Goal: Task Accomplishment & Management: Manage account settings

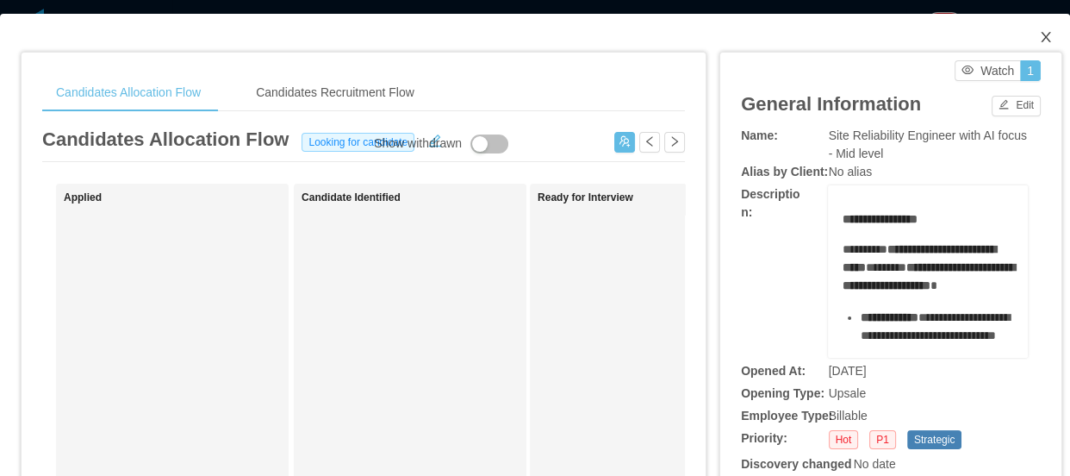
click at [1026, 35] on span "Close" at bounding box center [1046, 38] width 48 height 48
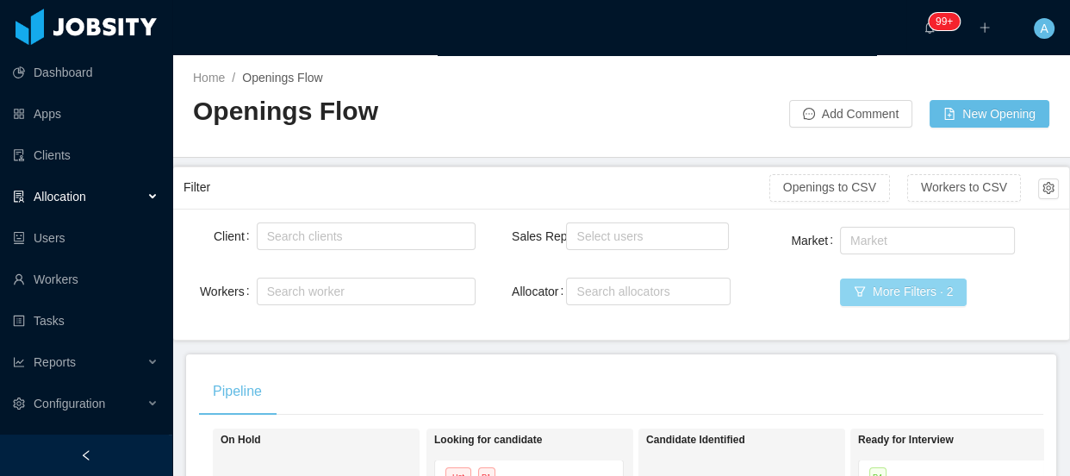
click at [914, 286] on button "More Filters · 2" at bounding box center [903, 292] width 127 height 28
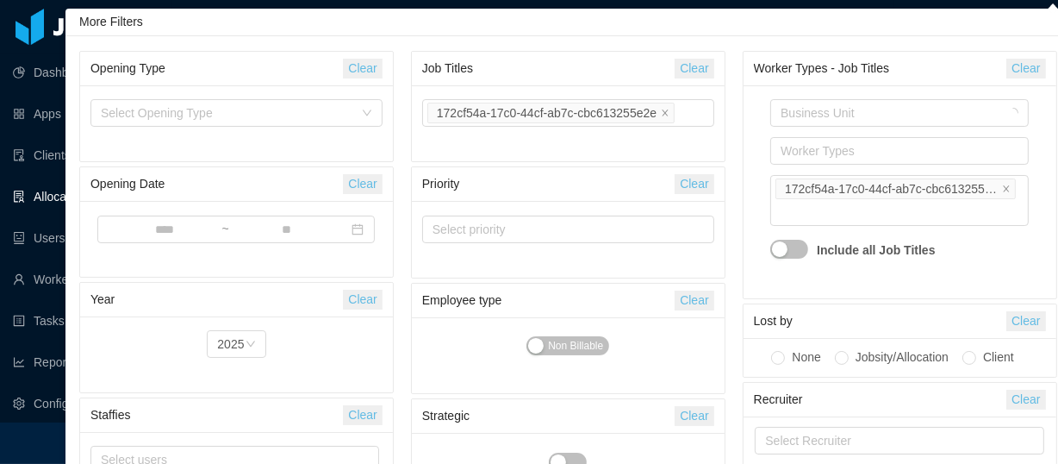
click at [705, 65] on button "Clear" at bounding box center [694, 69] width 39 height 20
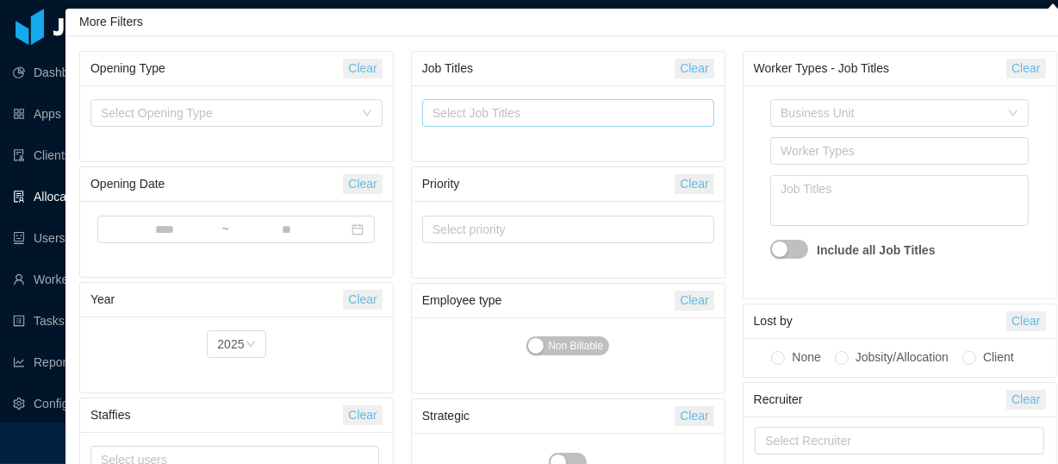
click at [595, 105] on div "Select Job Titles" at bounding box center [565, 112] width 264 height 17
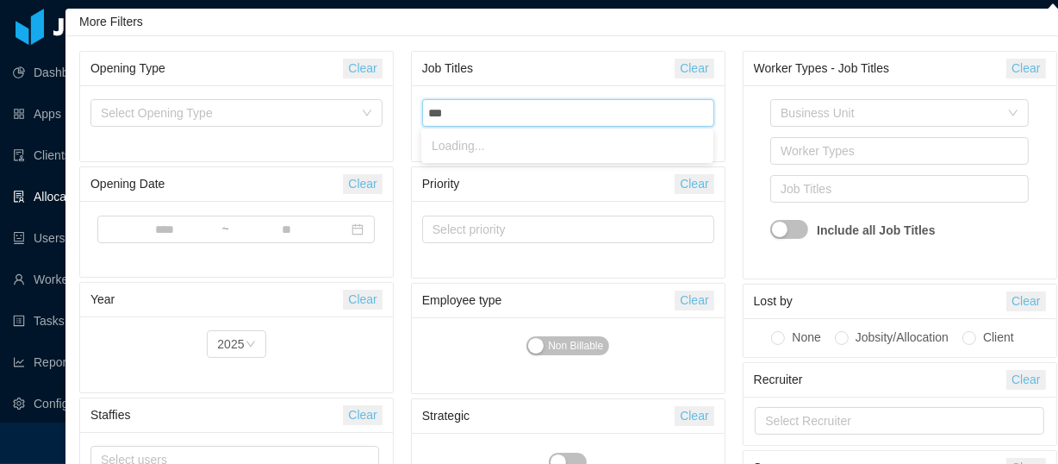
type input "****"
click at [504, 149] on li "[PERSON_NAME]" at bounding box center [567, 146] width 292 height 28
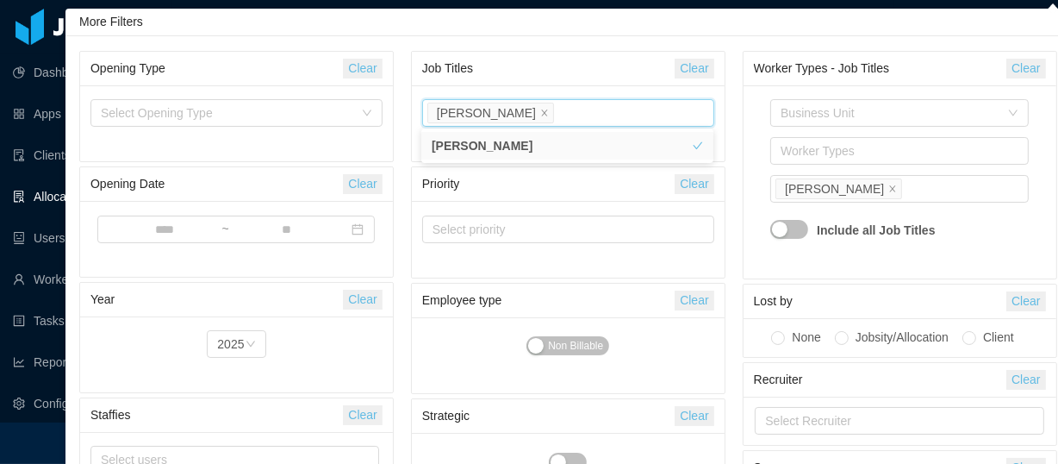
click at [743, 151] on div "Worker Types - Job Titles Clear Business Unit Worker Types Job Titles Ruby Deve…" at bounding box center [900, 165] width 315 height 228
click at [640, 110] on div "Select Job Titles Ruby Developer" at bounding box center [565, 113] width 277 height 26
type input "******"
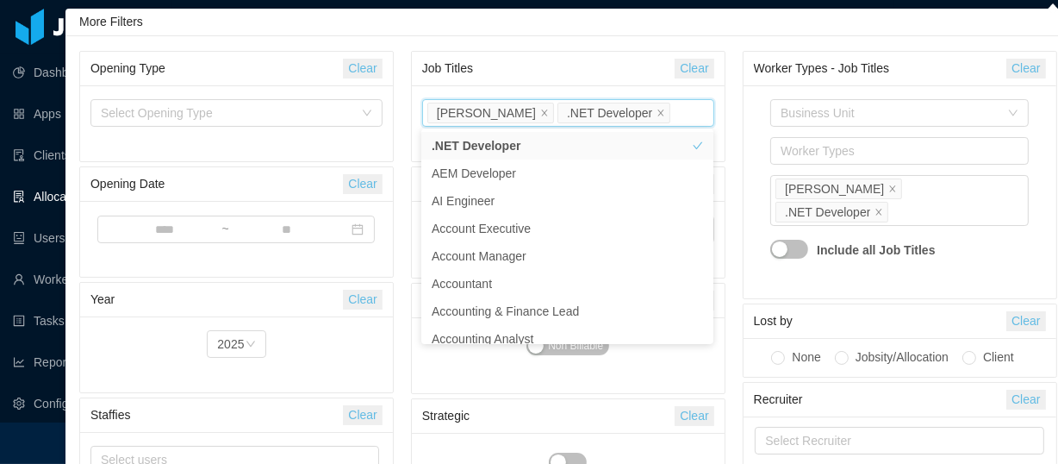
click at [741, 153] on div "Worker Types - Job Titles Clear Business Unit Worker Types Job Titles Ruby Deve…" at bounding box center [900, 300] width 332 height 507
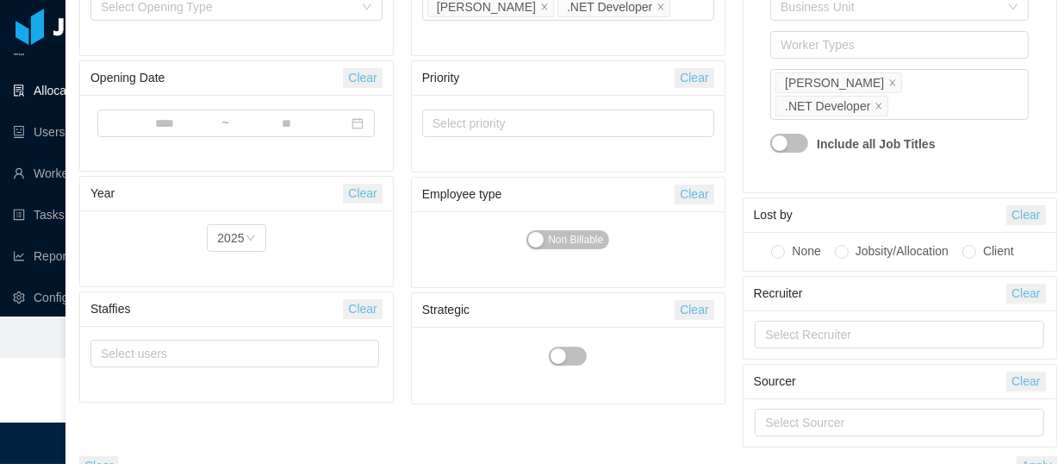
click at [1041, 456] on button "Apply" at bounding box center [1037, 466] width 41 height 20
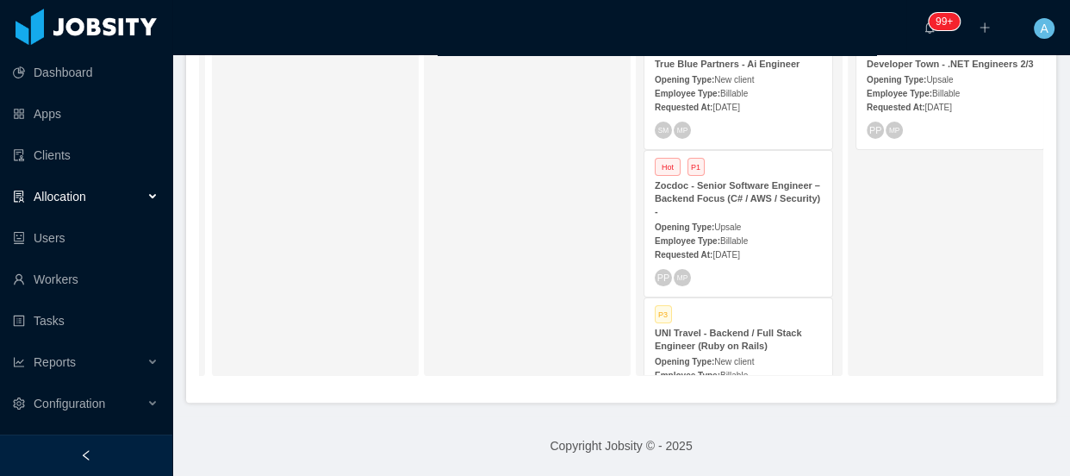
scroll to position [406, 0]
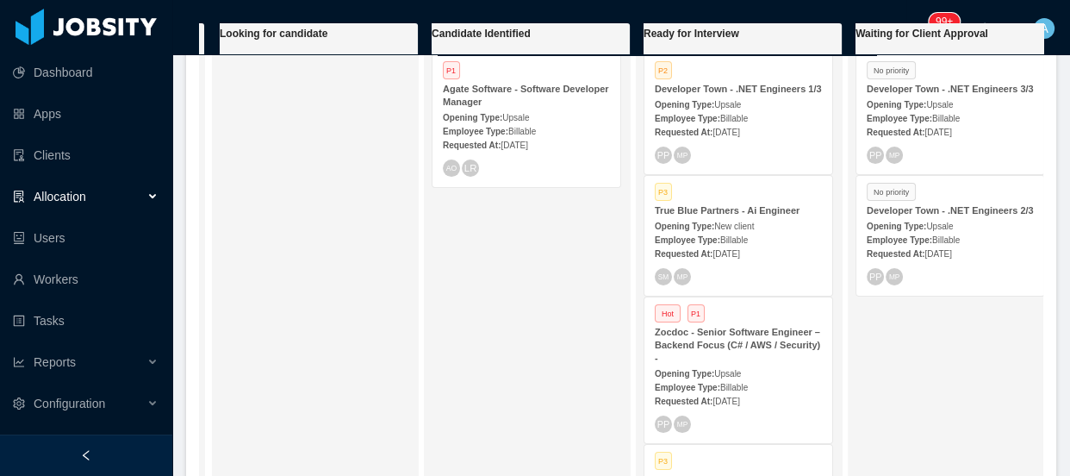
click at [537, 122] on div "Employee Type: Billable" at bounding box center [526, 131] width 167 height 18
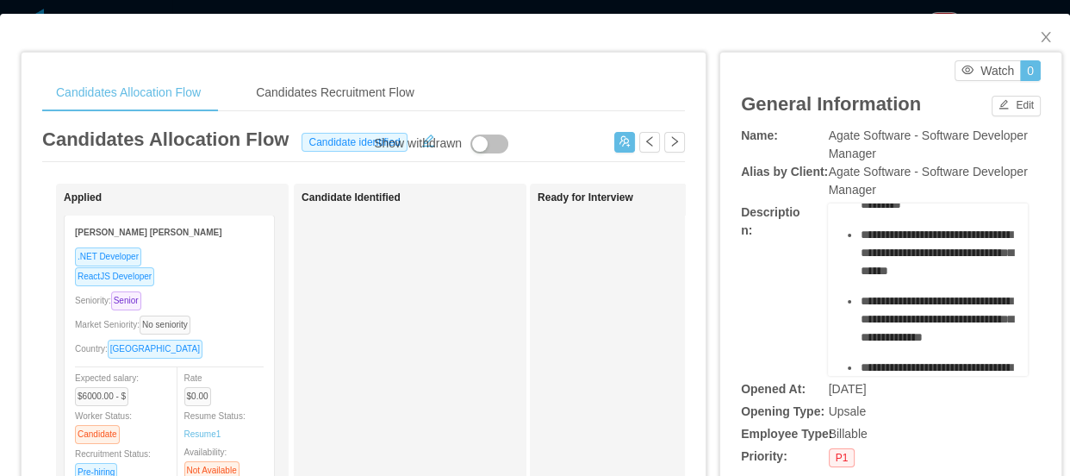
scroll to position [234, 0]
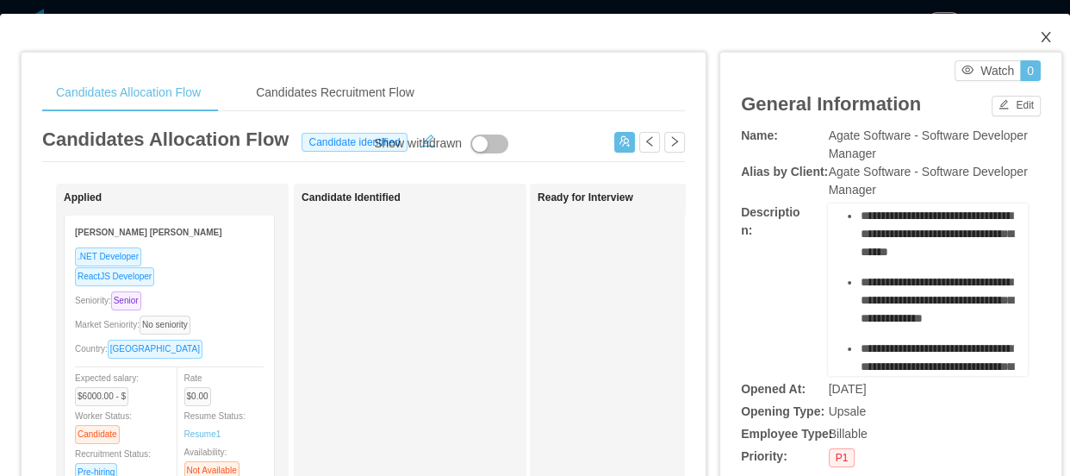
click at [1039, 35] on icon "icon: close" at bounding box center [1046, 37] width 14 height 14
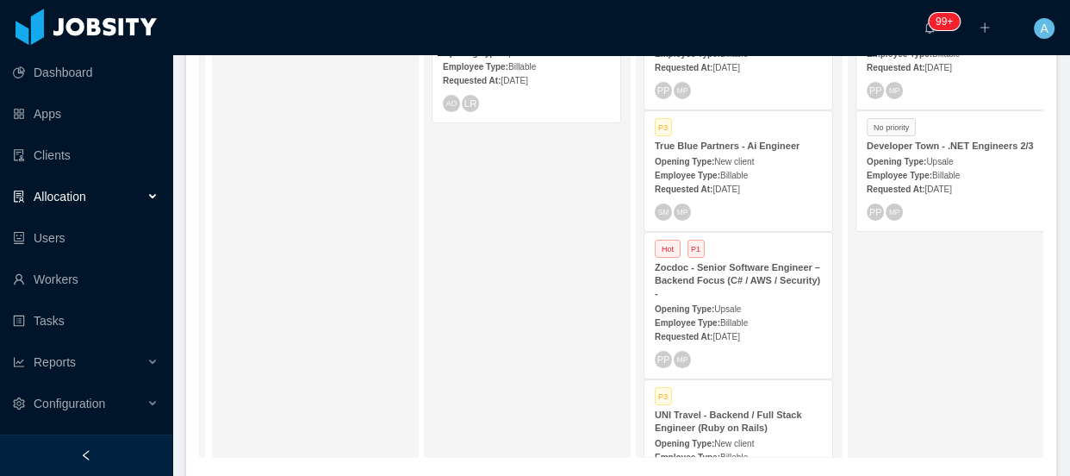
scroll to position [563, 0]
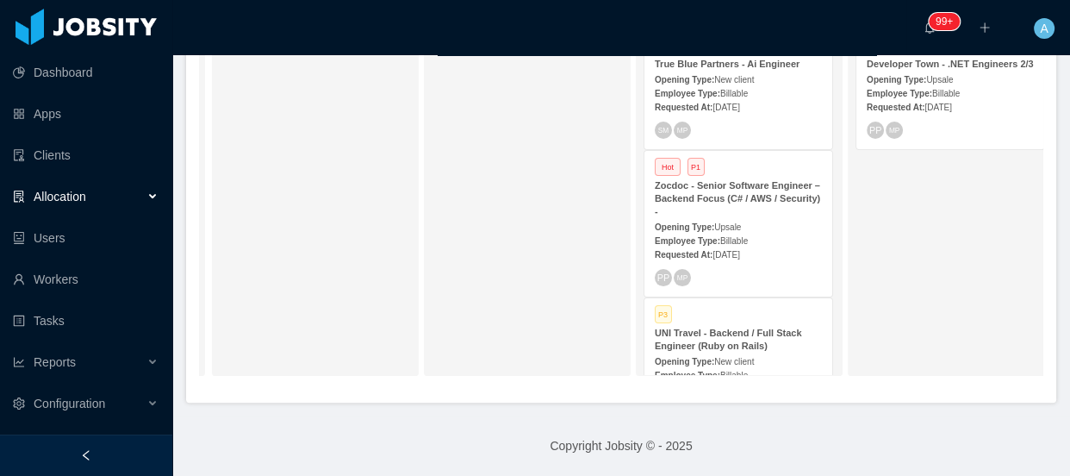
drag, startPoint x: 595, startPoint y: 377, endPoint x: 527, endPoint y: 383, distance: 67.5
click at [215, 363] on div "On Hold Looking for candidate Candidate Identified P1 Agate Software - Software…" at bounding box center [621, 133] width 845 height 514
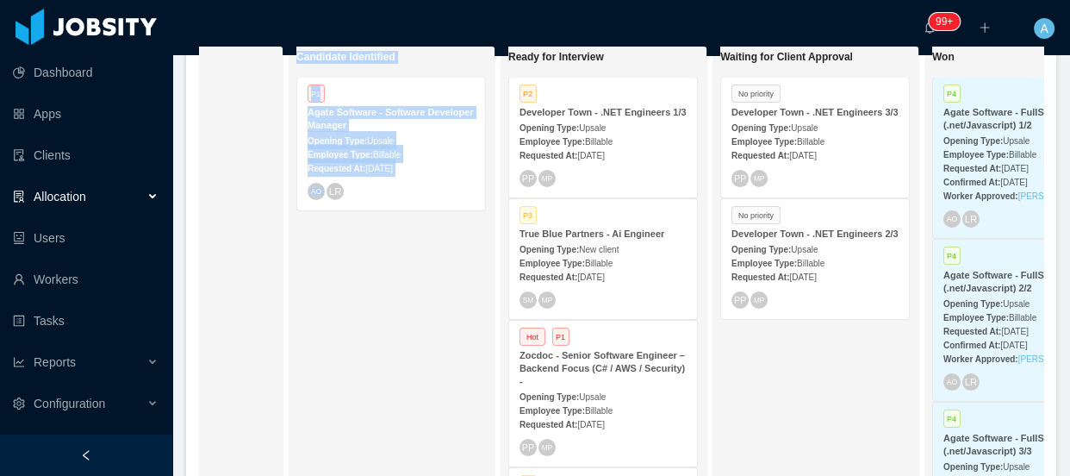
scroll to position [484, 0]
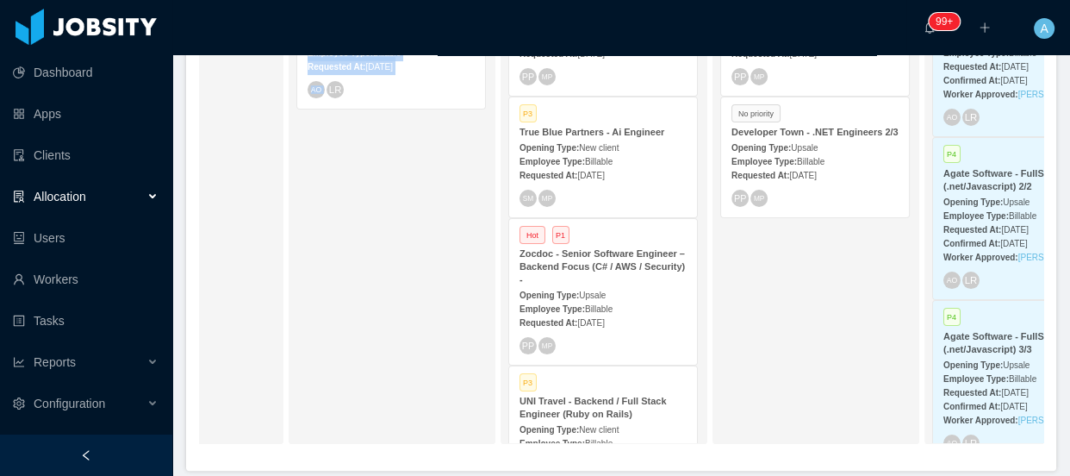
click at [658, 420] on div "Opening Type: New client" at bounding box center [603, 429] width 167 height 18
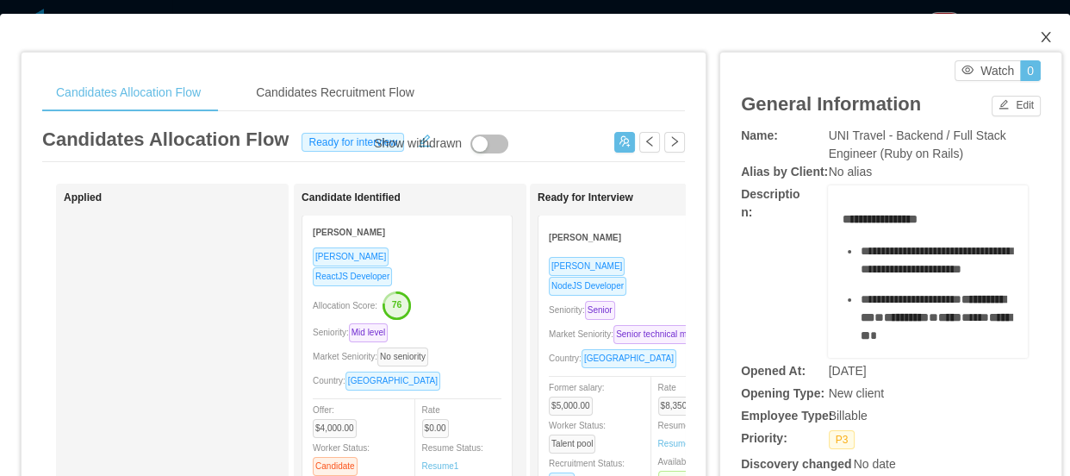
click at [1040, 39] on icon "icon: close" at bounding box center [1046, 37] width 14 height 14
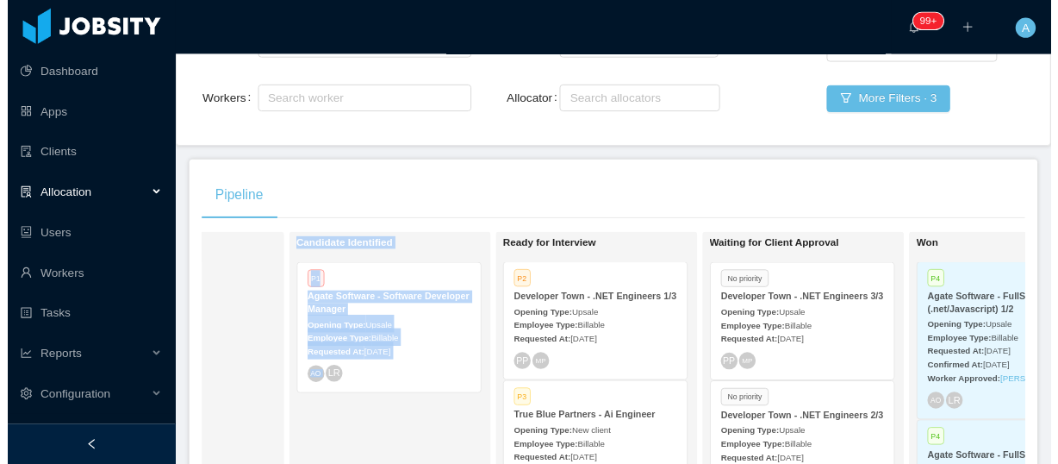
scroll to position [171, 0]
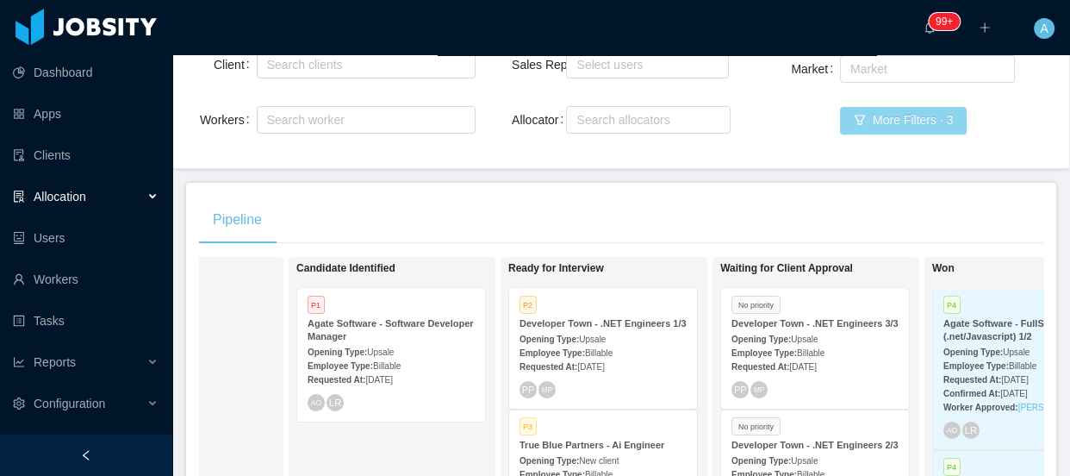
drag, startPoint x: 895, startPoint y: 142, endPoint x: 892, endPoint y: 127, distance: 15.7
click at [895, 141] on div "Market Market More Filters · 3" at bounding box center [913, 105] width 292 height 106
click at [892, 126] on button "More Filters · 3" at bounding box center [903, 121] width 127 height 28
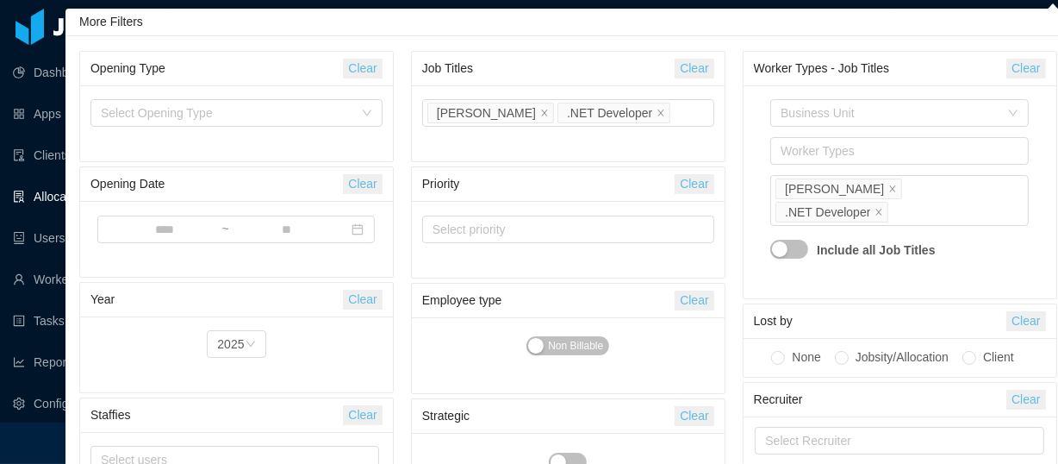
click at [694, 60] on button "Clear" at bounding box center [694, 69] width 39 height 20
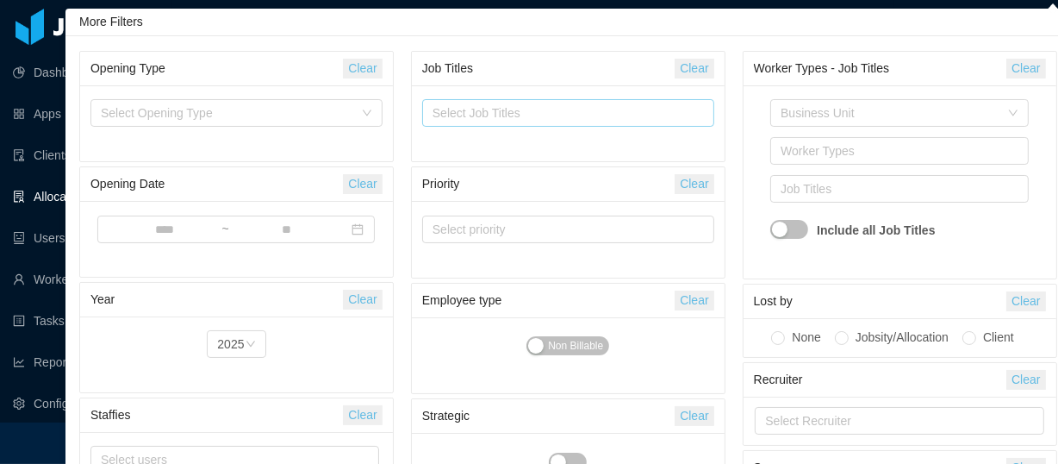
click at [631, 112] on div "Select Job Titles" at bounding box center [565, 112] width 264 height 17
type input "**"
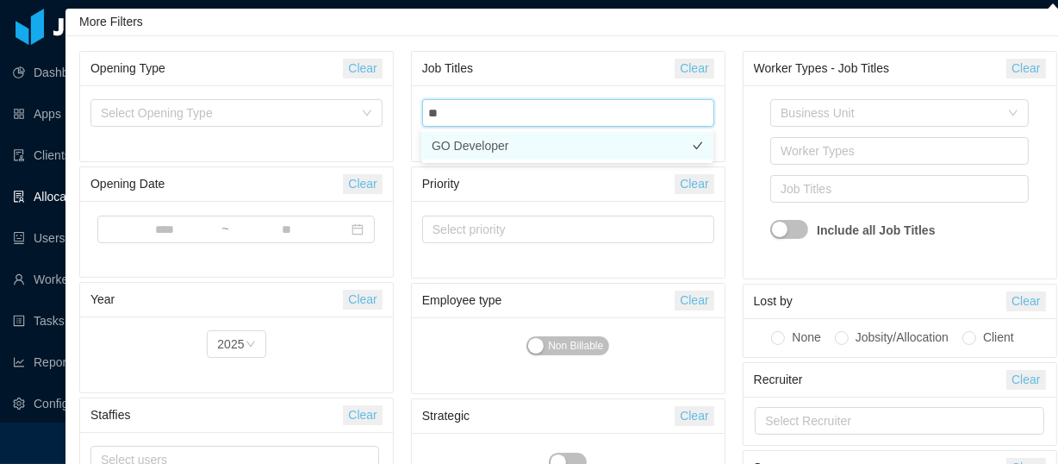
click at [485, 150] on li "GO Developer" at bounding box center [567, 146] width 292 height 28
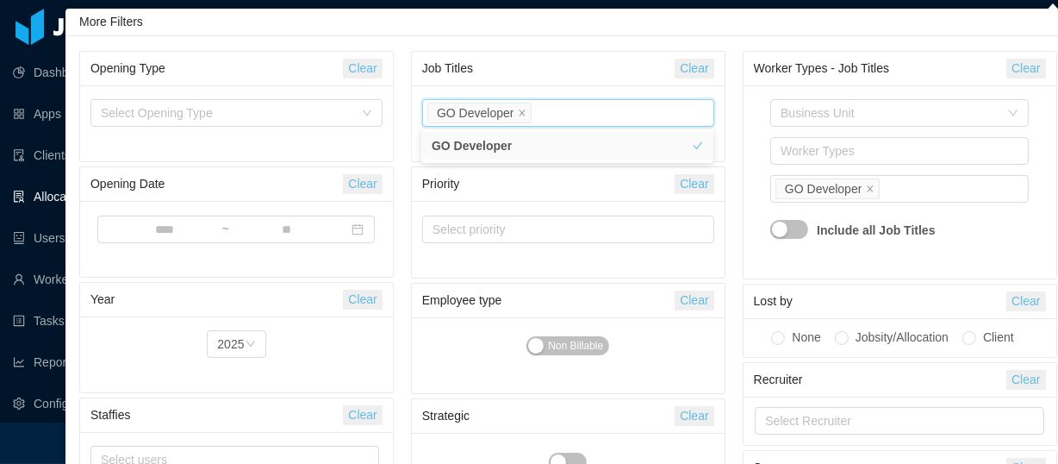
click at [744, 100] on div "Business Unit Worker Types Job Titles GO Developer Include all Job Titles" at bounding box center [900, 181] width 313 height 193
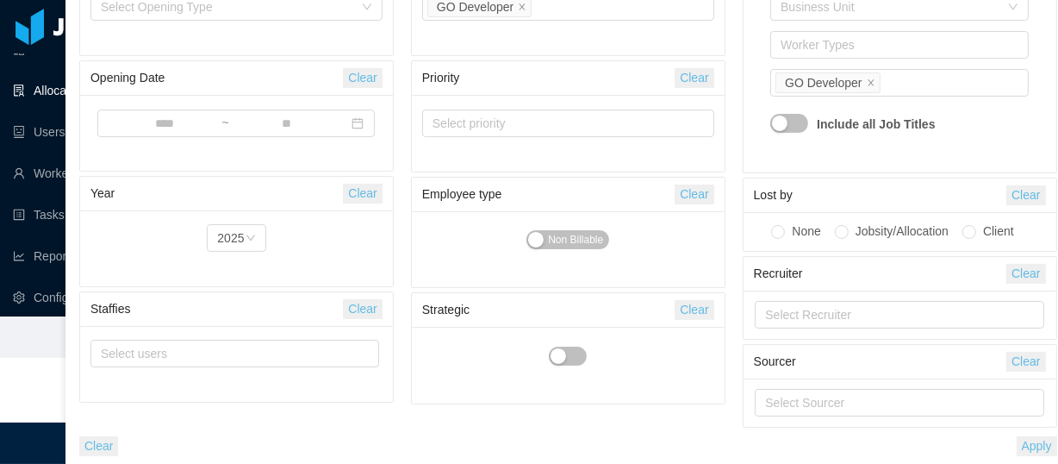
click at [1040, 442] on button "Apply" at bounding box center [1037, 446] width 41 height 20
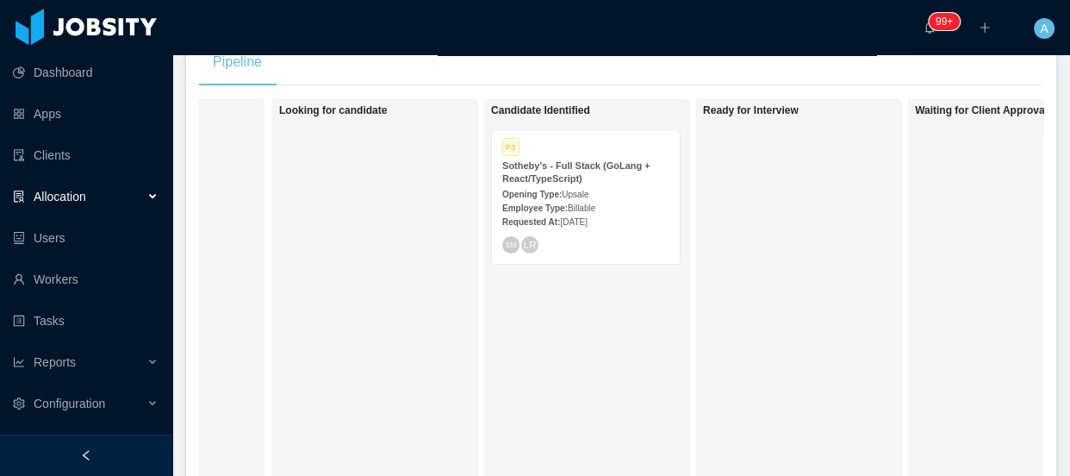
scroll to position [327, 0]
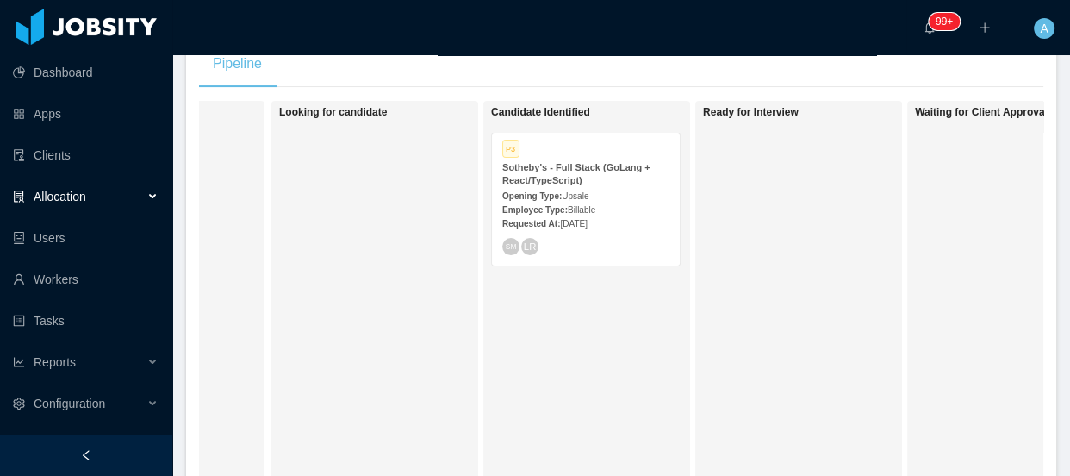
click at [586, 228] on span "[DATE]" at bounding box center [573, 223] width 27 height 9
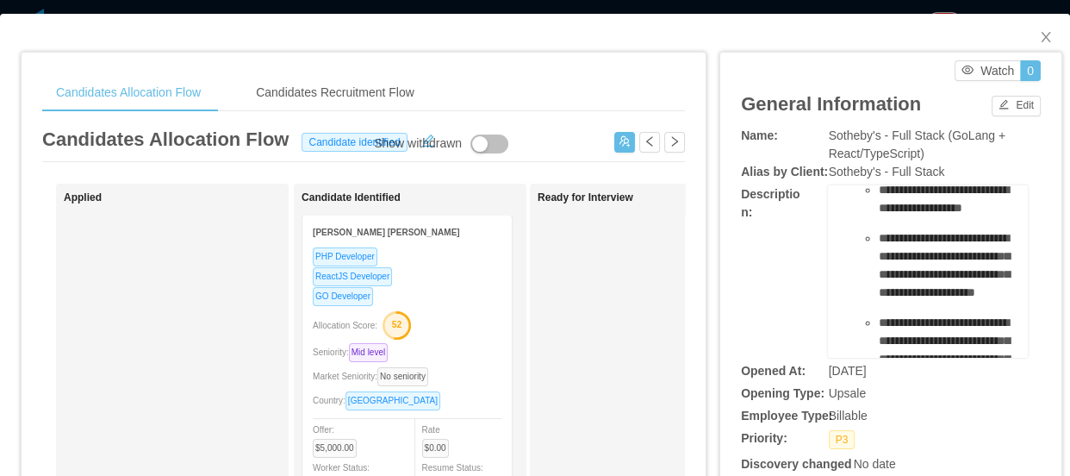
scroll to position [313, 0]
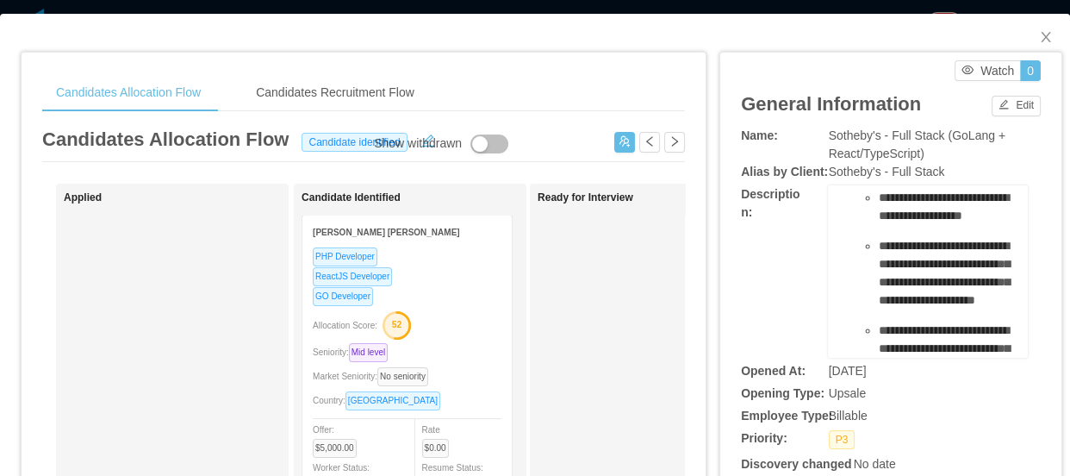
drag, startPoint x: 832, startPoint y: 220, endPoint x: 1000, endPoint y: 235, distance: 167.9
click at [1000, 235] on div "**********" at bounding box center [928, 271] width 200 height 172
copy div "**********"
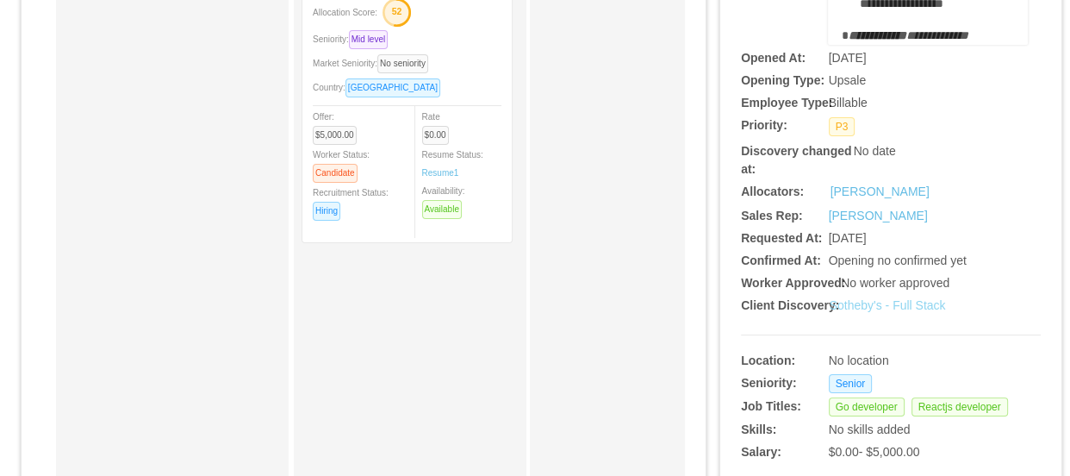
click at [878, 305] on link "Sotheby's - Full Stack" at bounding box center [888, 305] width 116 height 14
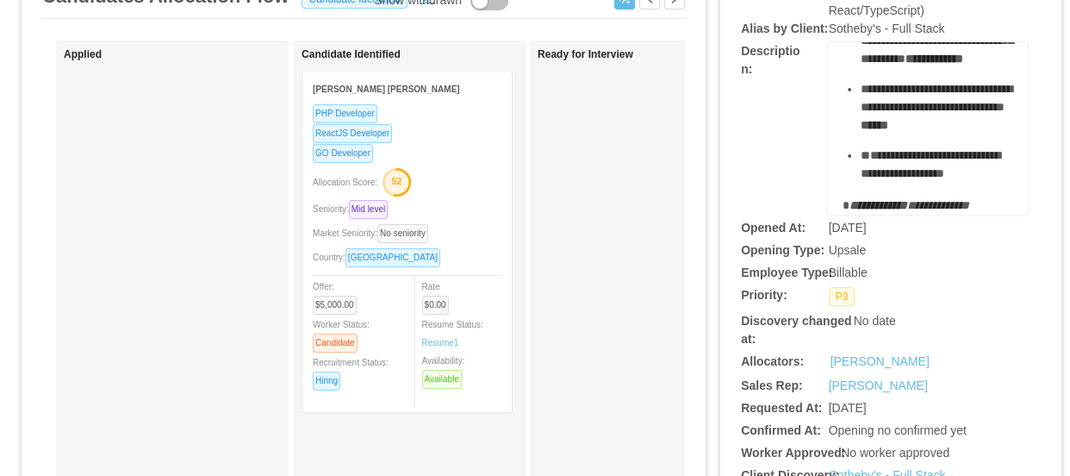
scroll to position [0, 0]
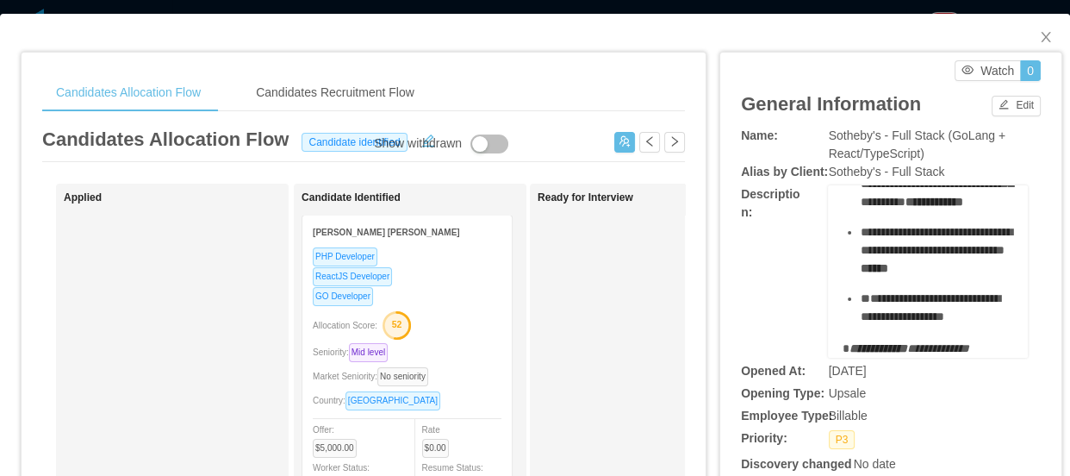
click at [816, 134] on div "Name:" at bounding box center [791, 136] width 100 height 18
drag, startPoint x: 452, startPoint y: 0, endPoint x: 925, endPoint y: 143, distance: 494.3
click at [946, 141] on span "Sotheby's - Full Stack (GoLang + React/TypeScript)" at bounding box center [917, 144] width 177 height 32
drag, startPoint x: 920, startPoint y: 151, endPoint x: 826, endPoint y: 136, distance: 95.1
click at [817, 135] on div "Name: [PERSON_NAME]'s - Full Stack (GoLang + React/TypeScript)" at bounding box center [891, 145] width 300 height 36
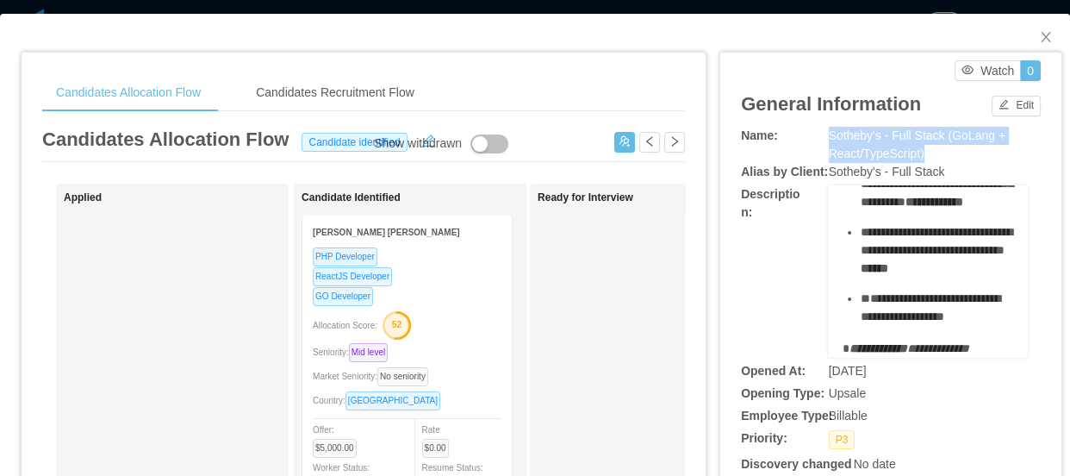
copy div "Sotheby's - Full Stack (GoLang + React/TypeScript)"
click at [1037, 29] on span "Close" at bounding box center [1046, 38] width 48 height 48
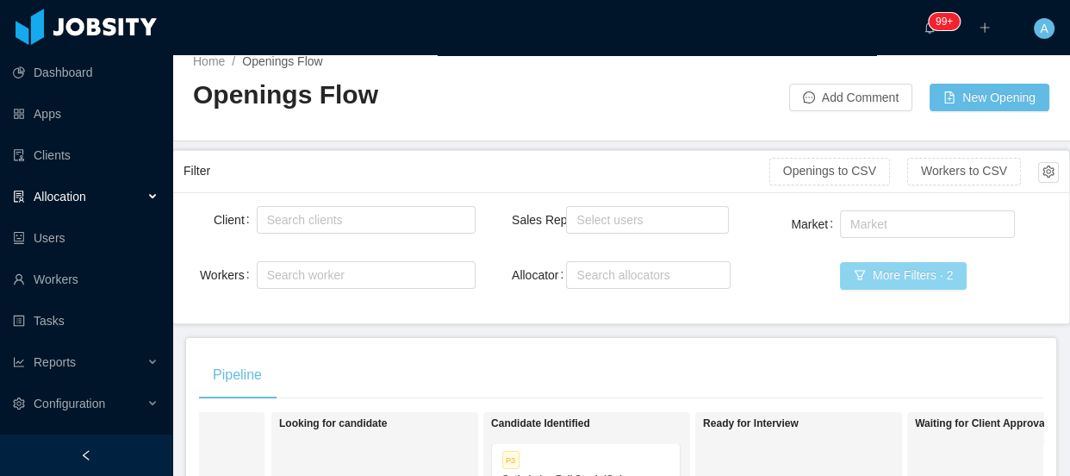
scroll to position [15, 0]
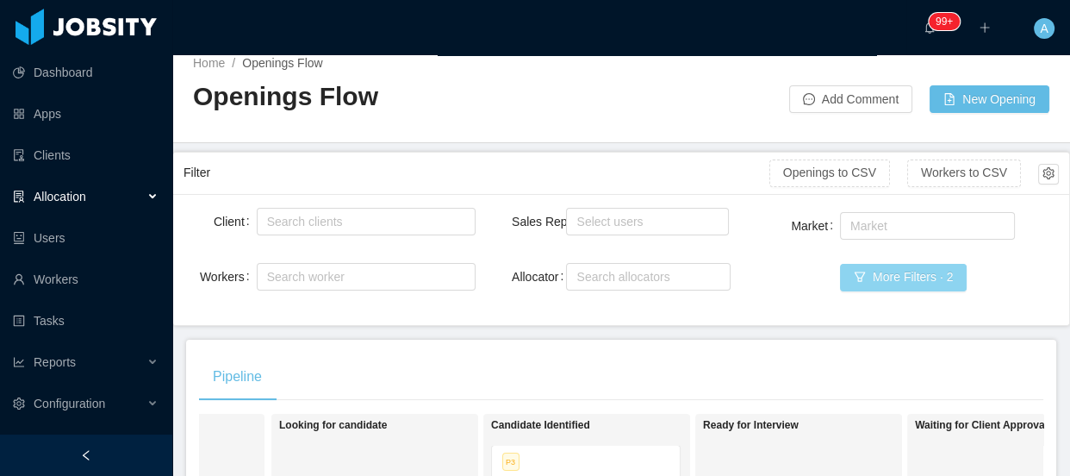
click at [931, 282] on button "More Filters · 2" at bounding box center [903, 278] width 127 height 28
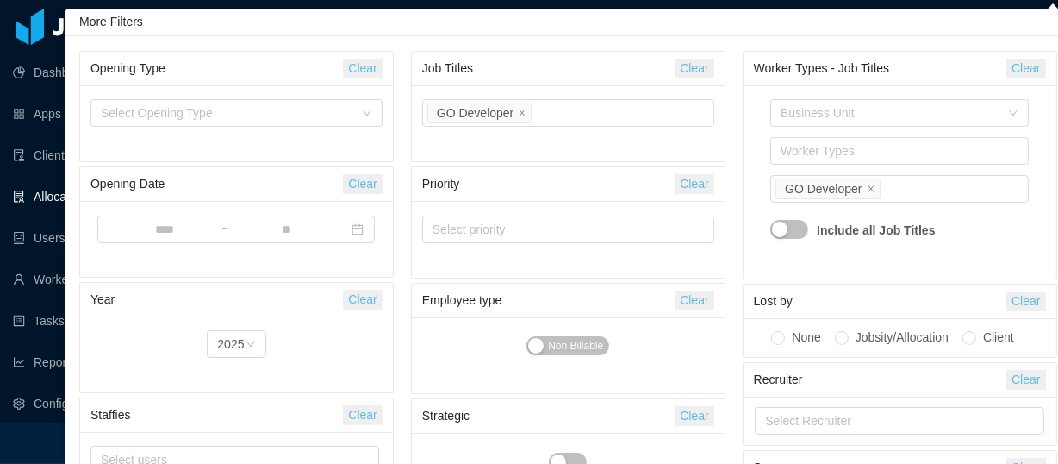
click at [704, 66] on button "Clear" at bounding box center [694, 69] width 39 height 20
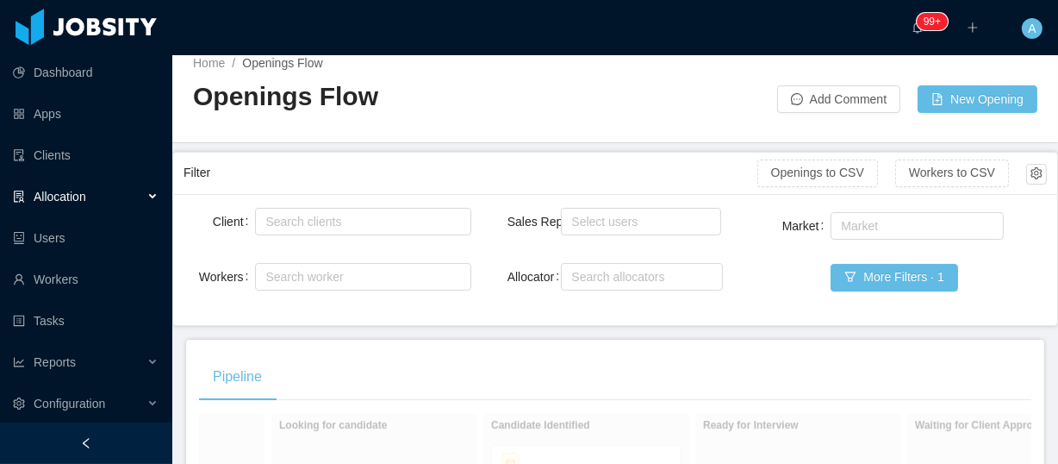
drag, startPoint x: 26, startPoint y: 433, endPoint x: 168, endPoint y: 282, distance: 207.3
click at [27, 433] on div at bounding box center [86, 442] width 172 height 41
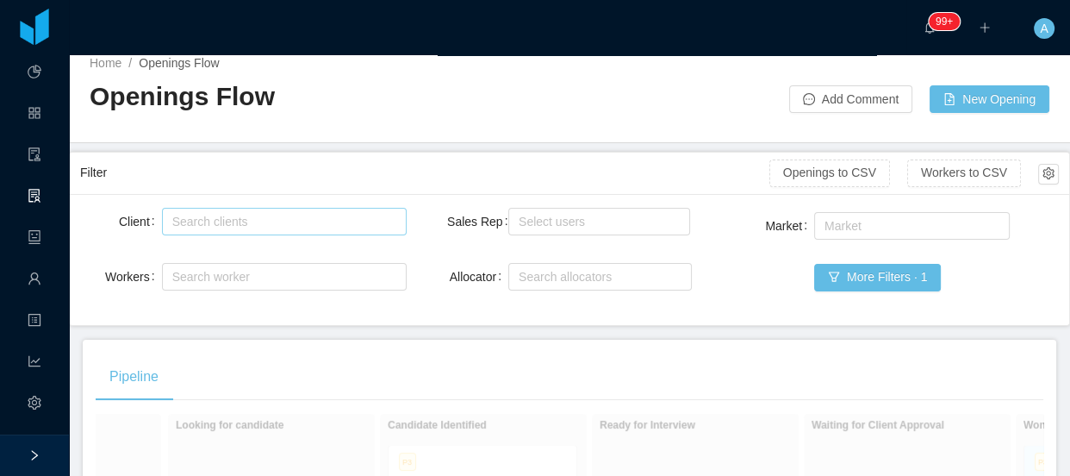
click at [205, 213] on div "Search clients" at bounding box center [280, 221] width 216 height 17
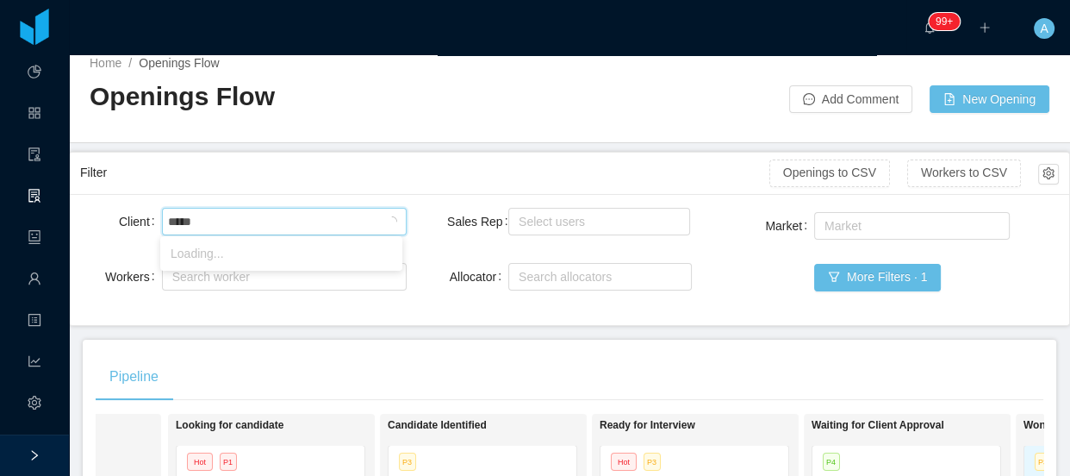
type input "******"
click at [236, 251] on li "Jobber" at bounding box center [281, 254] width 242 height 28
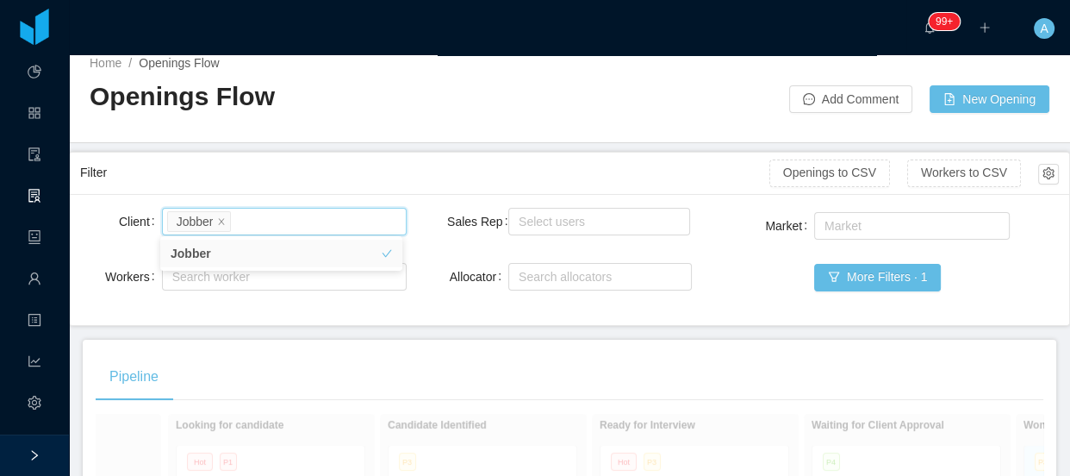
click at [457, 204] on div "Sales Rep" at bounding box center [477, 221] width 61 height 34
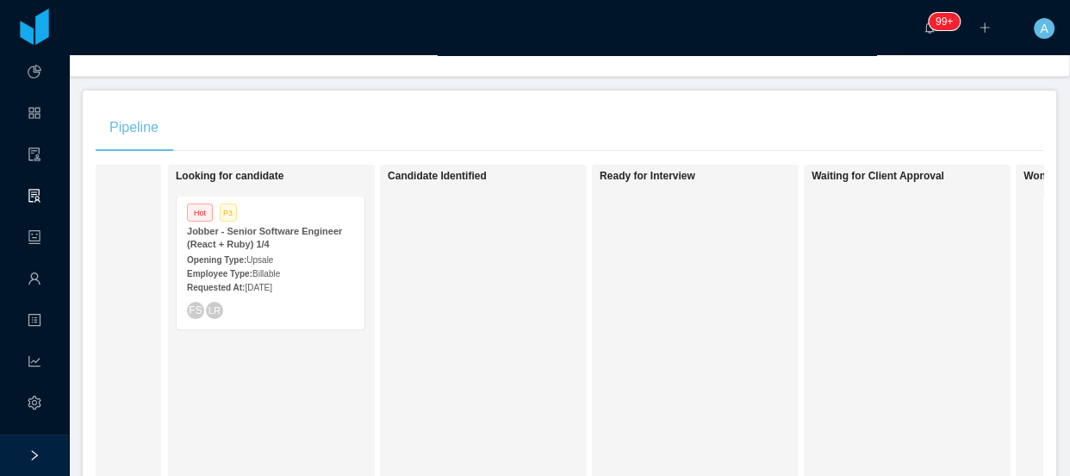
scroll to position [327, 0]
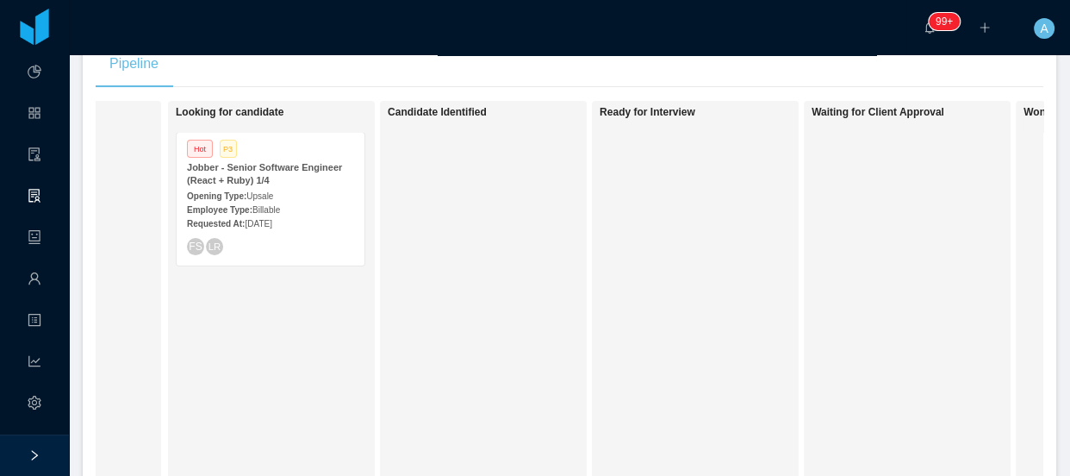
click at [310, 224] on div "Requested At: [DATE]" at bounding box center [270, 223] width 167 height 18
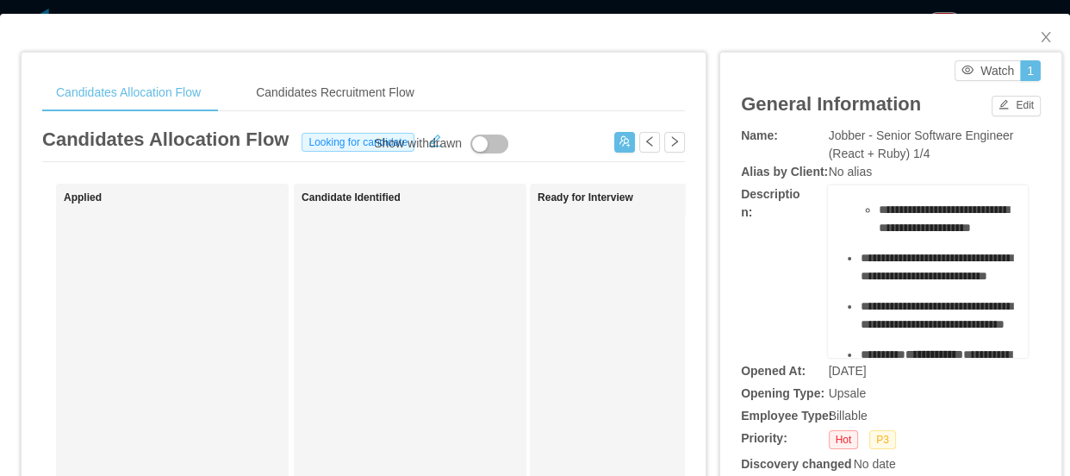
scroll to position [862, 0]
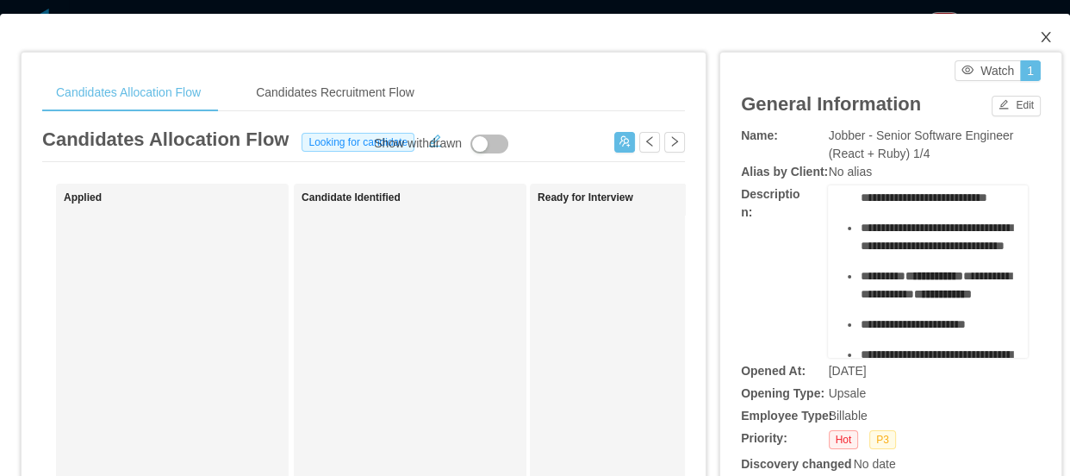
click at [1039, 37] on icon "icon: close" at bounding box center [1046, 37] width 14 height 14
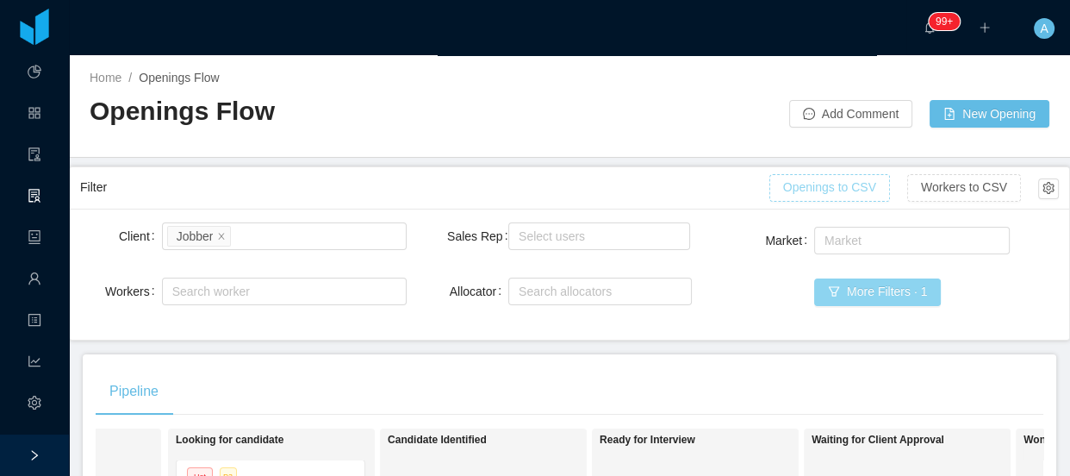
drag, startPoint x: 909, startPoint y: 291, endPoint x: 828, endPoint y: 189, distance: 130.7
click at [908, 291] on button "More Filters · 1" at bounding box center [877, 292] width 127 height 28
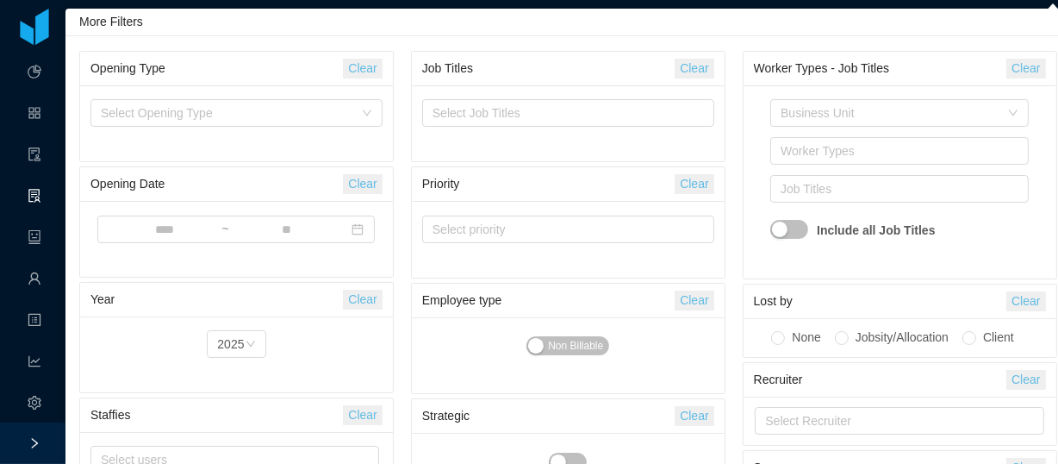
drag, startPoint x: 711, startPoint y: 68, endPoint x: 655, endPoint y: 72, distance: 56.2
click at [710, 68] on button "Clear" at bounding box center [694, 69] width 39 height 20
click at [608, 107] on div "Select Job Titles" at bounding box center [565, 112] width 264 height 17
type input "***"
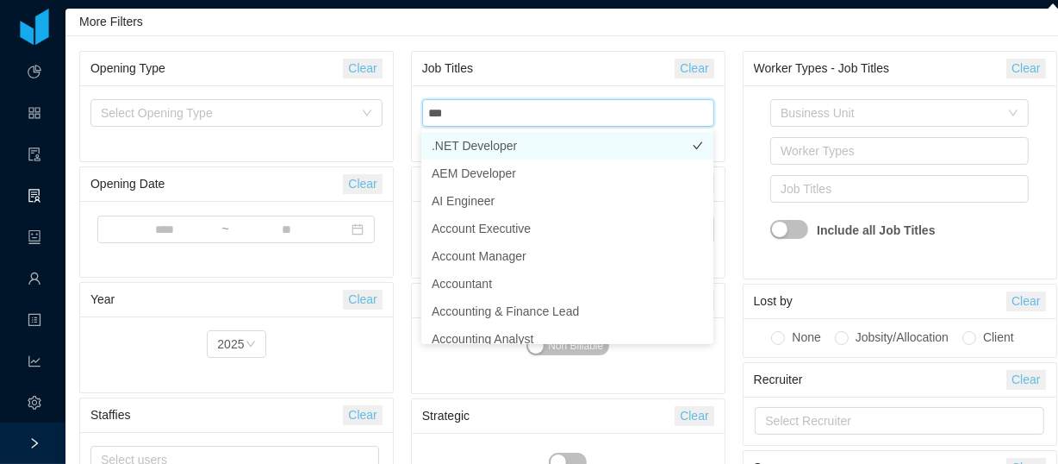
drag, startPoint x: 553, startPoint y: 147, endPoint x: 671, endPoint y: 69, distance: 141.3
click at [552, 147] on li ".NET Developer" at bounding box center [567, 146] width 292 height 28
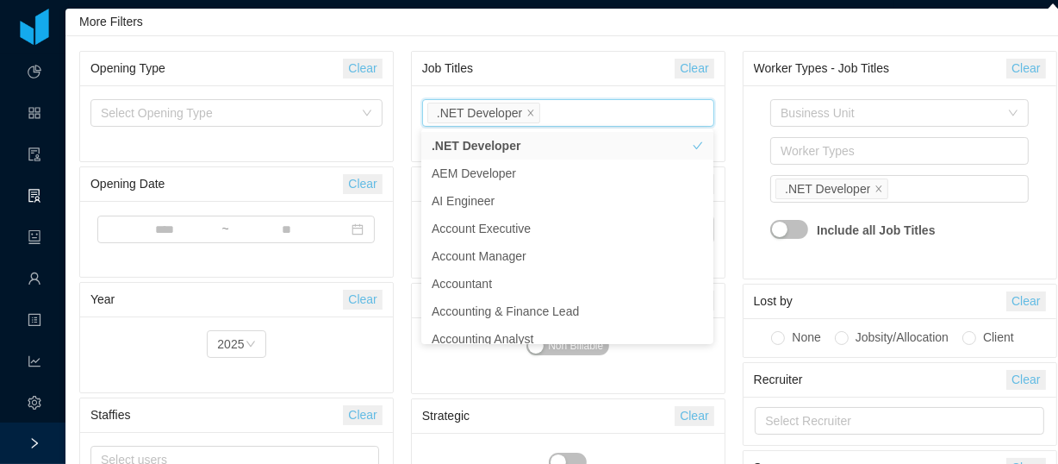
click at [728, 29] on div "More Filters" at bounding box center [568, 23] width 1006 height 28
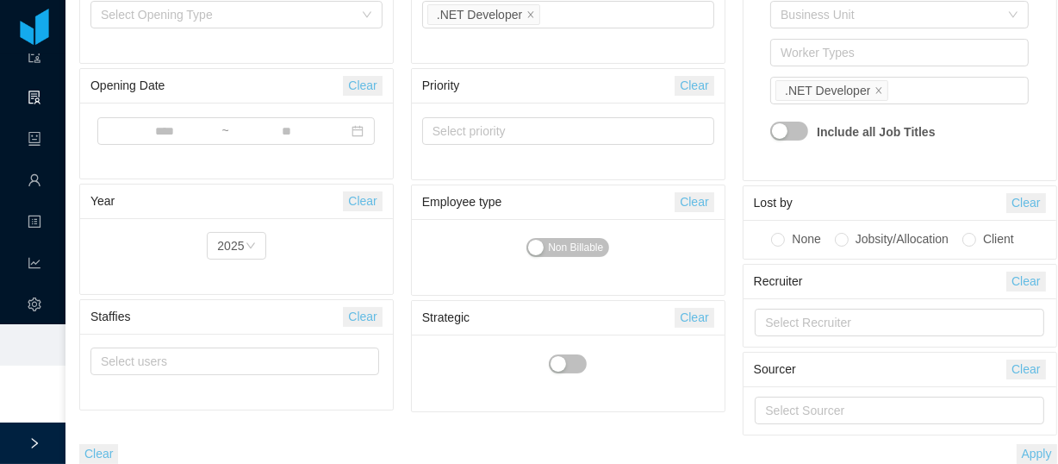
scroll to position [106, 0]
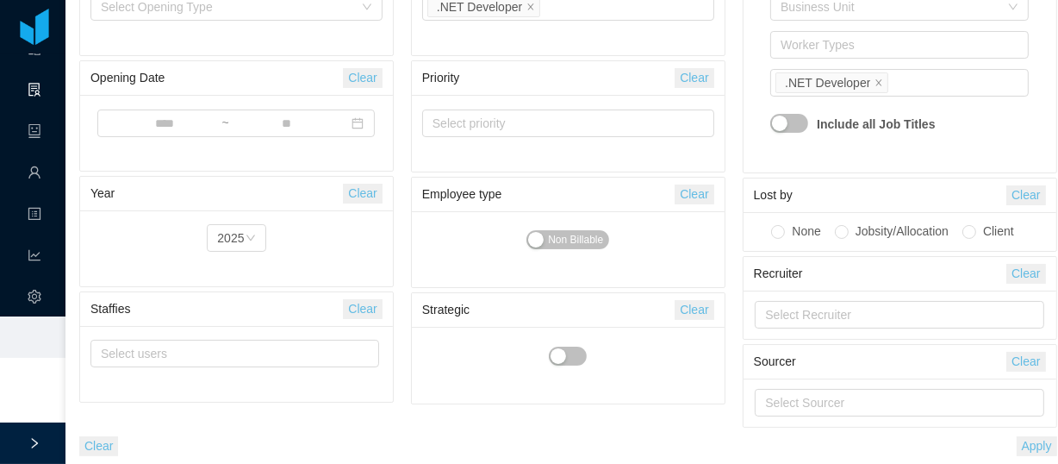
click at [1026, 448] on button "Apply" at bounding box center [1037, 446] width 41 height 20
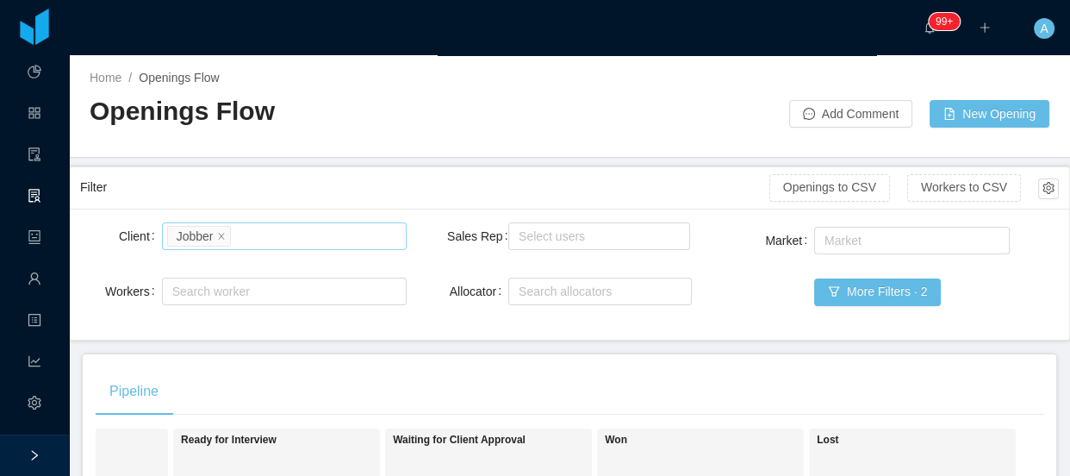
scroll to position [0, 0]
click at [222, 240] on icon "icon: close" at bounding box center [221, 236] width 9 height 10
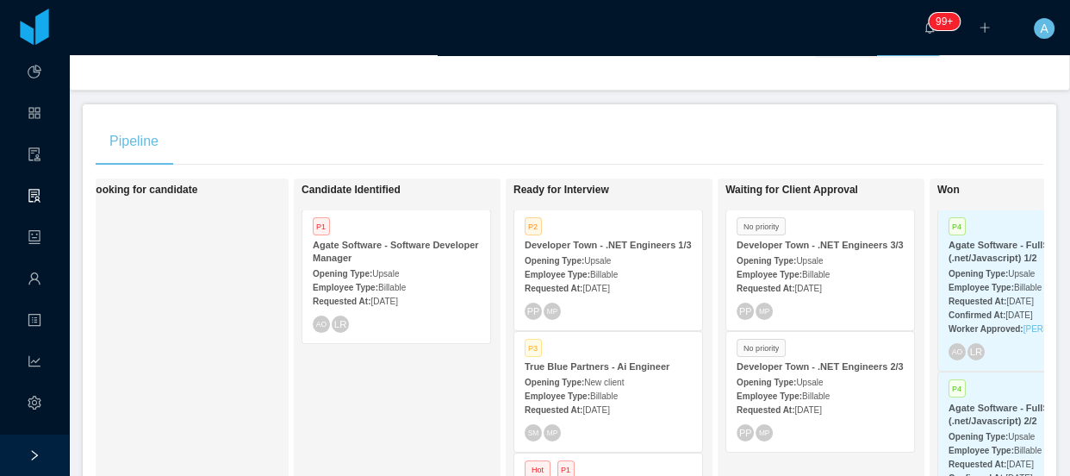
click at [609, 299] on div "P2 Developer Town - .NET Engineers 1/3 Opening Type: Upsale Employee Type: Bill…" at bounding box center [608, 270] width 188 height 120
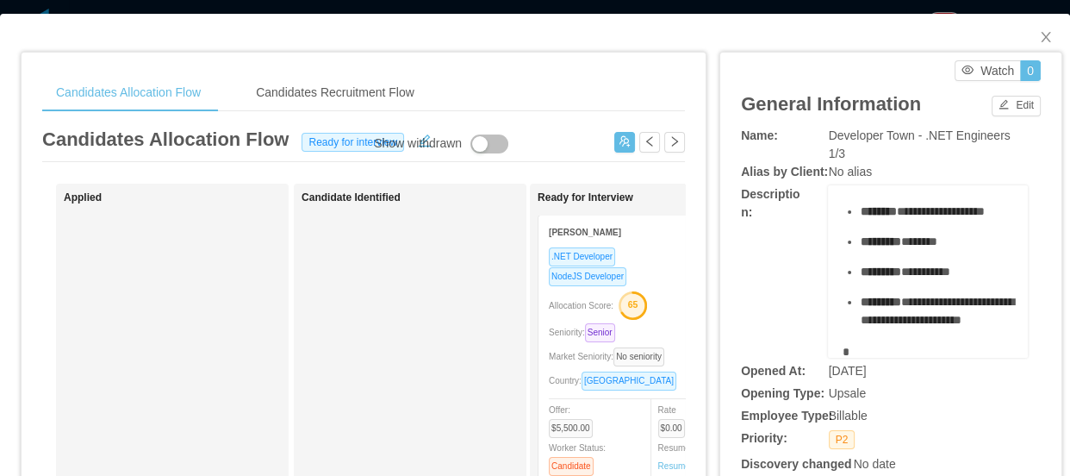
scroll to position [156, 0]
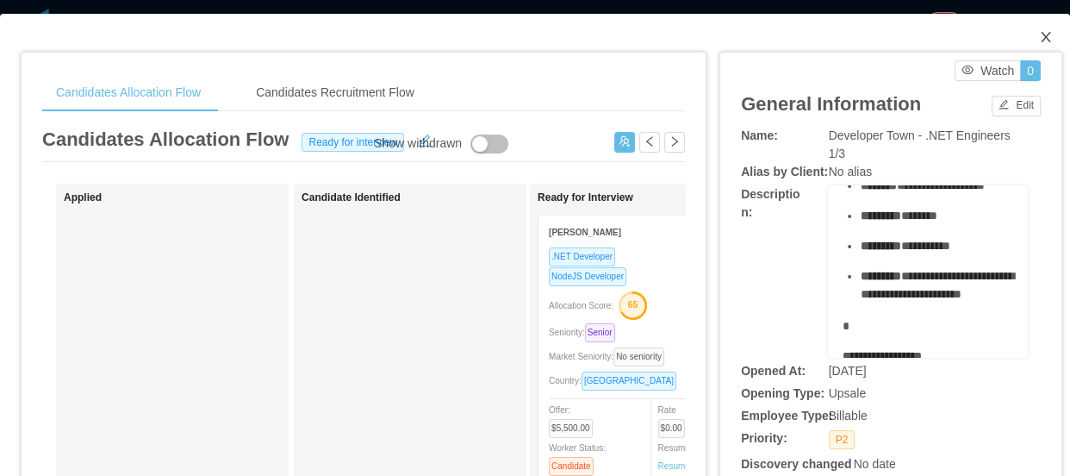
click at [1039, 38] on icon "icon: close" at bounding box center [1046, 37] width 14 height 14
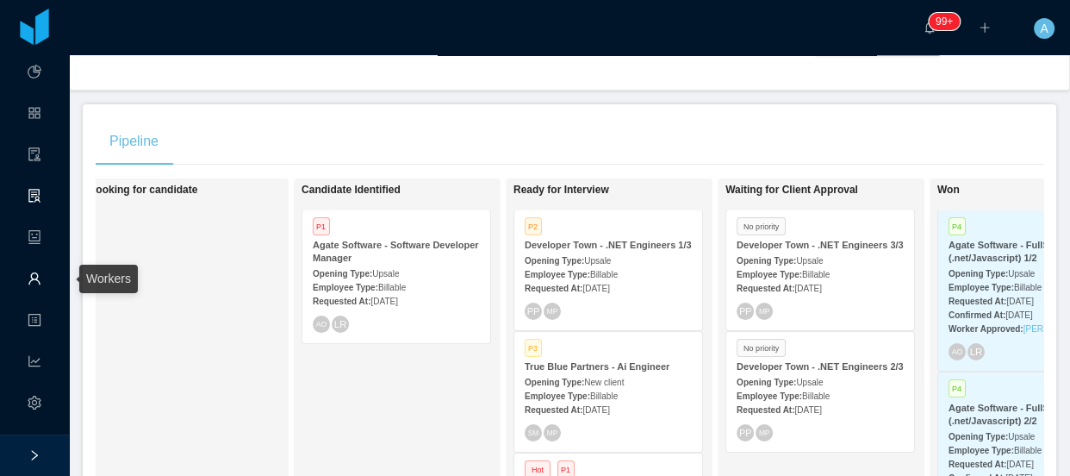
click at [41, 273] on span "Workers" at bounding box center [41, 279] width 0 height 34
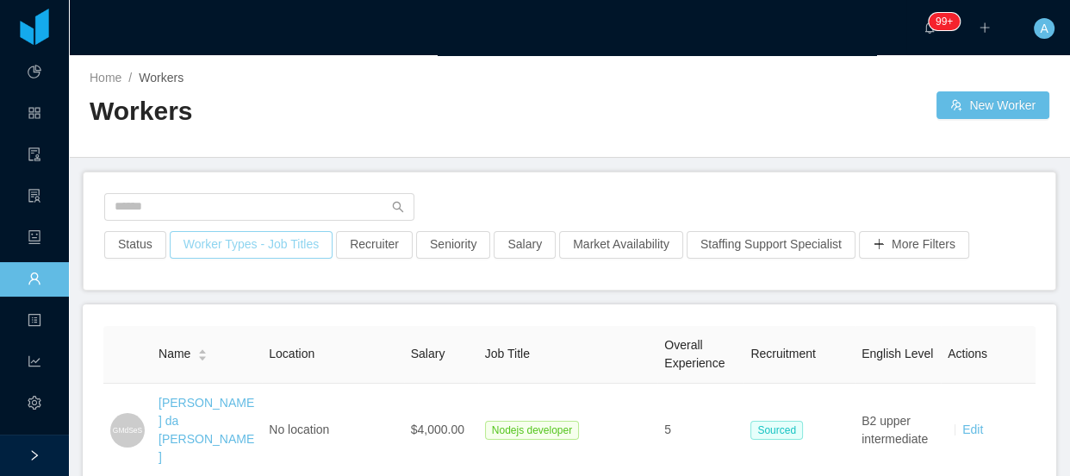
click at [295, 241] on button "Worker Types - Job Titles" at bounding box center [251, 245] width 163 height 28
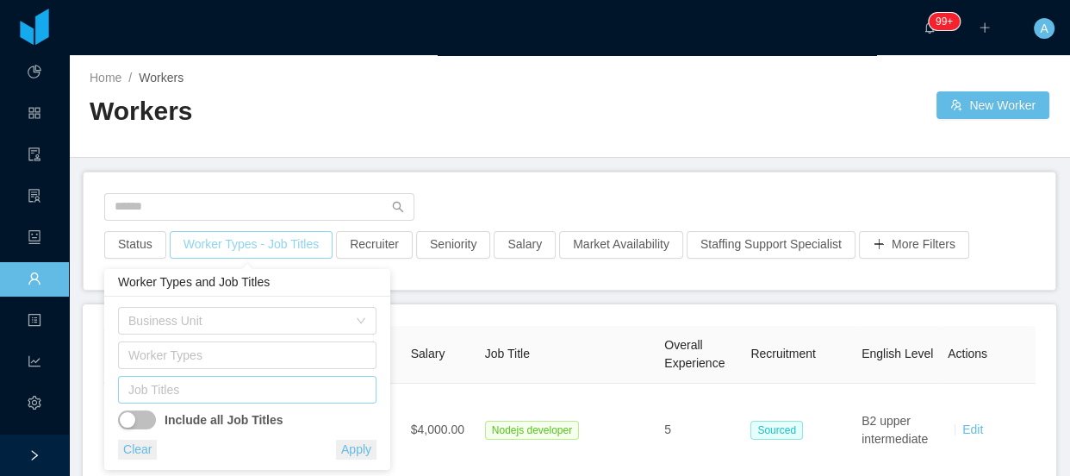
click at [259, 396] on div "Job Titles" at bounding box center [243, 389] width 230 height 17
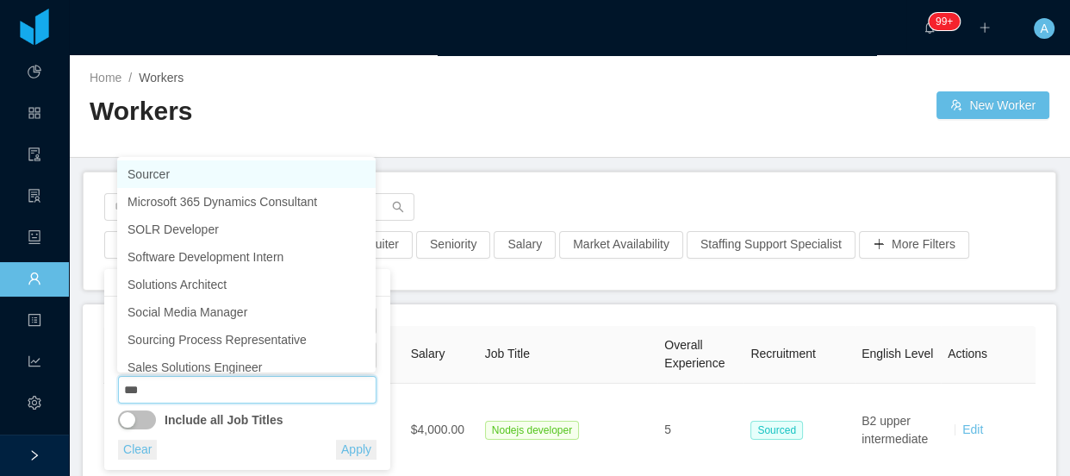
type input "****"
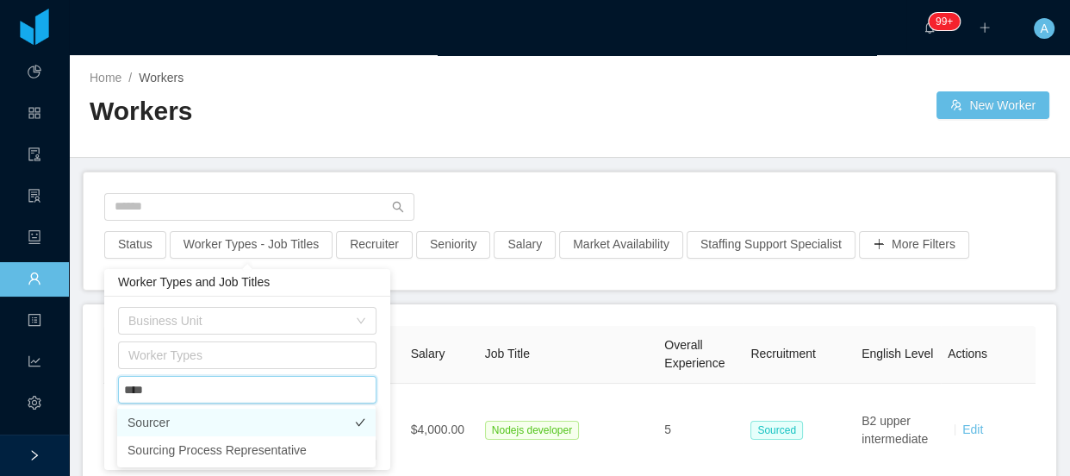
click at [246, 416] on li "Sourcer" at bounding box center [246, 422] width 259 height 28
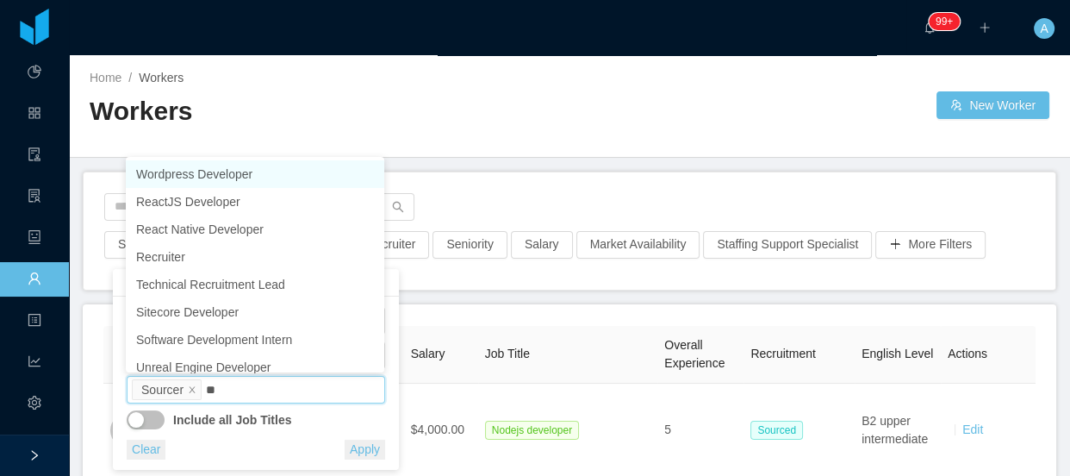
type input "***"
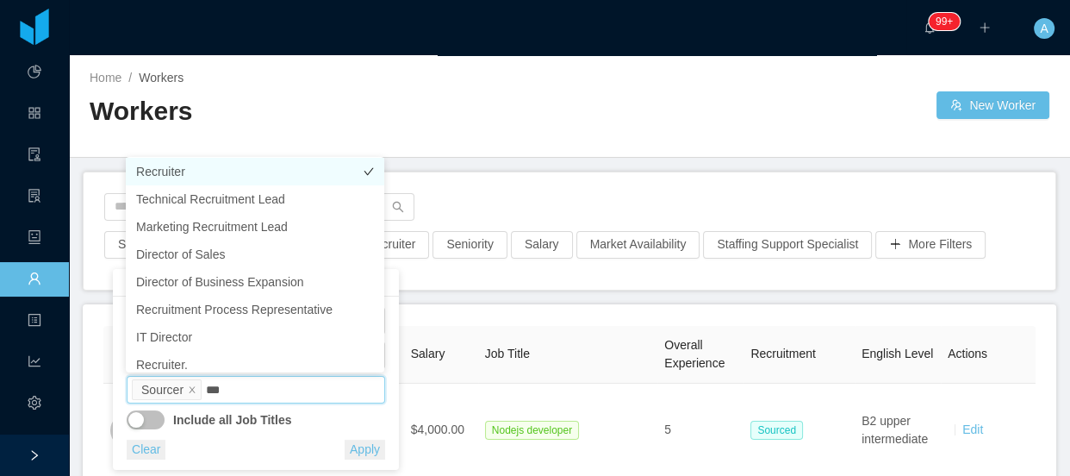
click at [221, 166] on li "Recruiter" at bounding box center [255, 172] width 259 height 28
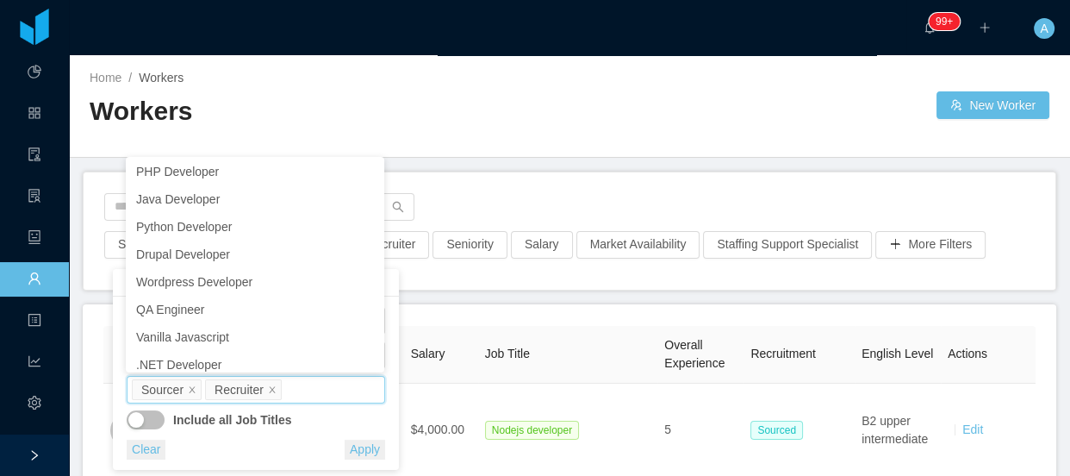
scroll to position [863, 0]
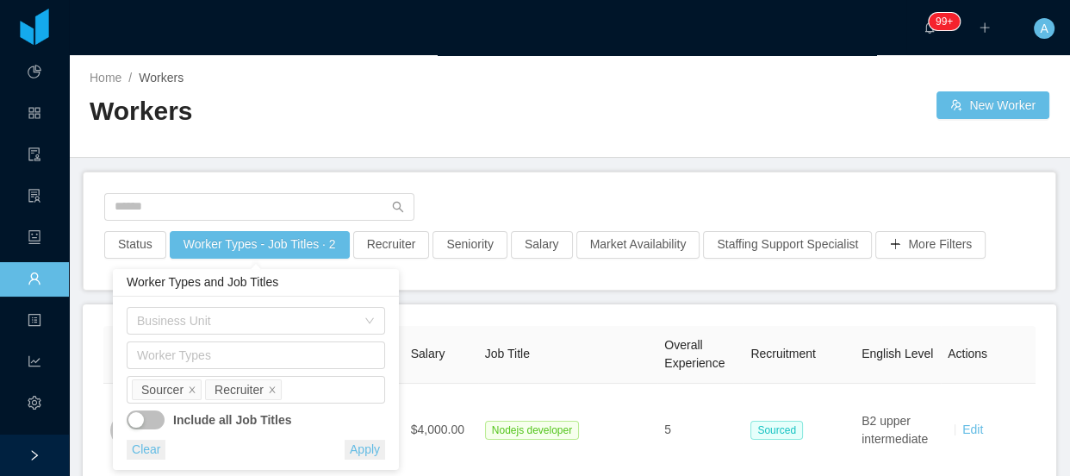
click at [361, 454] on button "Apply" at bounding box center [365, 450] width 41 height 20
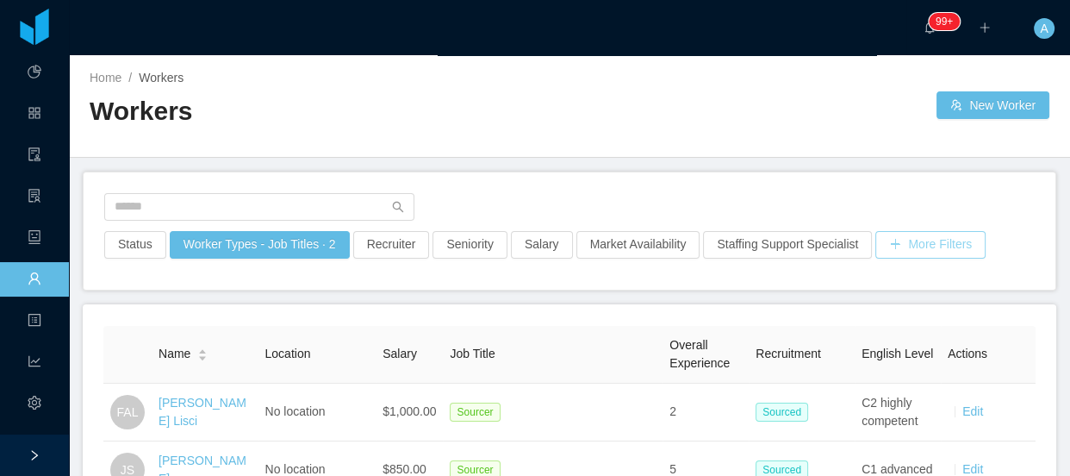
click at [884, 233] on button "More Filters" at bounding box center [931, 245] width 110 height 28
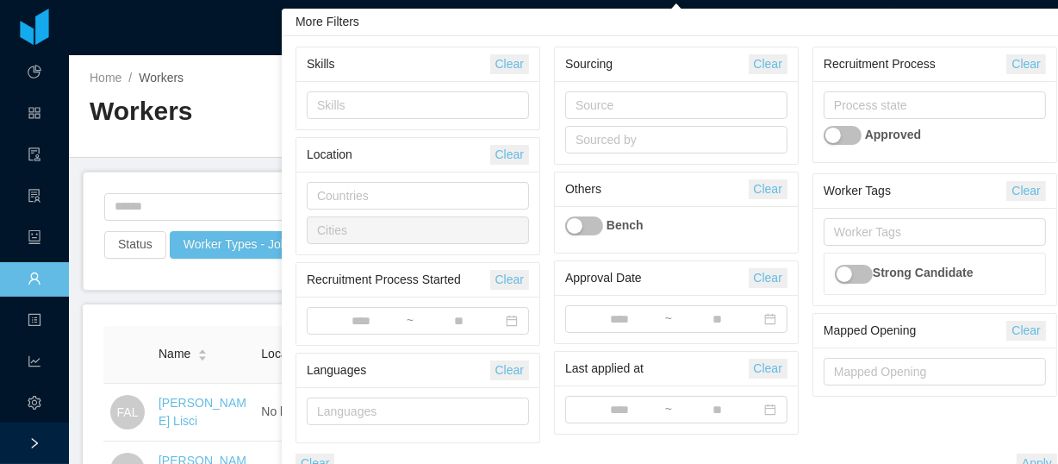
click at [846, 138] on button "button" at bounding box center [843, 135] width 38 height 19
click at [911, 102] on div "Process state" at bounding box center [931, 105] width 194 height 17
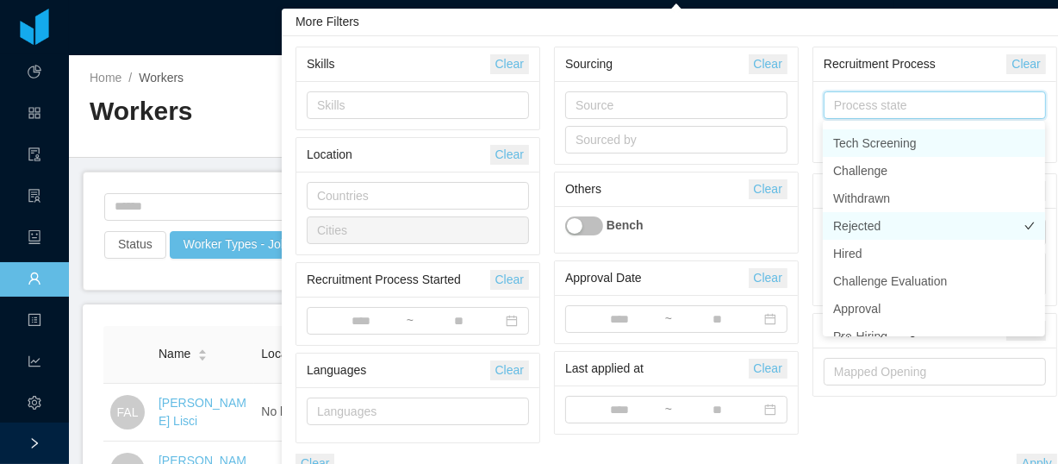
scroll to position [78, 0]
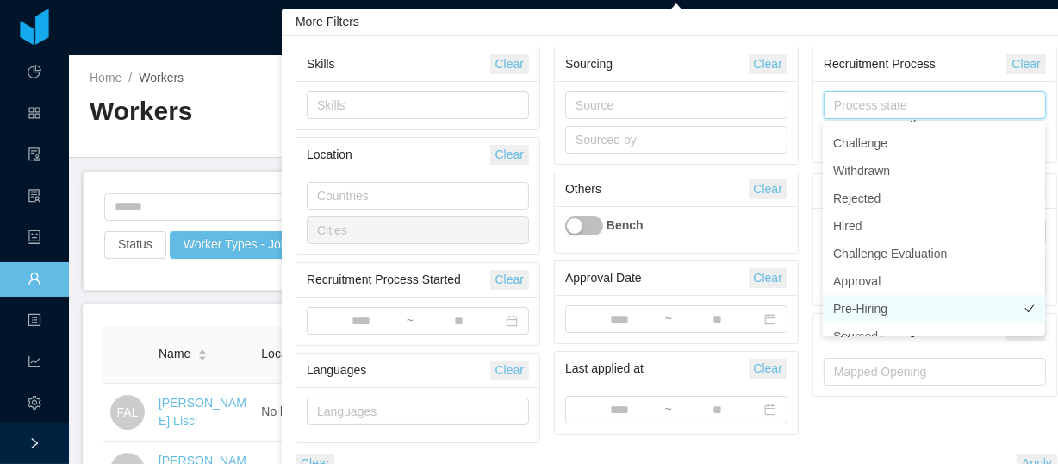
click at [880, 303] on li "Pre-Hiring" at bounding box center [934, 309] width 222 height 28
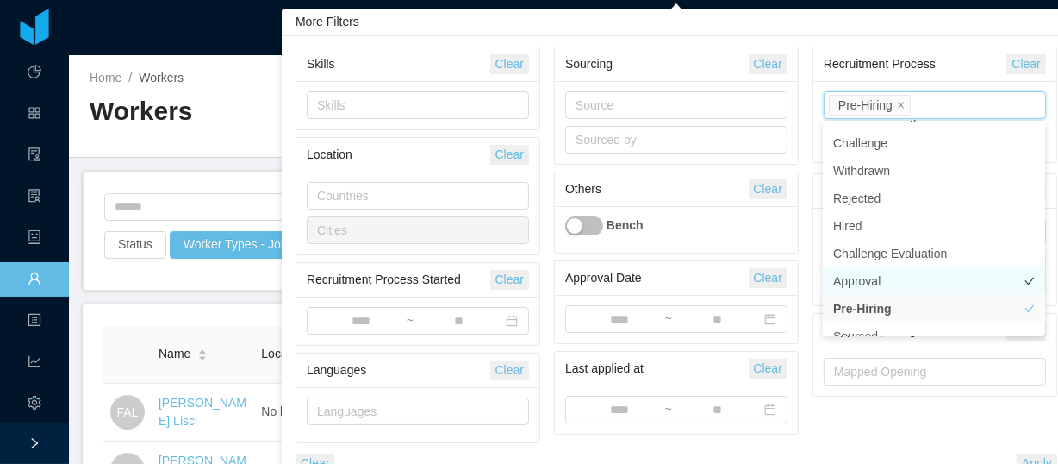
click at [877, 284] on li "Approval" at bounding box center [934, 281] width 222 height 28
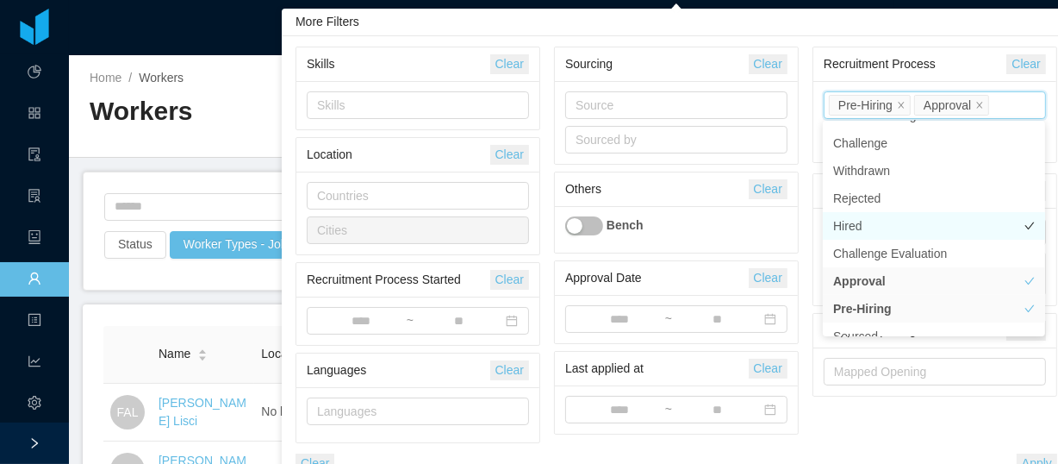
click at [878, 226] on li "Hired" at bounding box center [934, 226] width 222 height 28
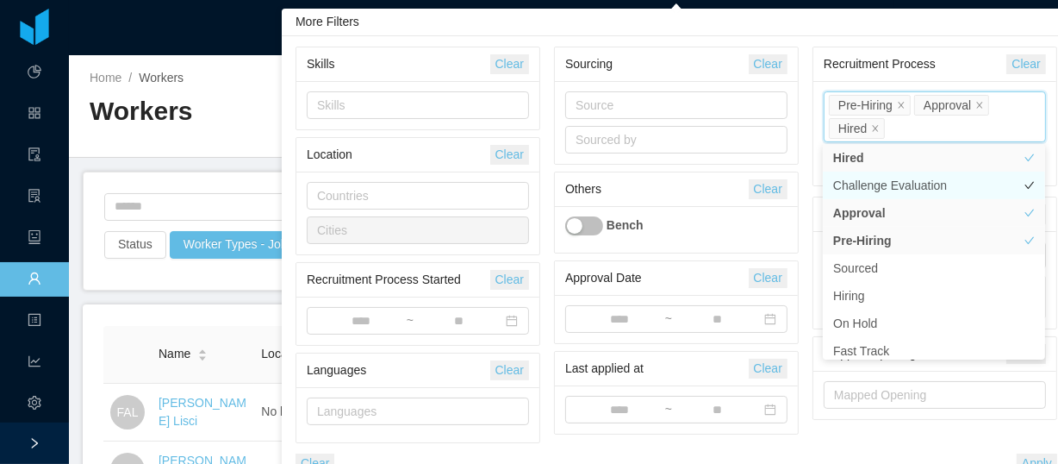
scroll to position [233, 0]
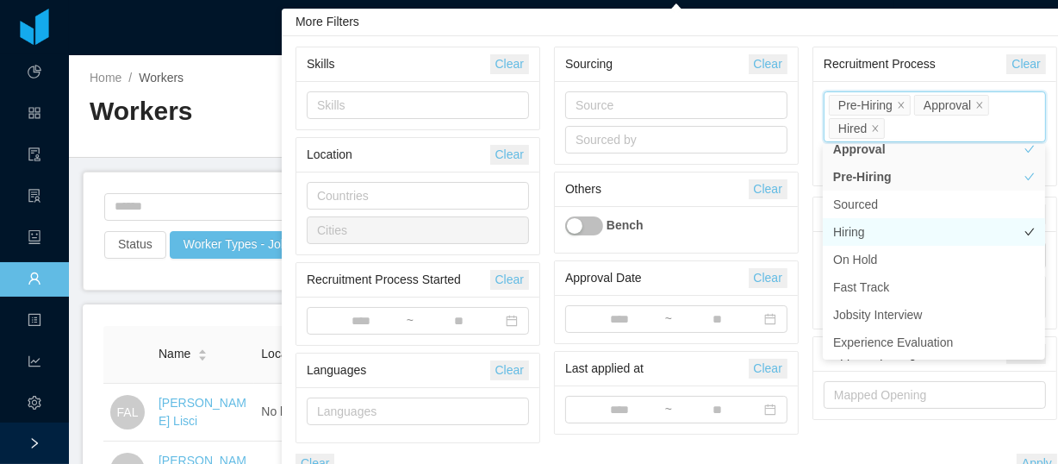
click at [877, 234] on li "Hiring" at bounding box center [934, 232] width 222 height 28
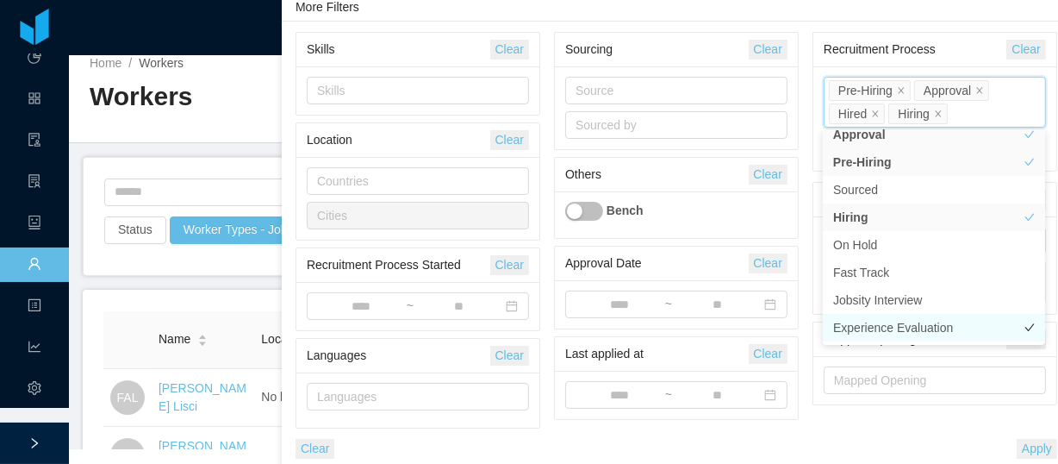
scroll to position [18, 0]
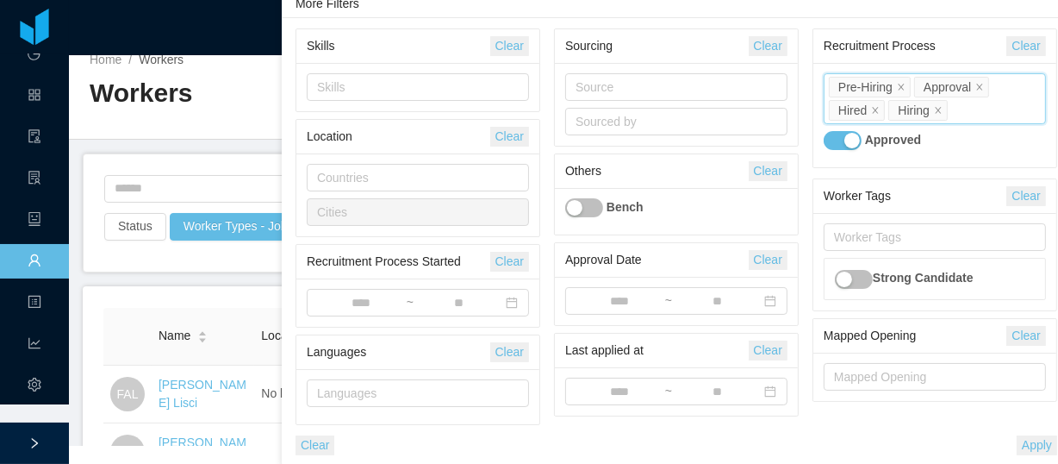
click at [938, 407] on div "Worker Tags Clear Worker Tags Strong Candidate Mapped Opening Clear Mapped Open…" at bounding box center [935, 292] width 259 height 229
click at [1033, 446] on button "Apply" at bounding box center [1037, 445] width 41 height 20
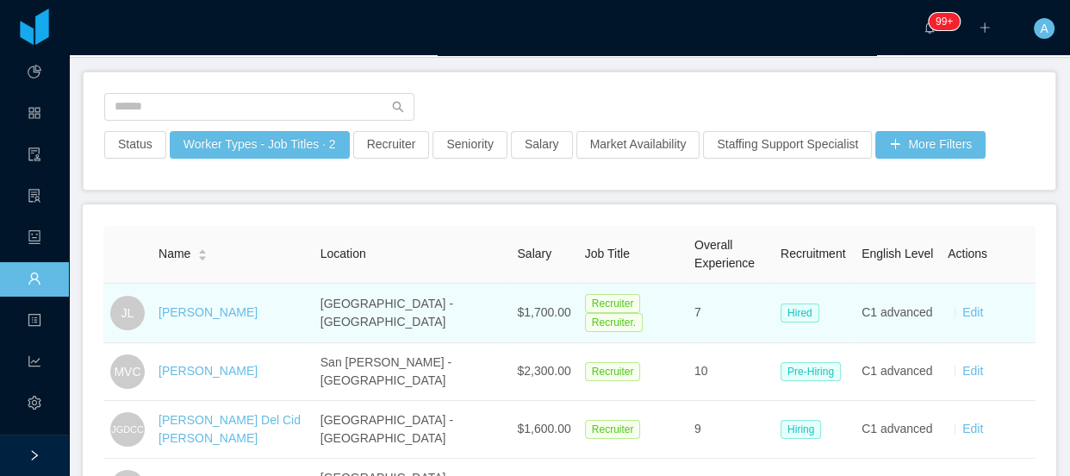
scroll to position [78, 0]
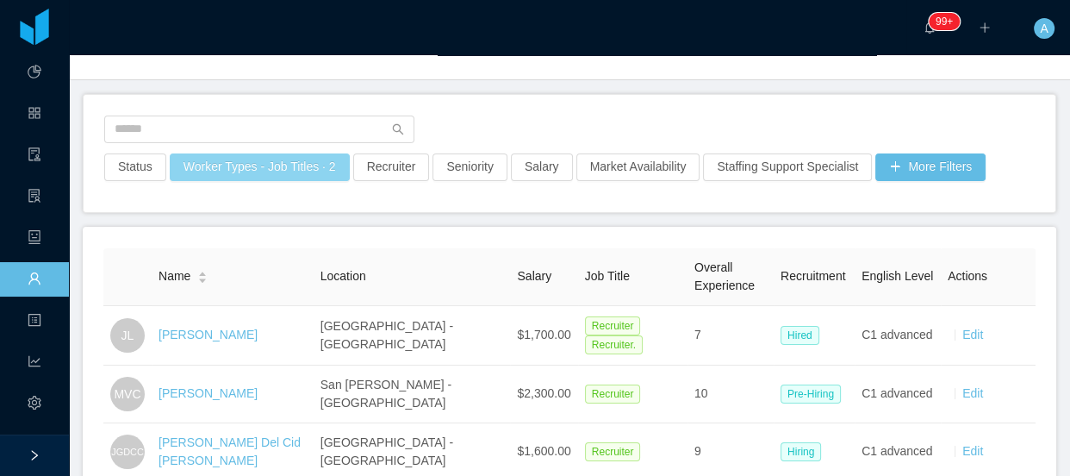
click at [321, 171] on button "Worker Types - Job Titles · 2" at bounding box center [260, 167] width 180 height 28
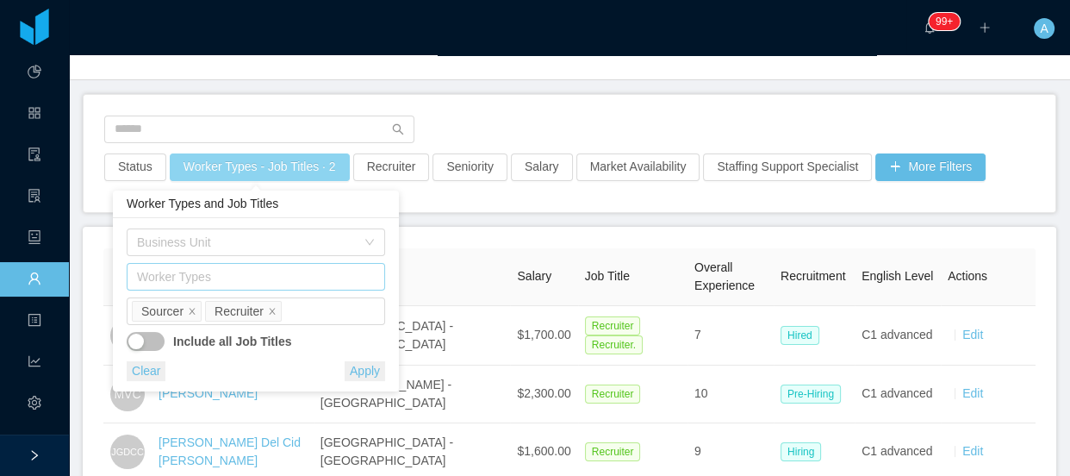
click at [214, 277] on div "Worker Types" at bounding box center [252, 276] width 230 height 17
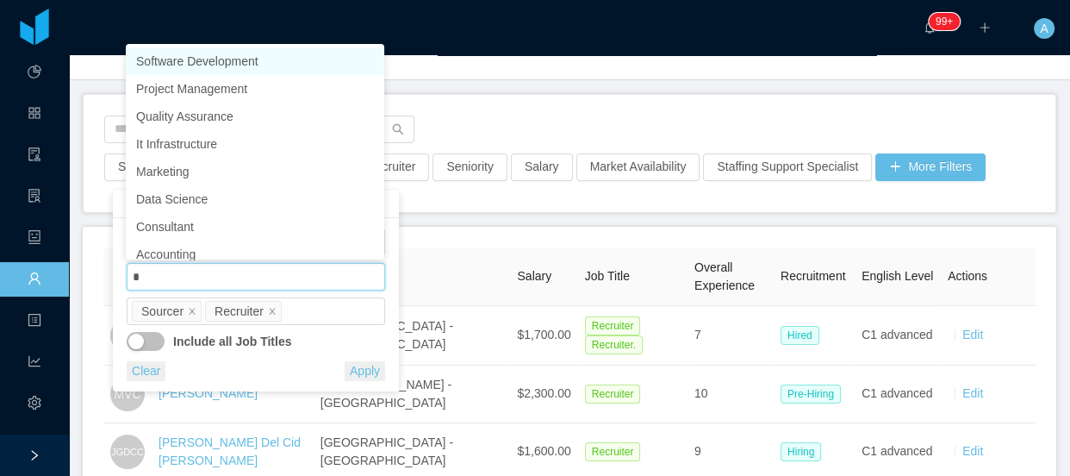
type input "**"
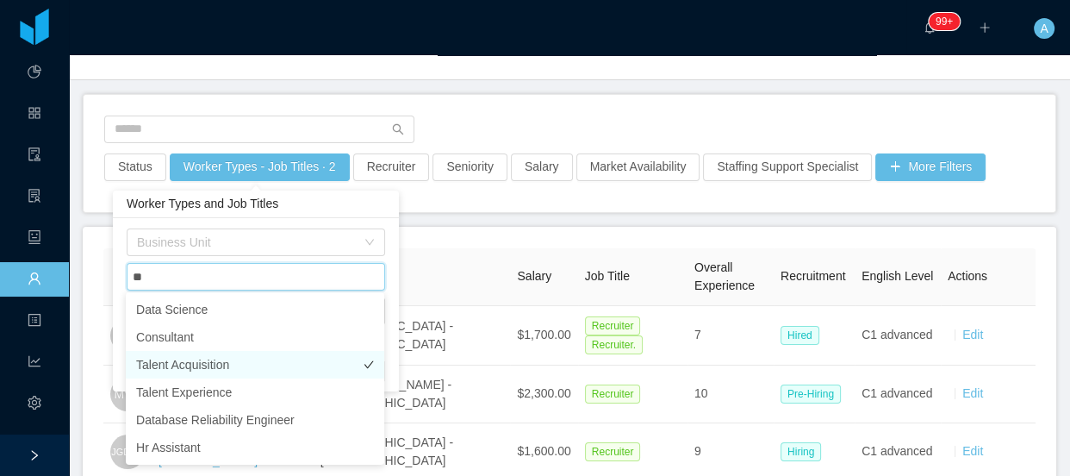
click at [199, 360] on li "Talent Acquisition" at bounding box center [255, 365] width 259 height 28
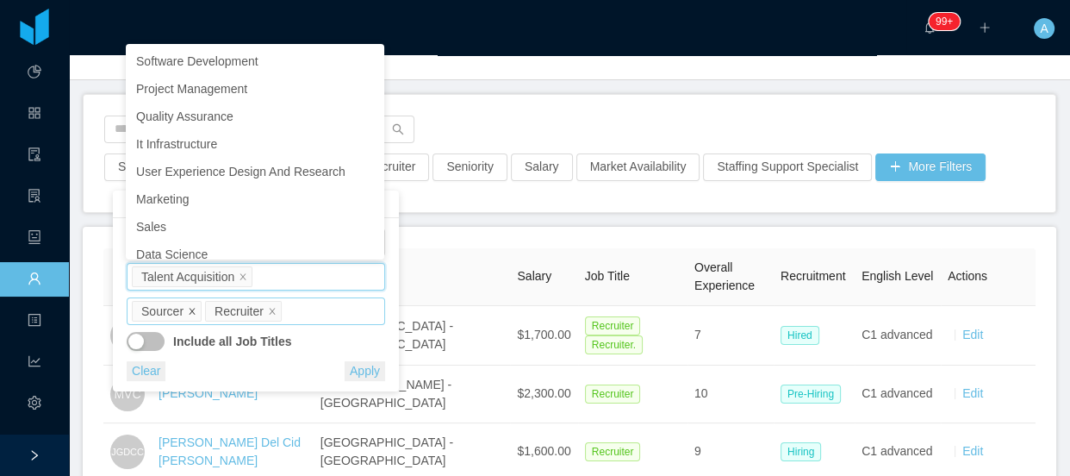
click at [189, 313] on icon "icon: close" at bounding box center [192, 311] width 9 height 9
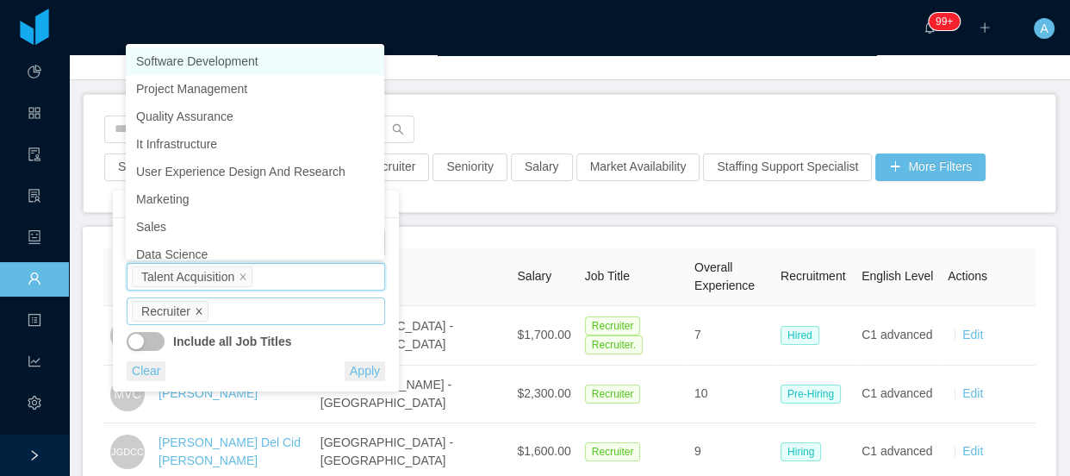
click at [196, 313] on icon "icon: close" at bounding box center [199, 311] width 9 height 9
click at [364, 372] on button "Apply" at bounding box center [365, 371] width 41 height 20
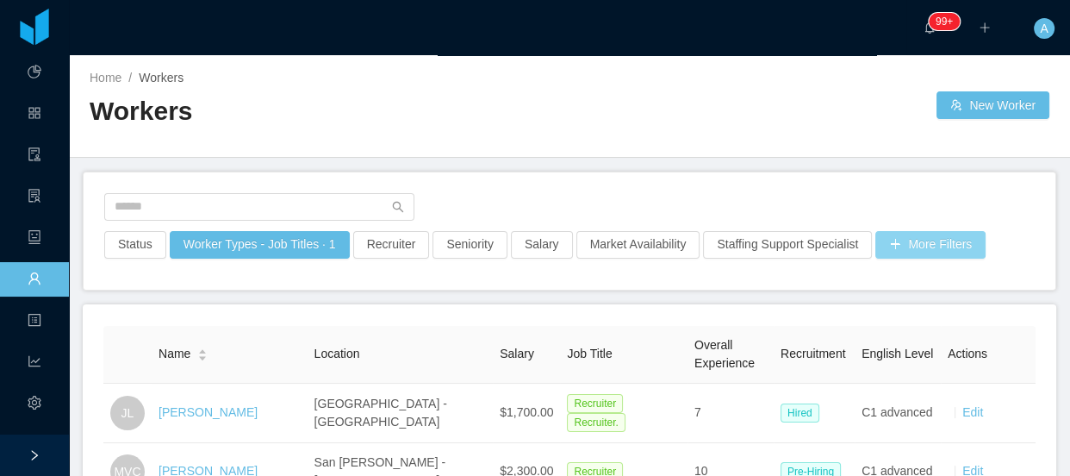
click at [905, 243] on button "More Filters" at bounding box center [931, 245] width 110 height 28
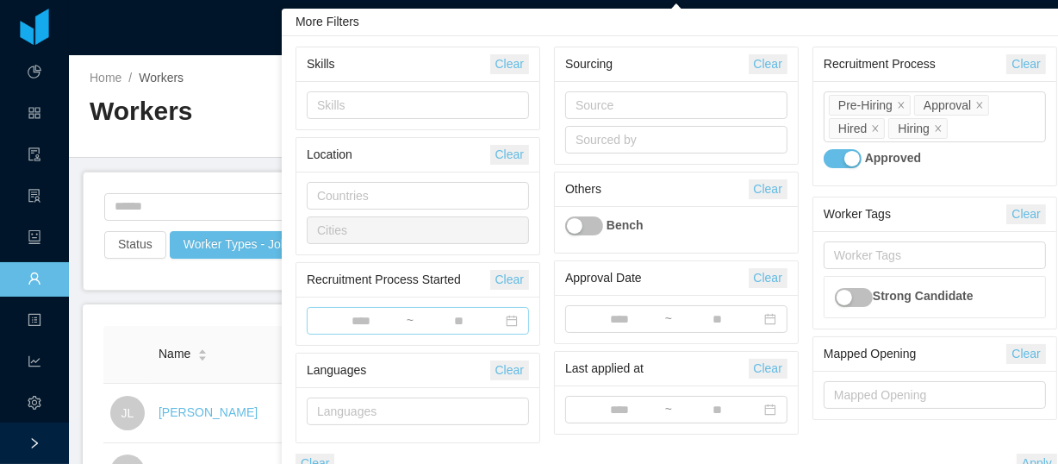
click at [328, 315] on input at bounding box center [361, 321] width 89 height 19
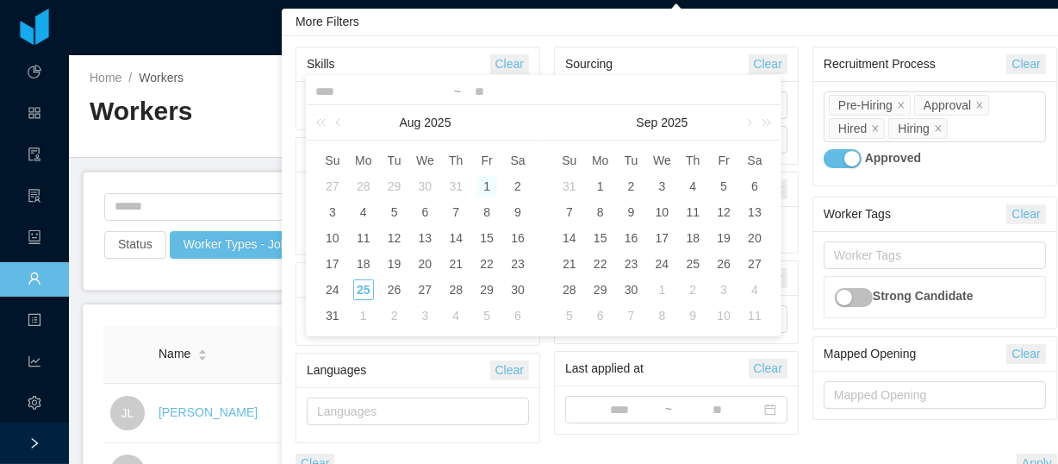
click at [485, 183] on div "1" at bounding box center [487, 186] width 21 height 21
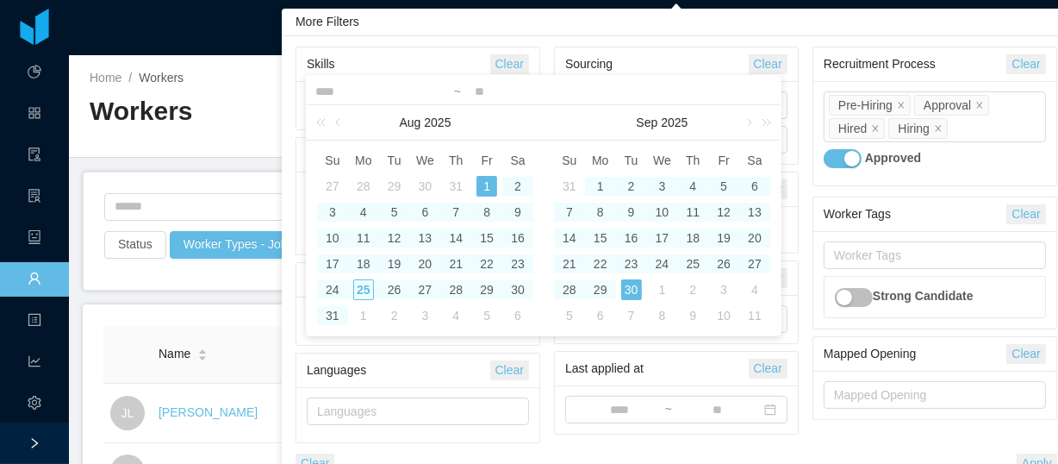
click at [630, 290] on div "30" at bounding box center [631, 289] width 21 height 21
type input "**********"
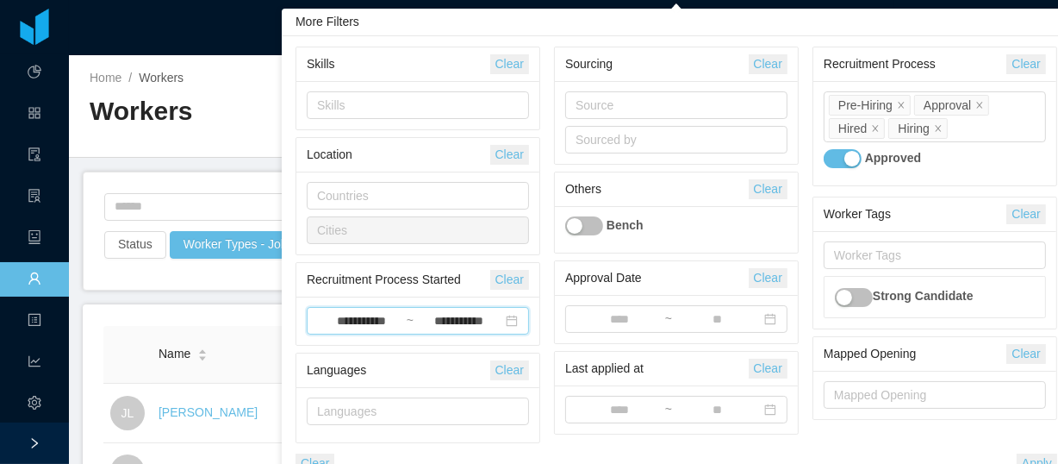
scroll to position [18, 0]
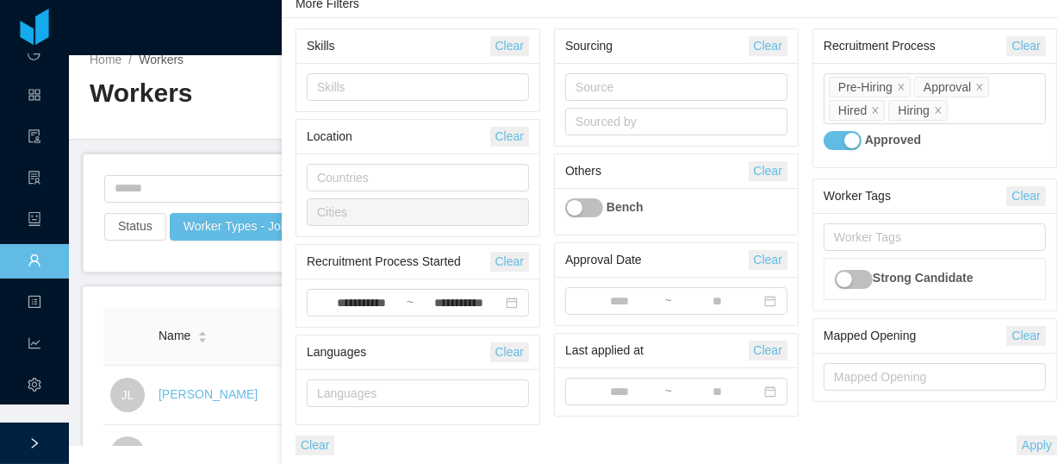
click at [1036, 437] on button "Apply" at bounding box center [1037, 445] width 41 height 20
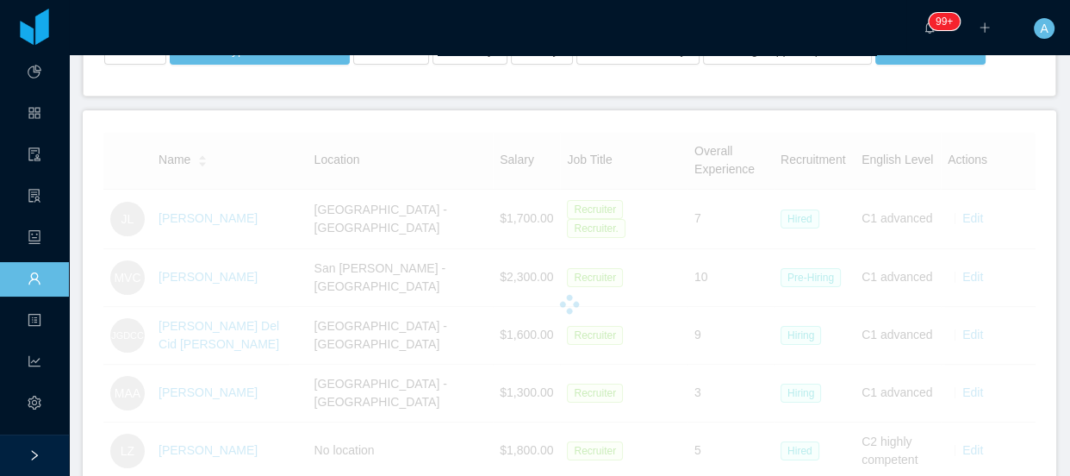
scroll to position [119, 0]
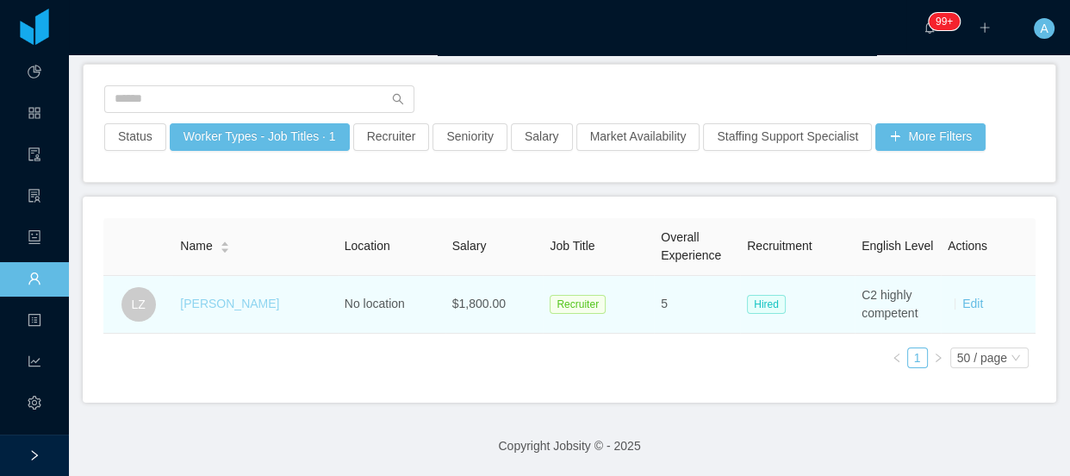
click at [246, 296] on link "[PERSON_NAME]" at bounding box center [229, 303] width 99 height 14
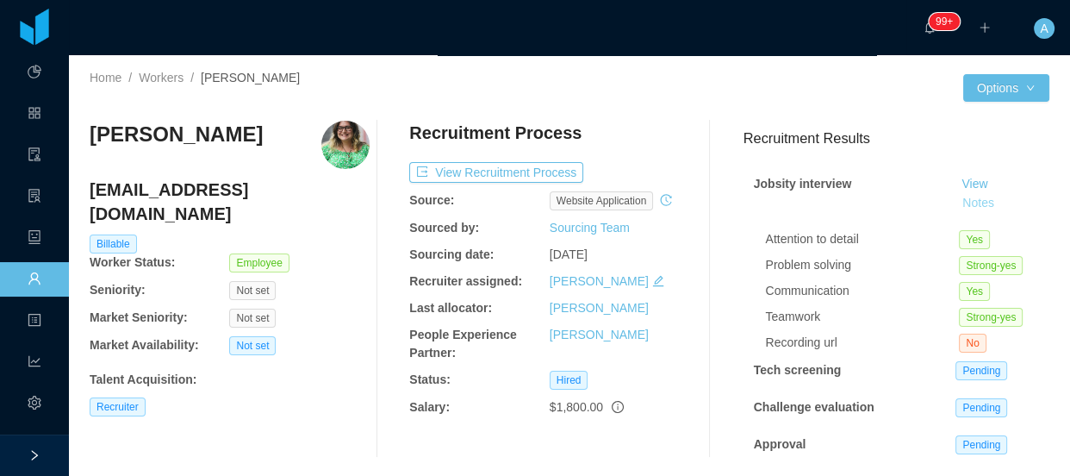
click at [956, 210] on button "Notes" at bounding box center [979, 203] width 46 height 21
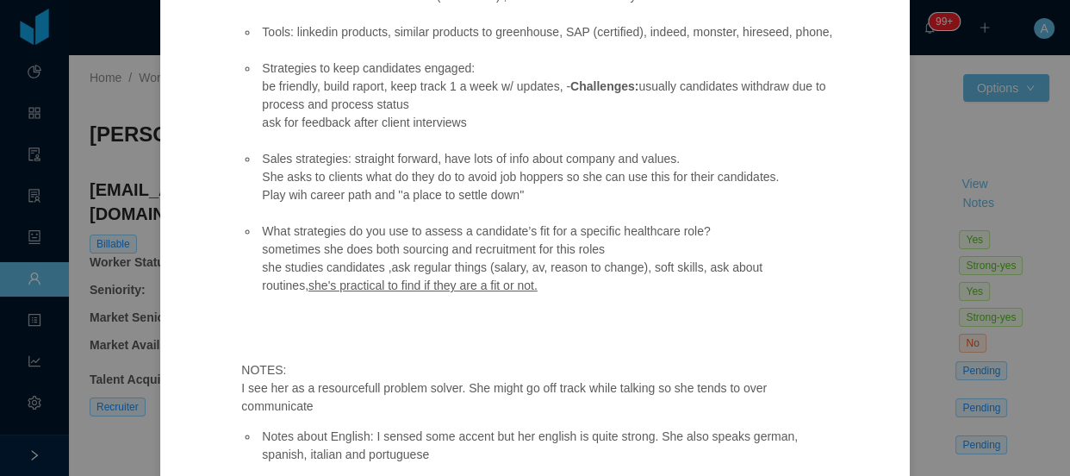
scroll to position [844, 0]
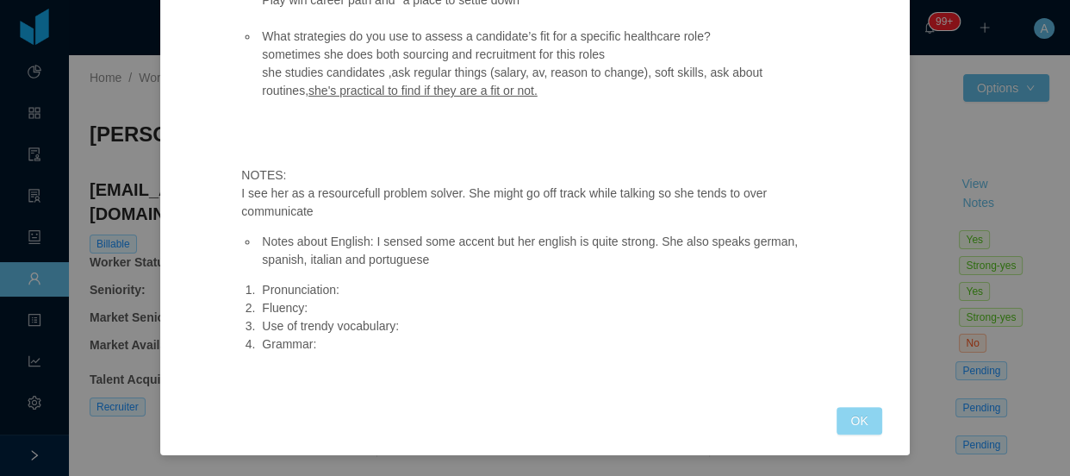
click at [869, 425] on button "OK" at bounding box center [859, 421] width 45 height 28
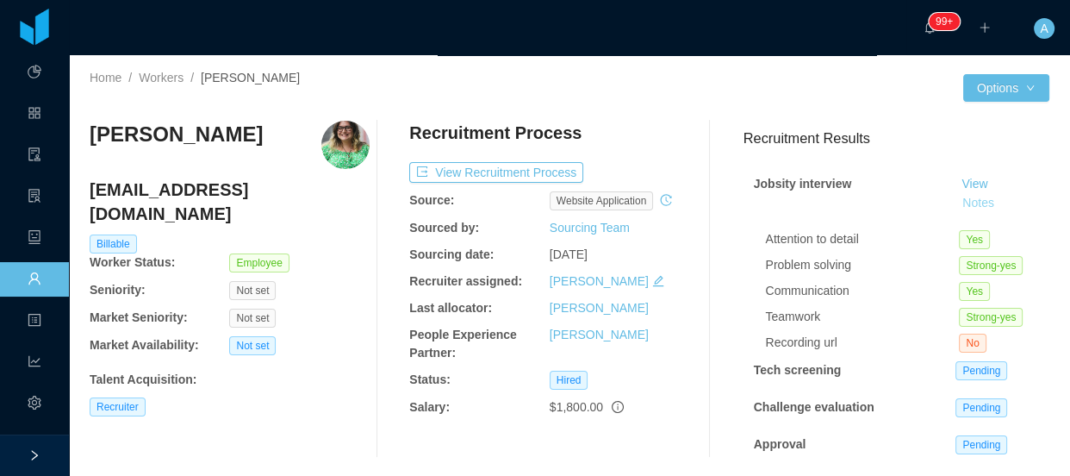
scroll to position [765, 0]
click at [517, 181] on button "View Recruitment Process" at bounding box center [496, 172] width 174 height 21
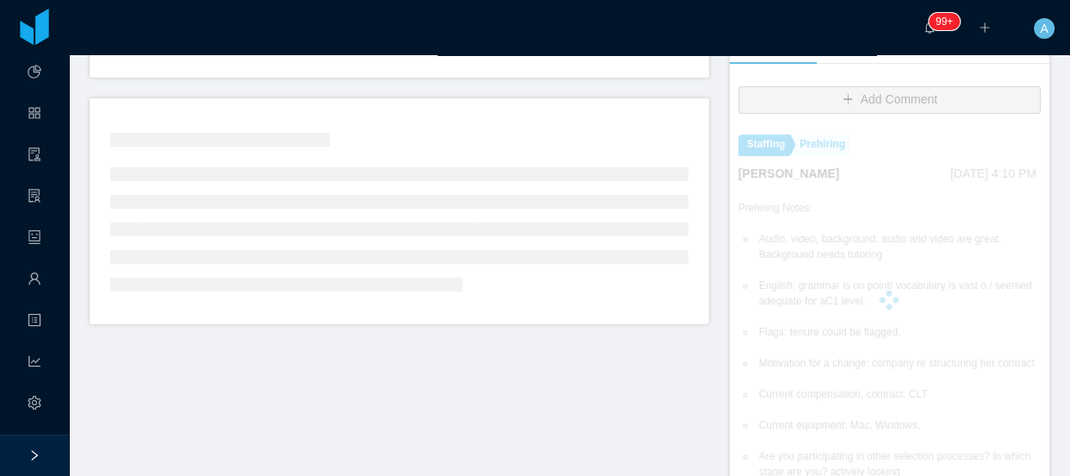
scroll to position [391, 0]
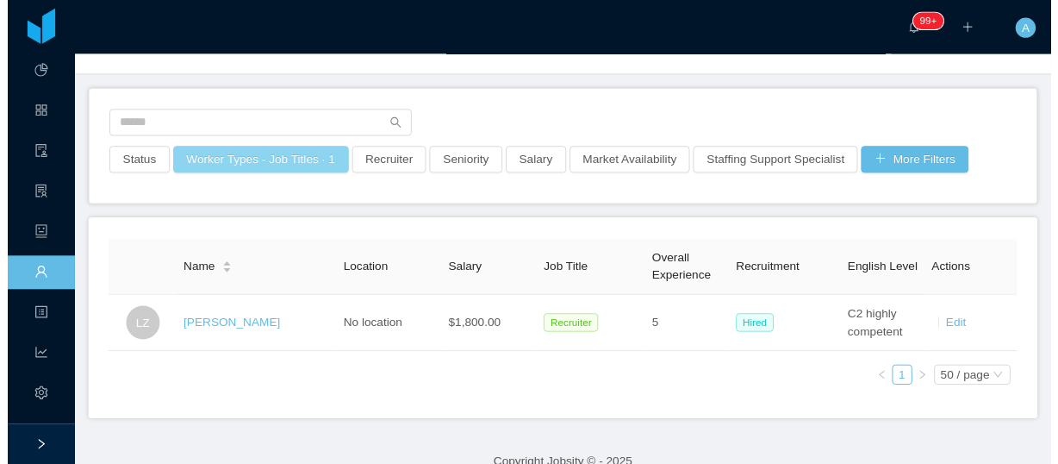
scroll to position [119, 0]
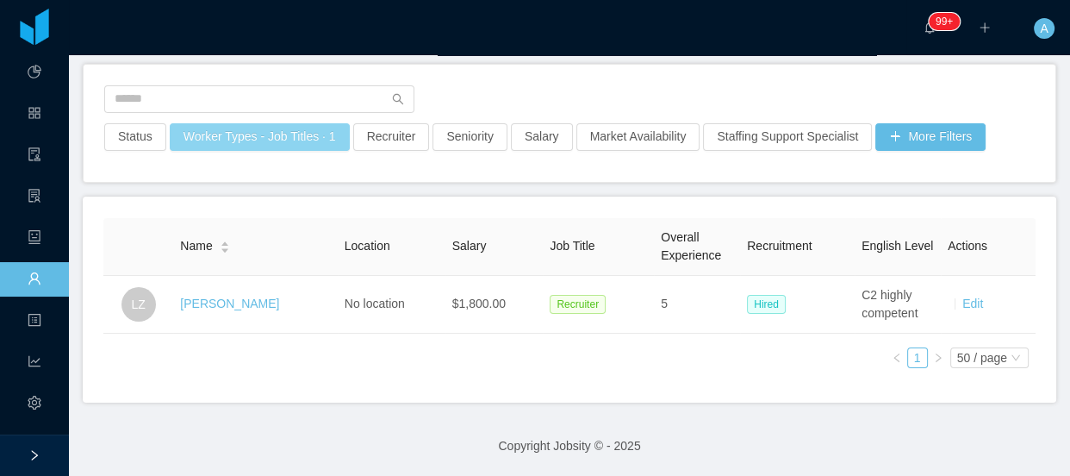
click at [301, 128] on button "Worker Types - Job Titles · 1" at bounding box center [260, 137] width 180 height 28
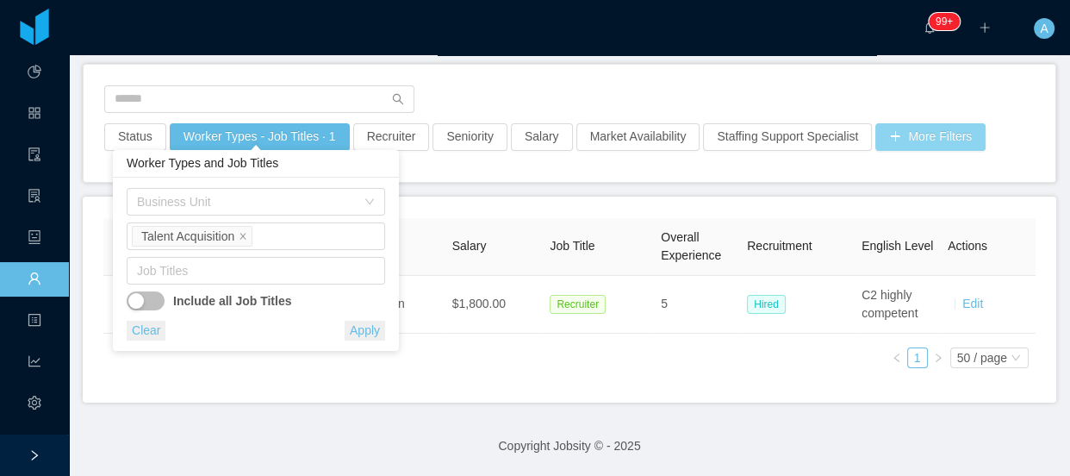
click at [948, 123] on button "More Filters" at bounding box center [931, 137] width 110 height 28
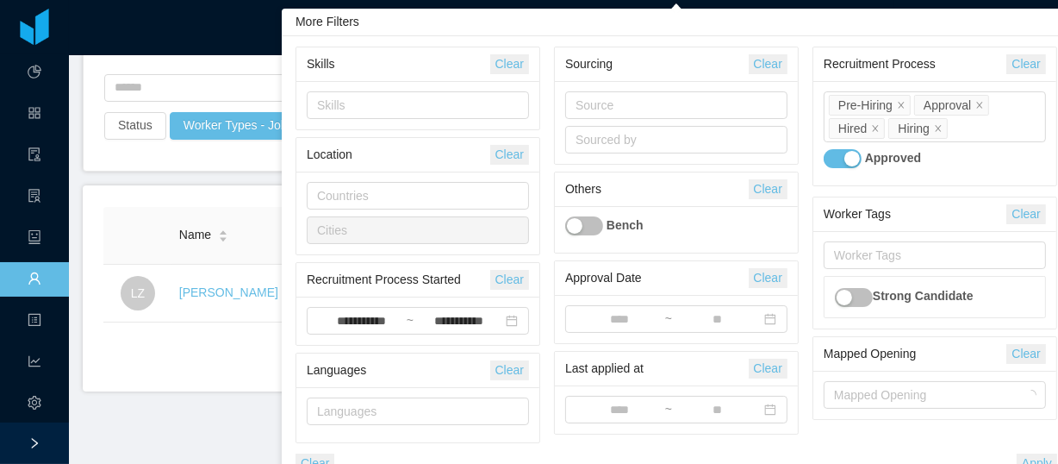
click at [1026, 65] on button "Clear" at bounding box center [1026, 64] width 39 height 20
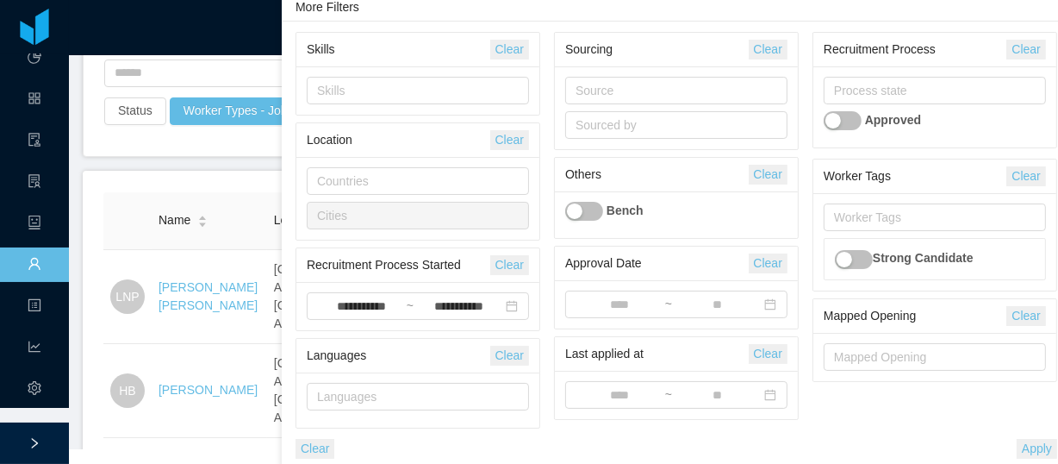
scroll to position [18, 0]
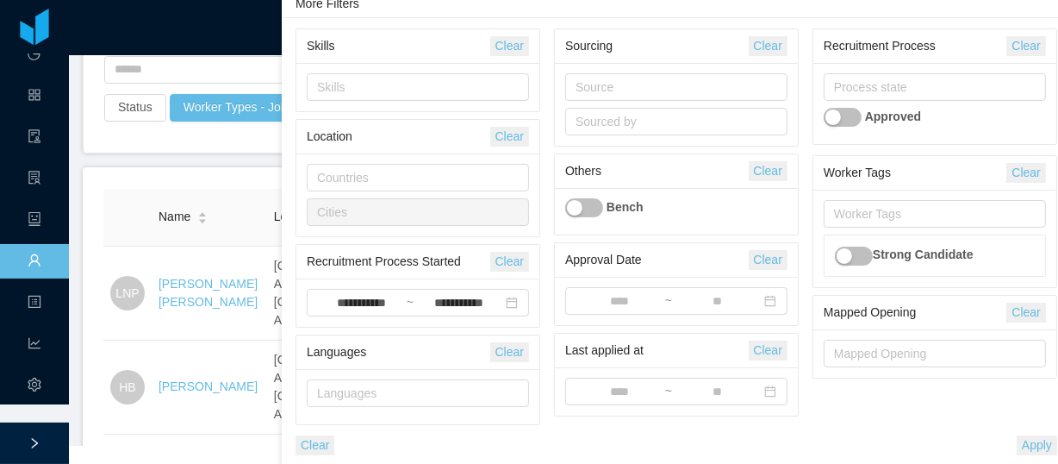
click at [1039, 444] on button "Apply" at bounding box center [1037, 445] width 41 height 20
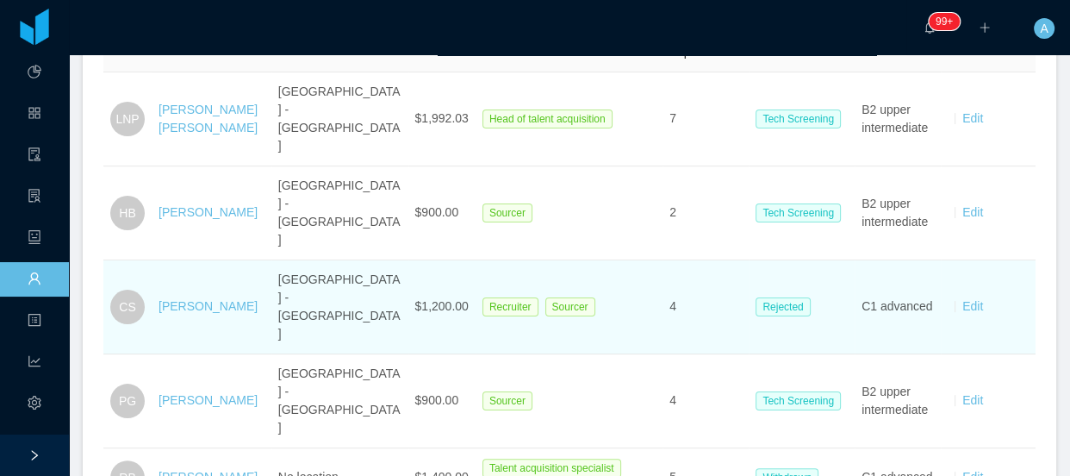
scroll to position [390, 0]
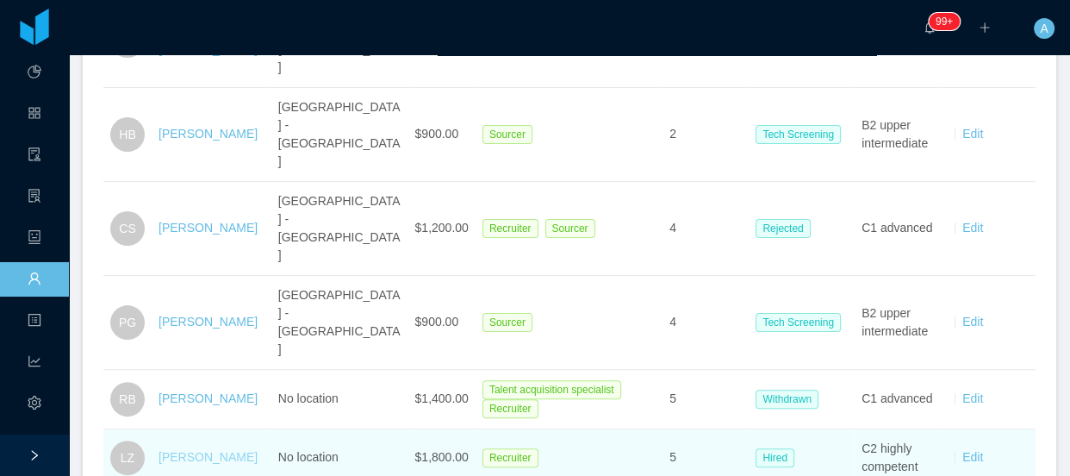
click at [178, 450] on link "[PERSON_NAME]" at bounding box center [208, 457] width 99 height 14
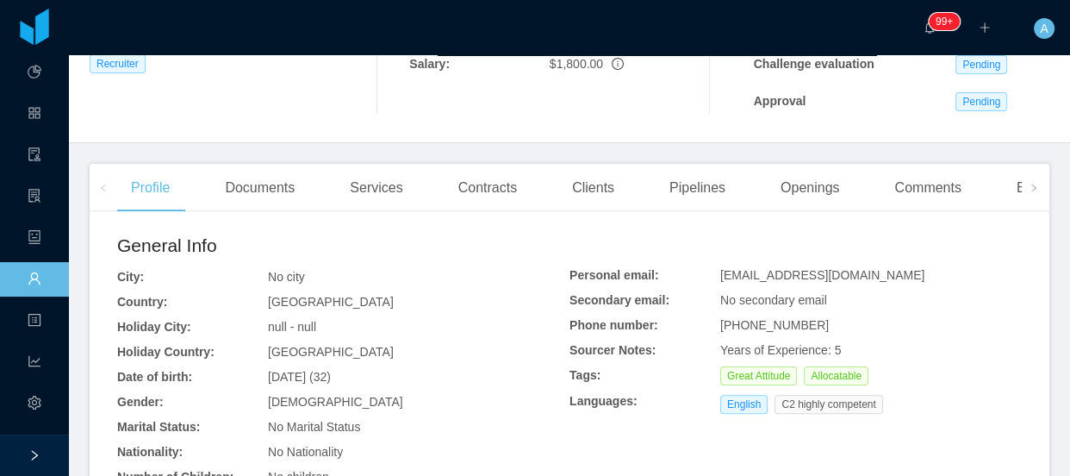
scroll to position [334, 0]
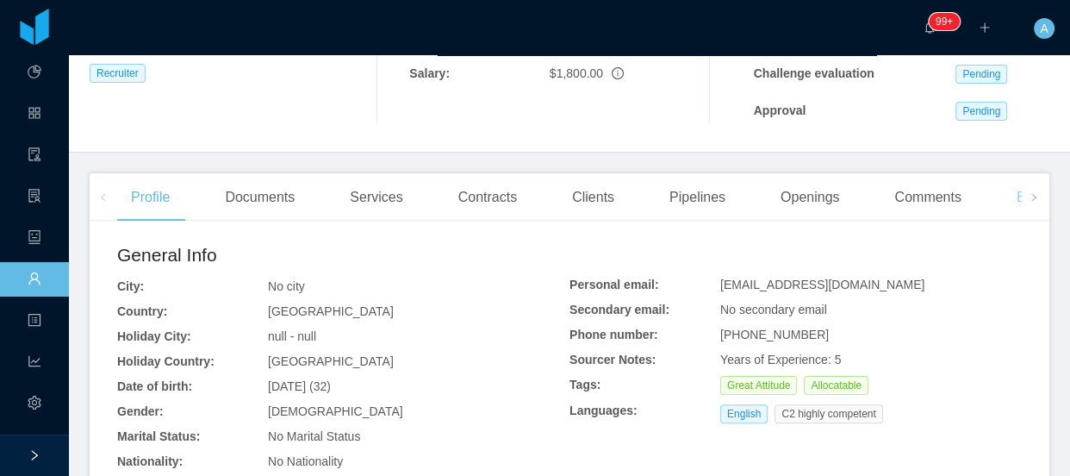
click at [1006, 196] on div "Experience" at bounding box center [1051, 197] width 97 height 48
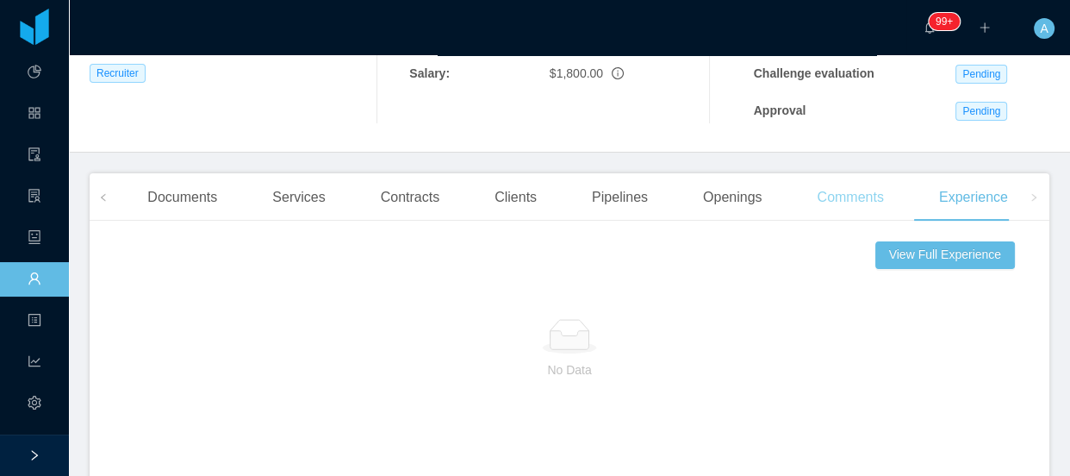
click at [858, 207] on div "Comments" at bounding box center [850, 197] width 94 height 48
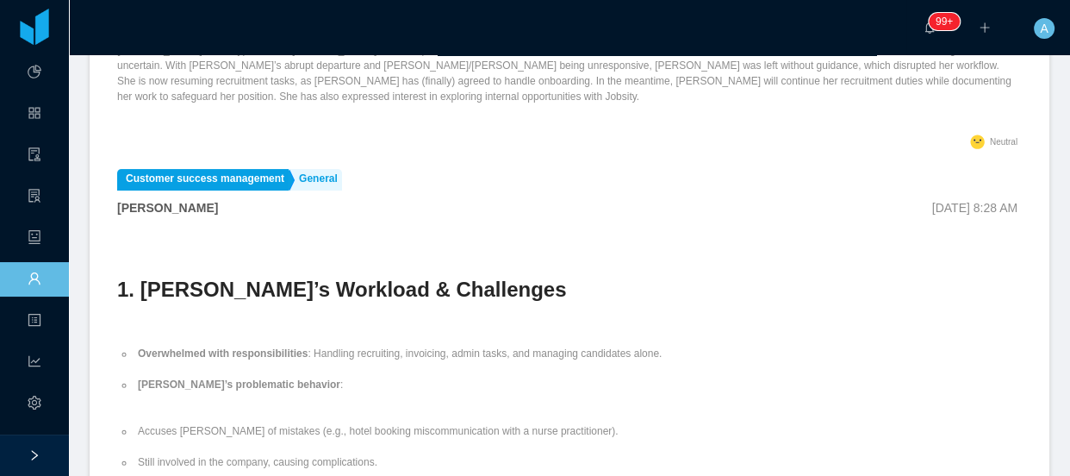
scroll to position [234, 0]
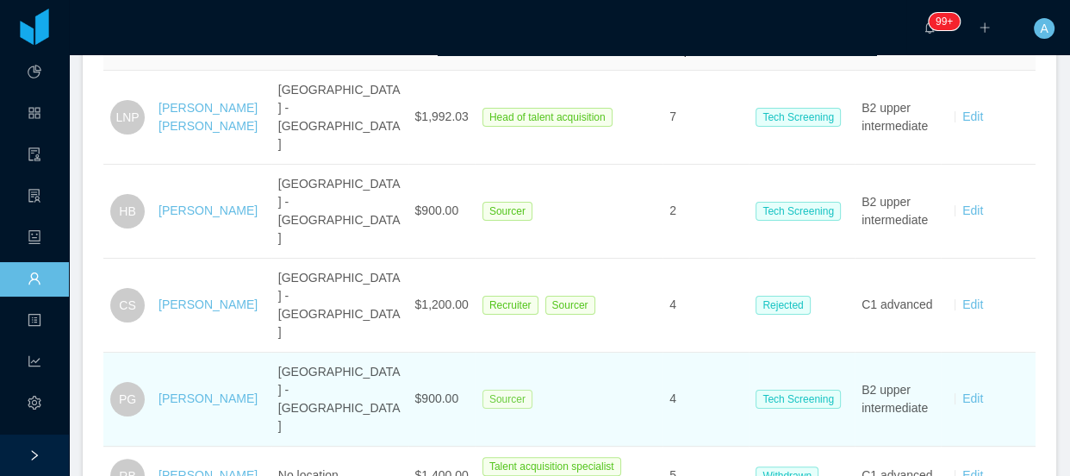
scroll to position [156, 0]
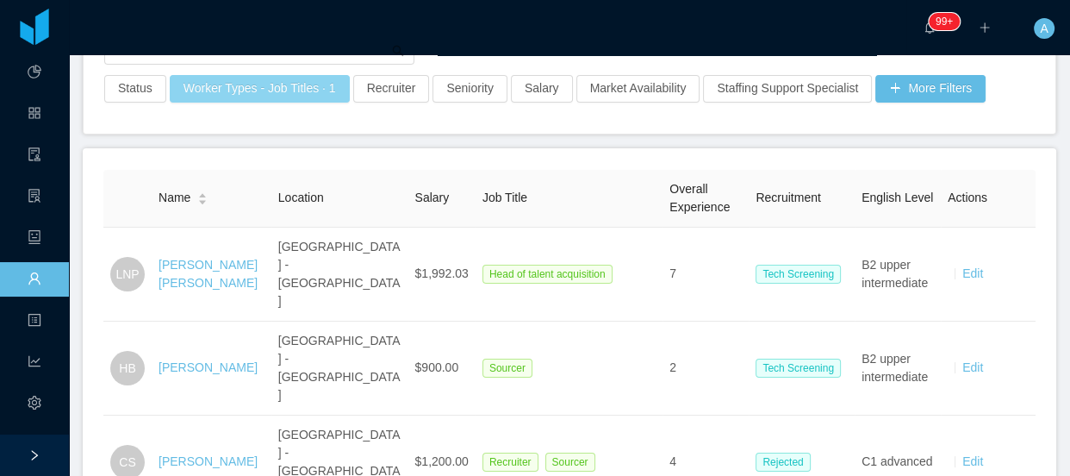
click at [315, 101] on button "Worker Types - Job Titles · 1" at bounding box center [260, 89] width 180 height 28
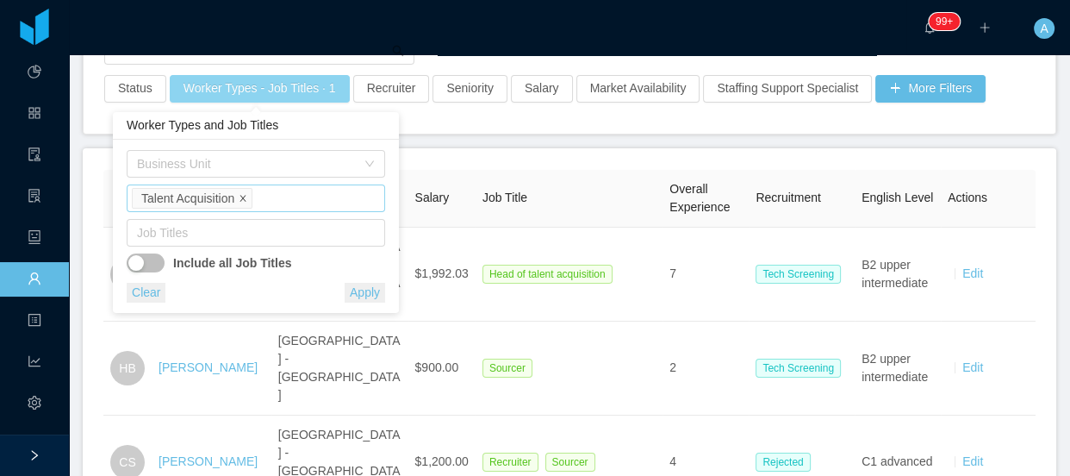
click at [246, 201] on icon "icon: close" at bounding box center [243, 198] width 6 height 6
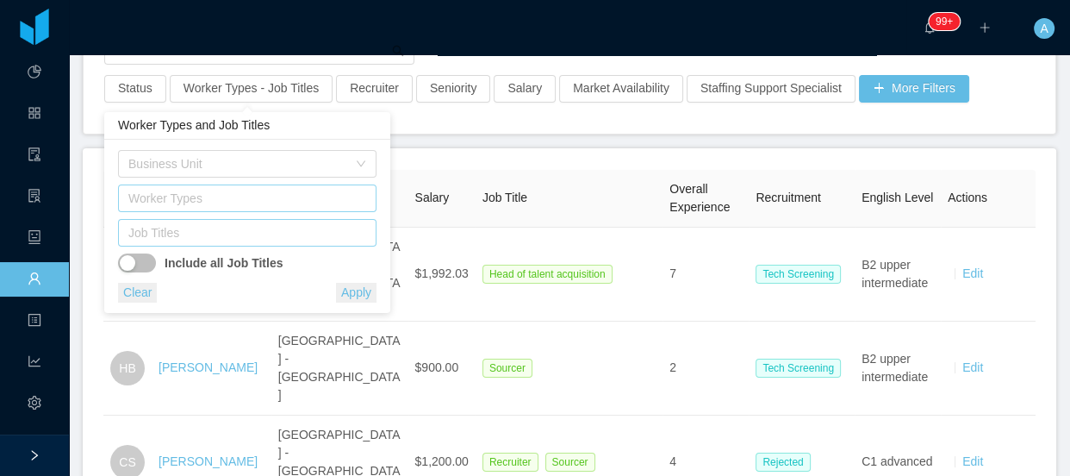
click at [217, 222] on div "Job Titles" at bounding box center [244, 233] width 243 height 26
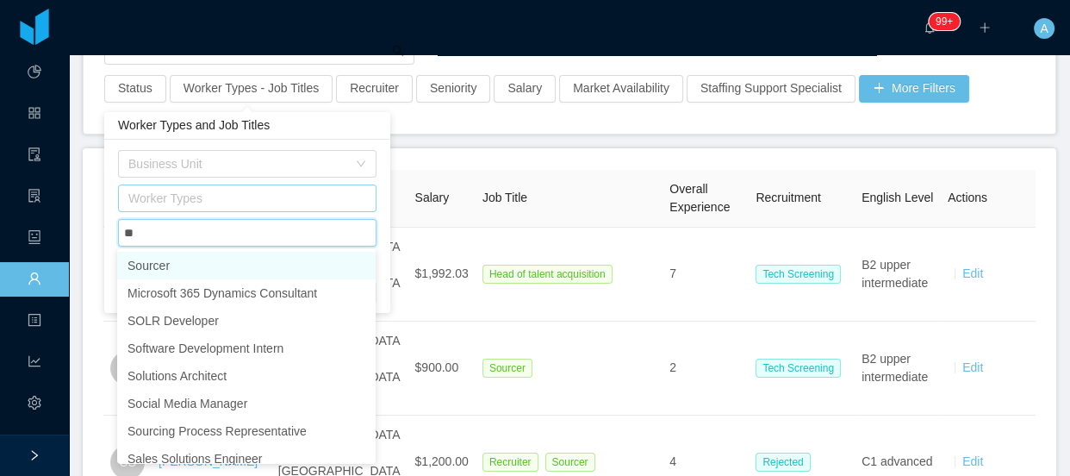
type input "***"
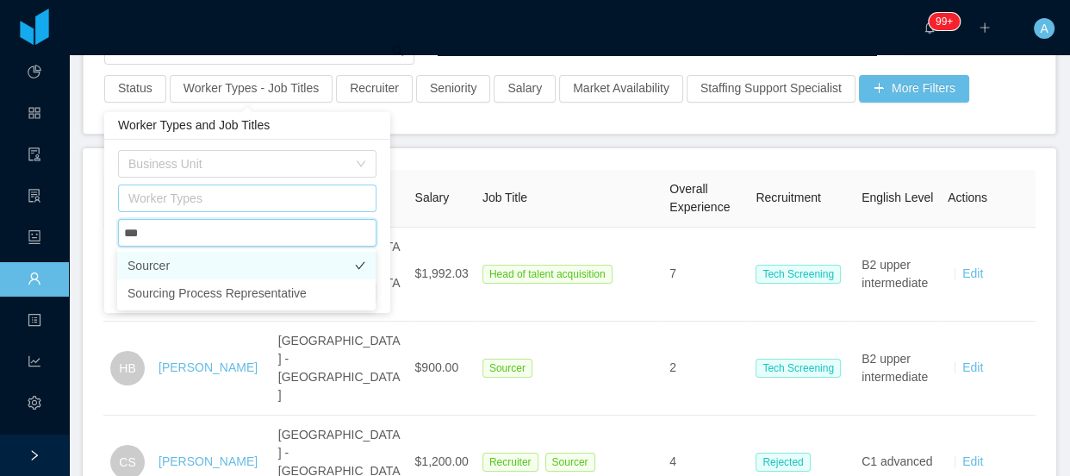
click at [226, 262] on li "Sourcer" at bounding box center [246, 266] width 259 height 28
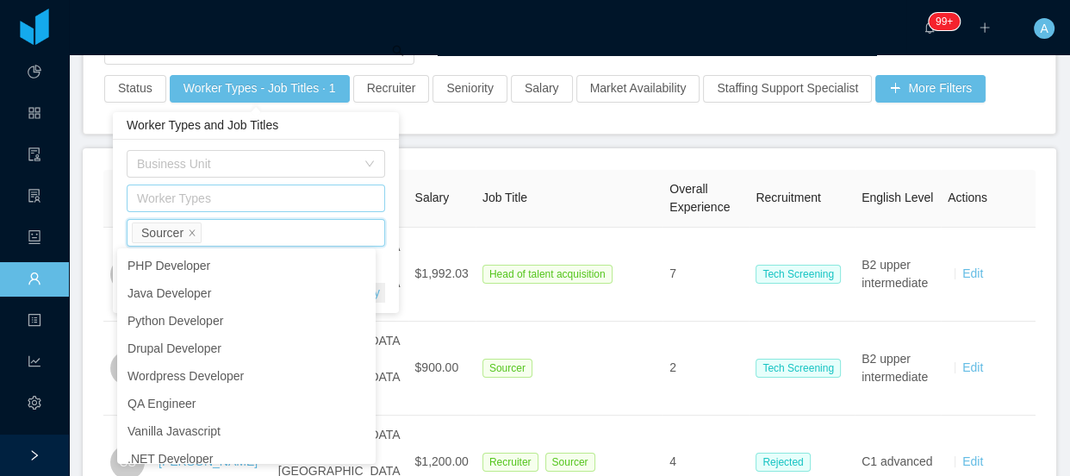
click at [532, 128] on main "Home / Workers / Workers New Worker Status Worker Types - Job Titles · 1 Recrui…" at bounding box center [569, 109] width 1001 height 421
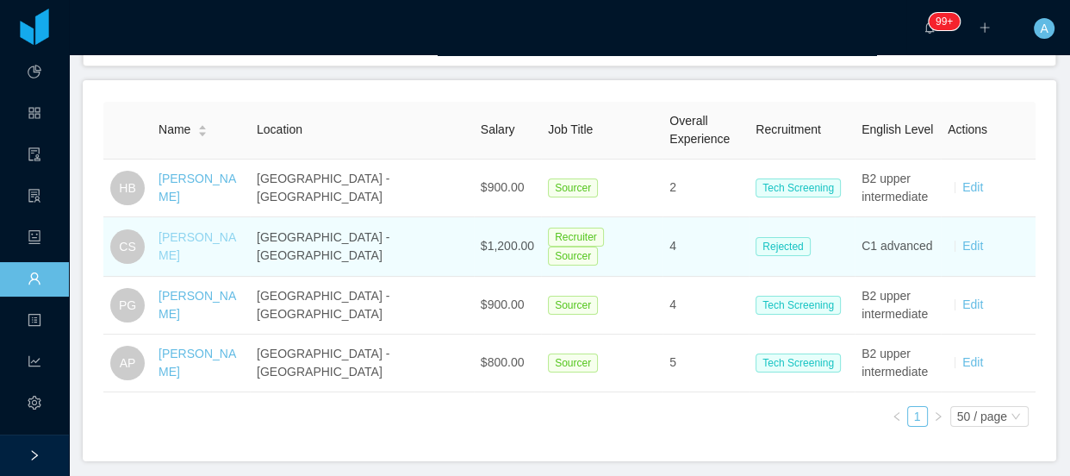
scroll to position [134, 0]
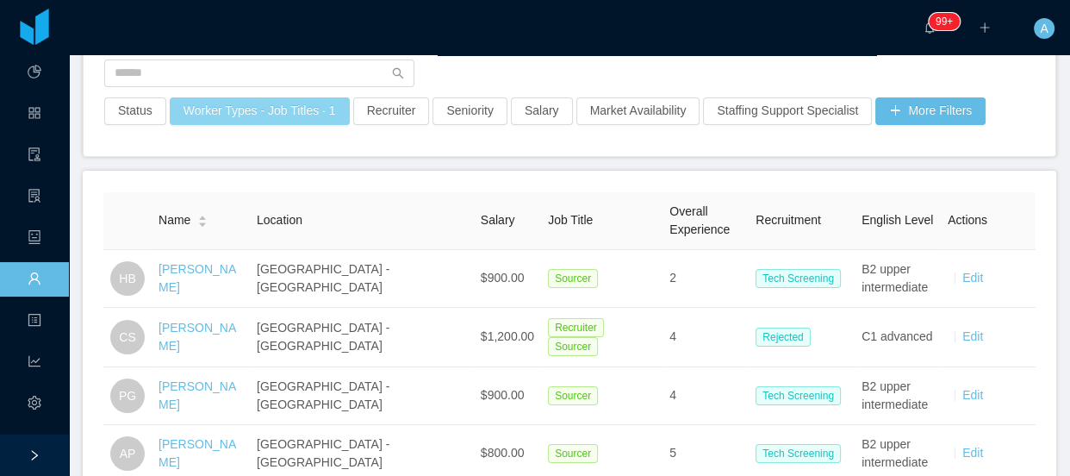
click at [259, 113] on button "Worker Types - Job Titles · 1" at bounding box center [260, 111] width 180 height 28
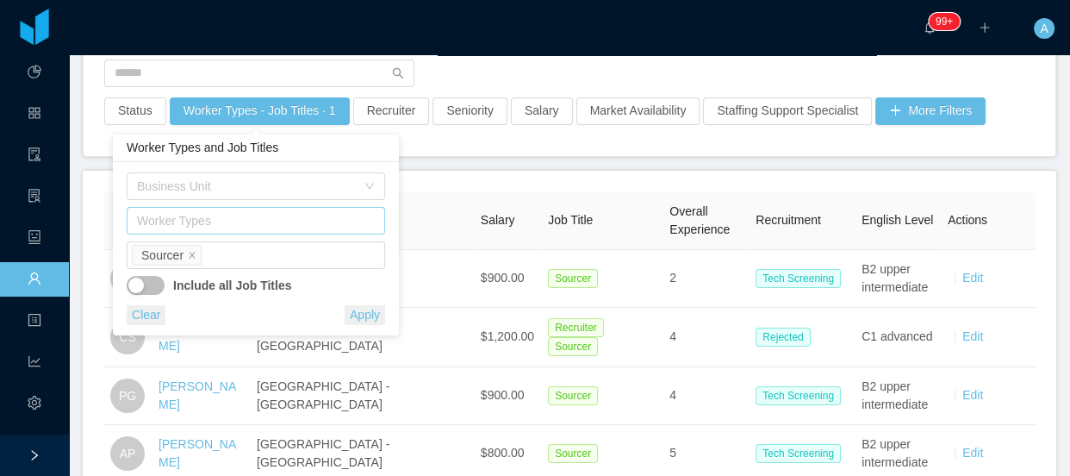
click at [153, 310] on button "Clear" at bounding box center [146, 315] width 39 height 20
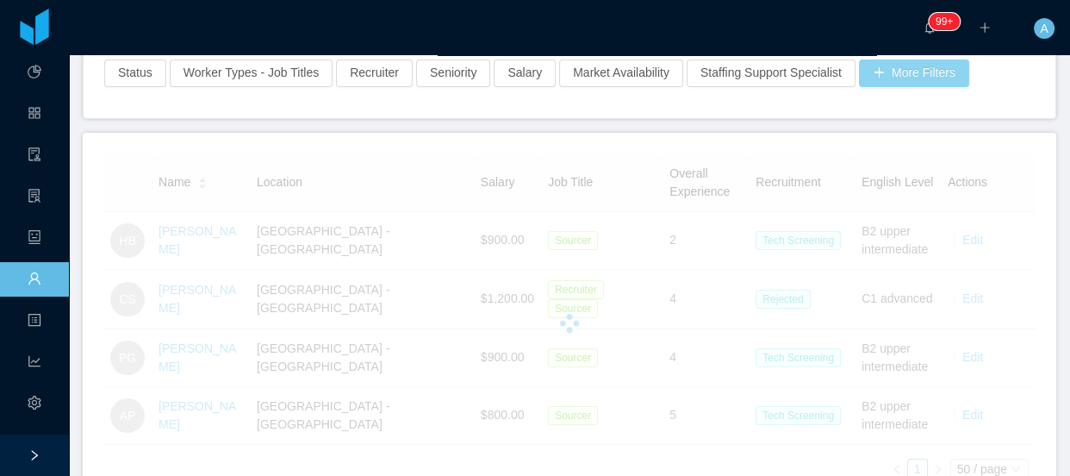
click at [899, 80] on button "More Filters" at bounding box center [914, 73] width 110 height 28
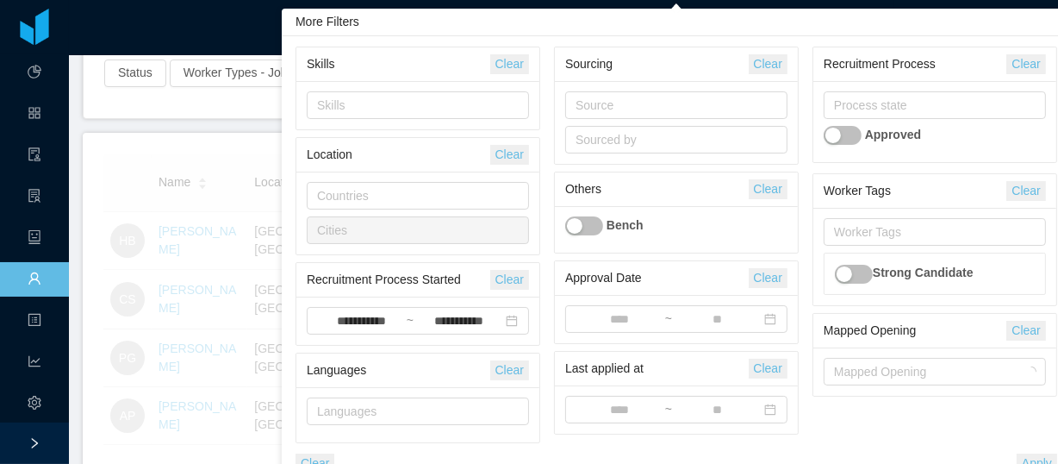
click at [516, 282] on button "Clear" at bounding box center [509, 280] width 39 height 20
click at [172, 116] on div "Status Worker Types - Job Titles Recruiter Seniority Salary Market Availability…" at bounding box center [564, 78] width 960 height 79
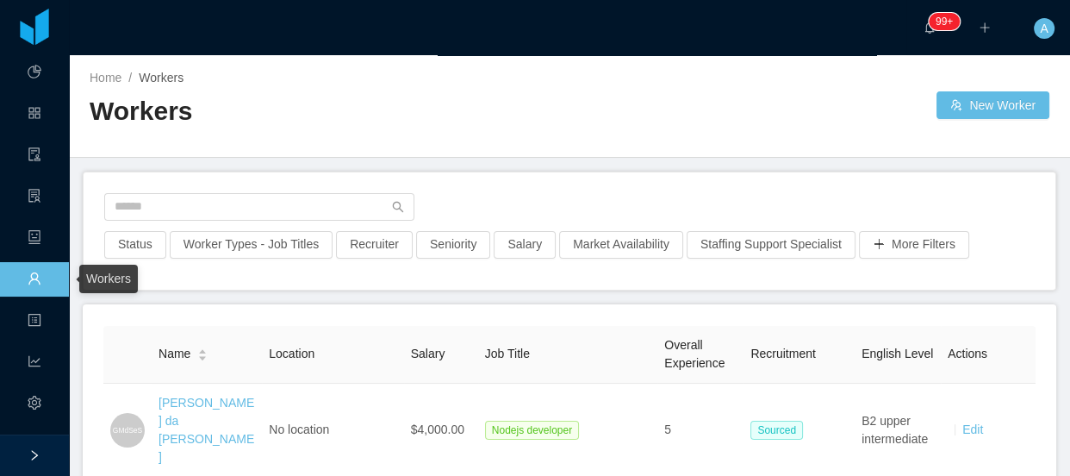
click at [35, 284] on link "Workers" at bounding box center [35, 280] width 14 height 36
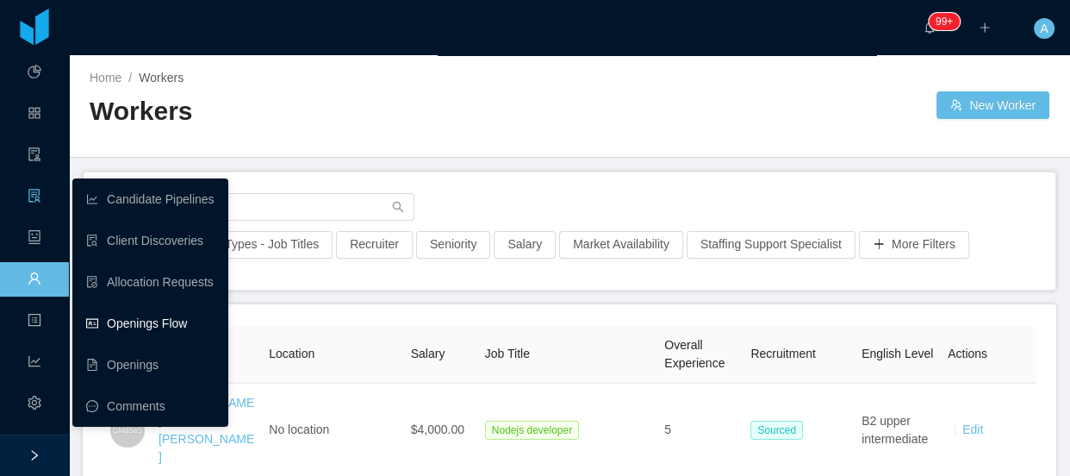
click at [147, 311] on link "Openings Flow" at bounding box center [150, 323] width 128 height 34
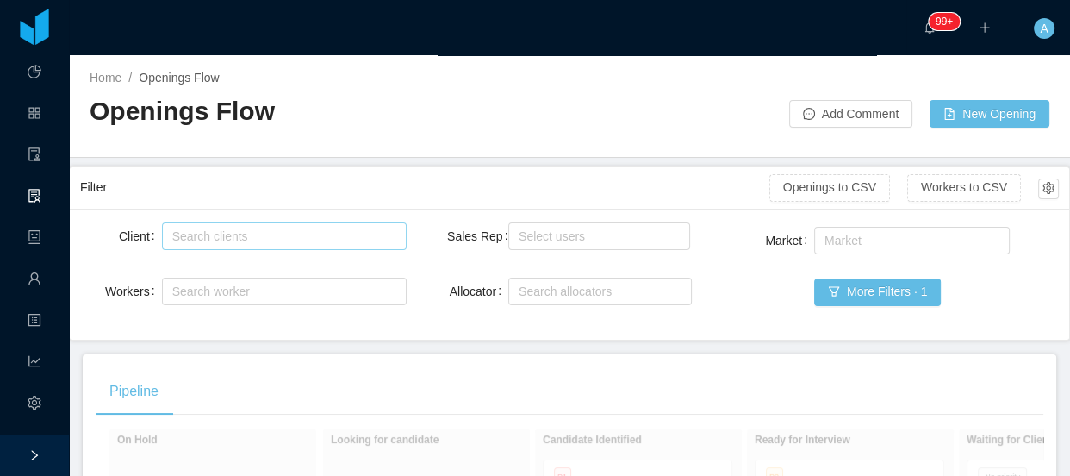
click at [196, 240] on div "Search clients" at bounding box center [280, 236] width 216 height 17
type input "******"
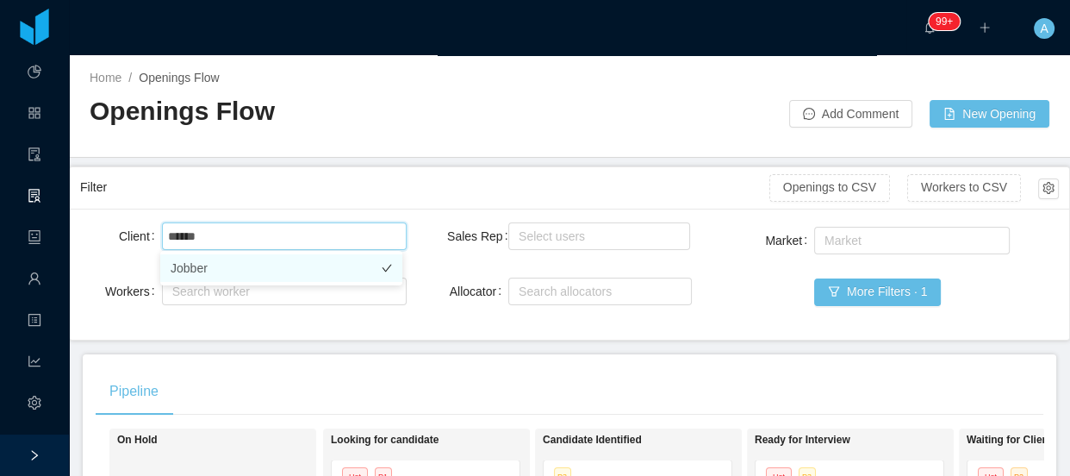
click at [265, 268] on li "Jobber" at bounding box center [281, 268] width 242 height 28
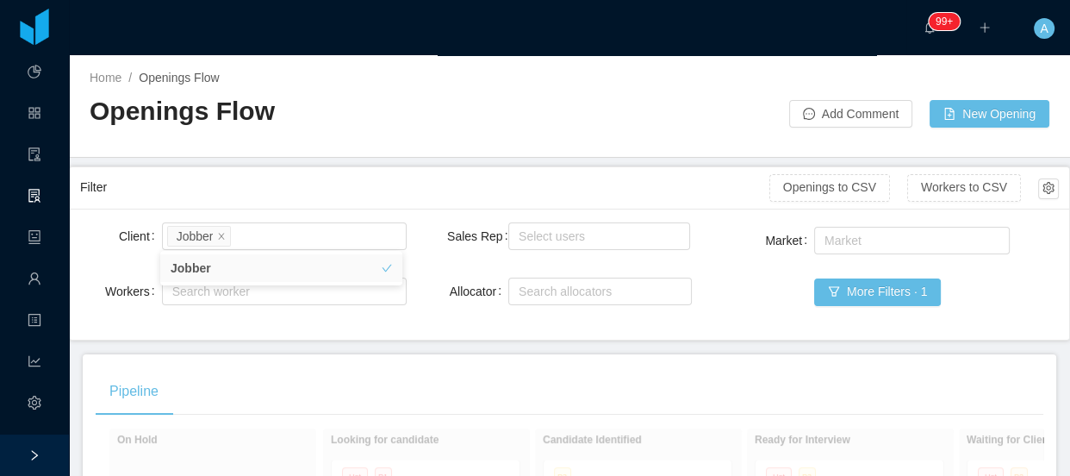
click at [467, 167] on div "Filter Openings to CSV Workers to CSV" at bounding box center [569, 187] width 979 height 41
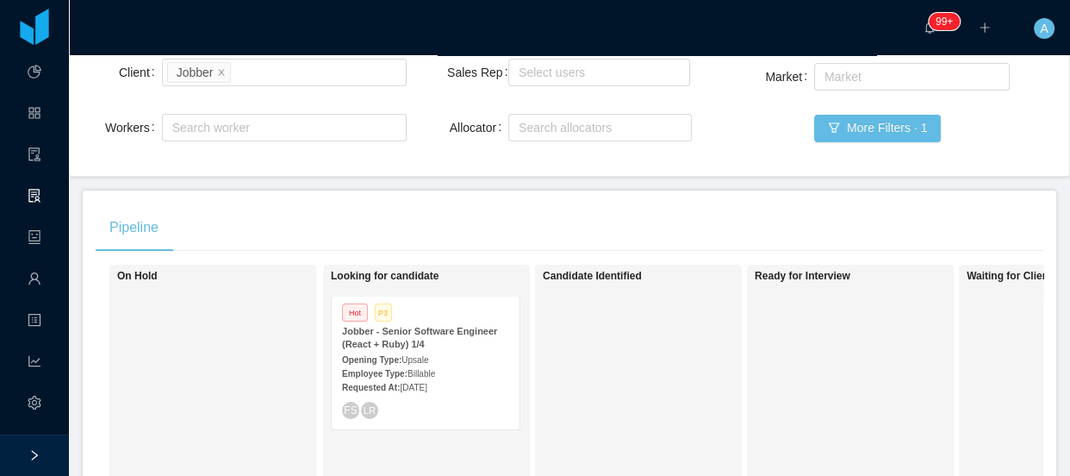
scroll to position [391, 0]
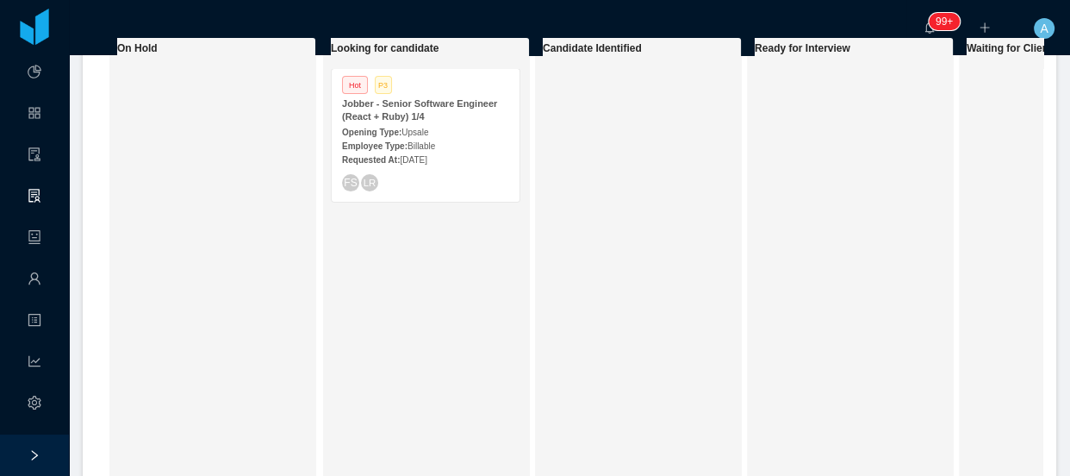
click at [420, 136] on div "Employee Type: Billable" at bounding box center [425, 145] width 167 height 18
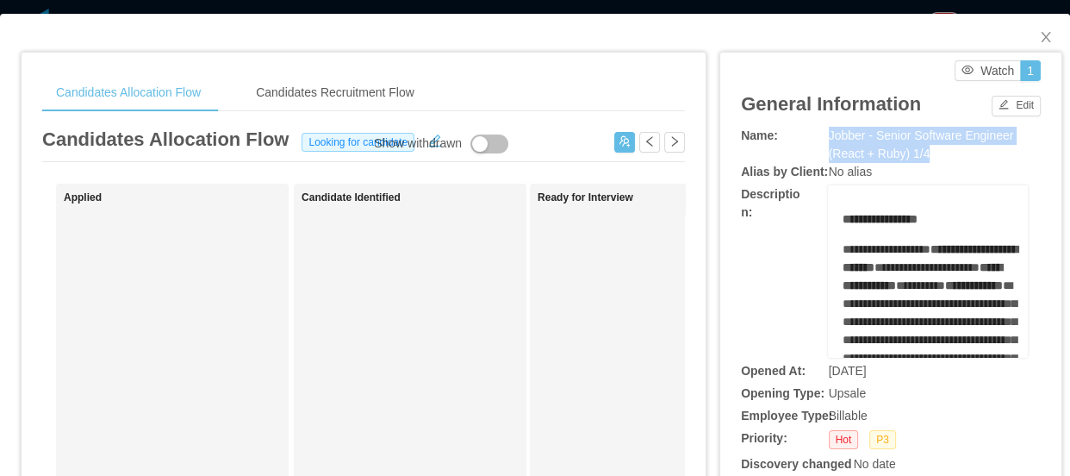
drag, startPoint x: 812, startPoint y: 132, endPoint x: 983, endPoint y: 159, distance: 173.6
click at [983, 159] on div "Name: Jobber - Senior Software Engineer (React + [PERSON_NAME]) 1/4" at bounding box center [891, 145] width 300 height 36
copy div "Jobber - Senior Software Engineer (React + Ruby) 1/4"
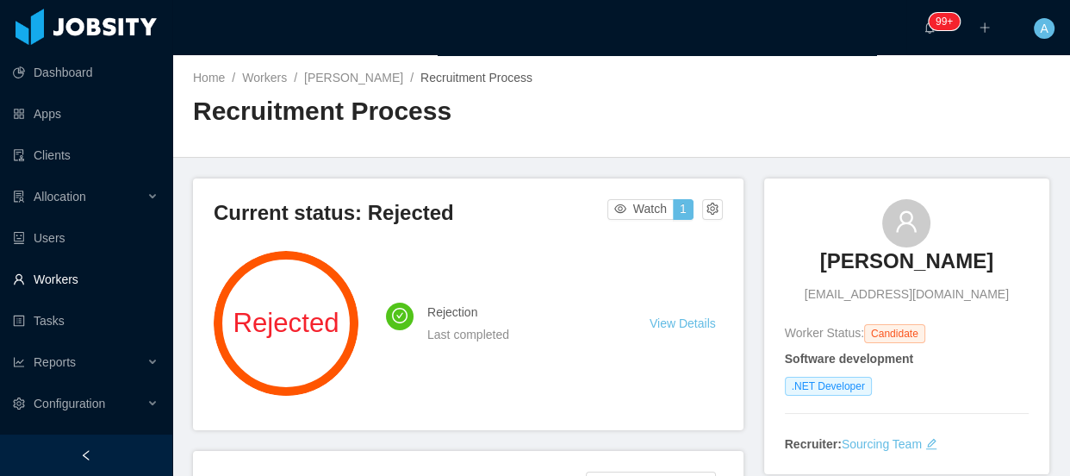
click at [72, 272] on link "Workers" at bounding box center [86, 279] width 146 height 34
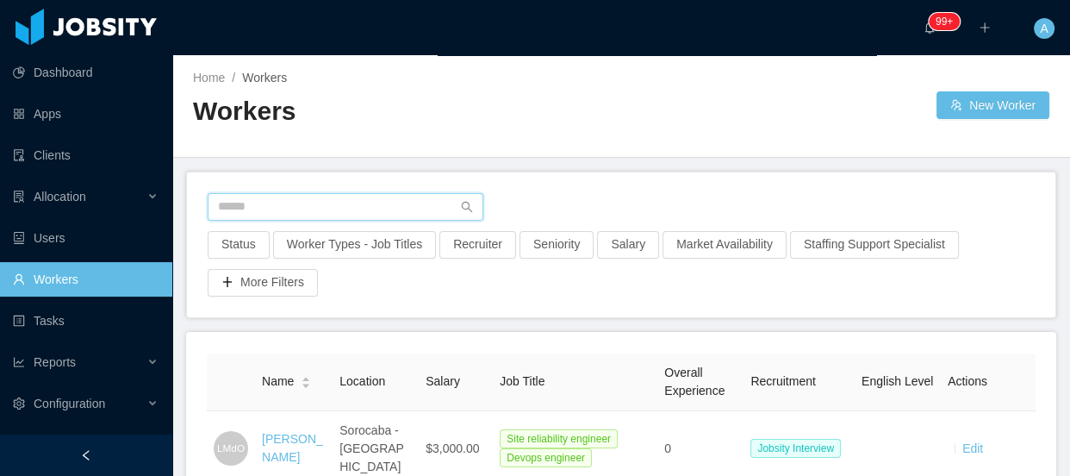
click at [335, 196] on input "text" at bounding box center [346, 207] width 276 height 28
paste input "**********"
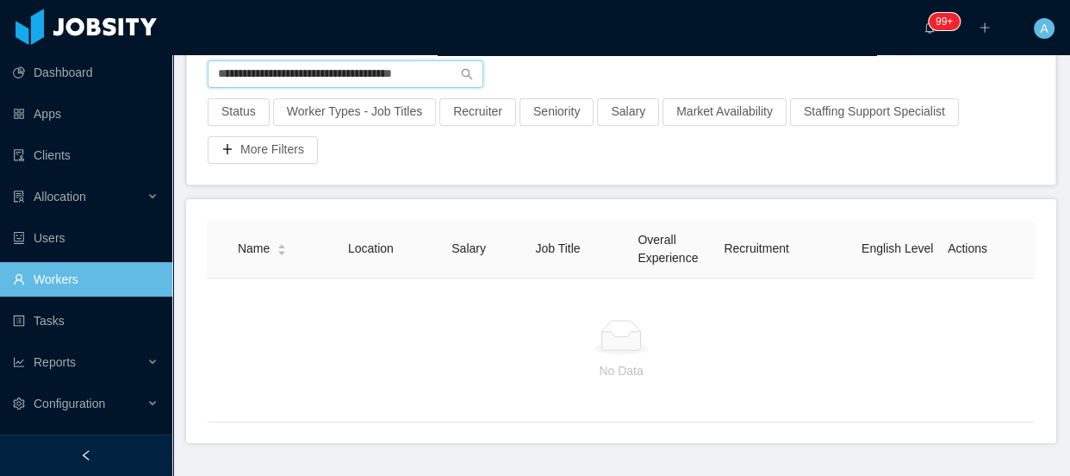
scroll to position [105, 0]
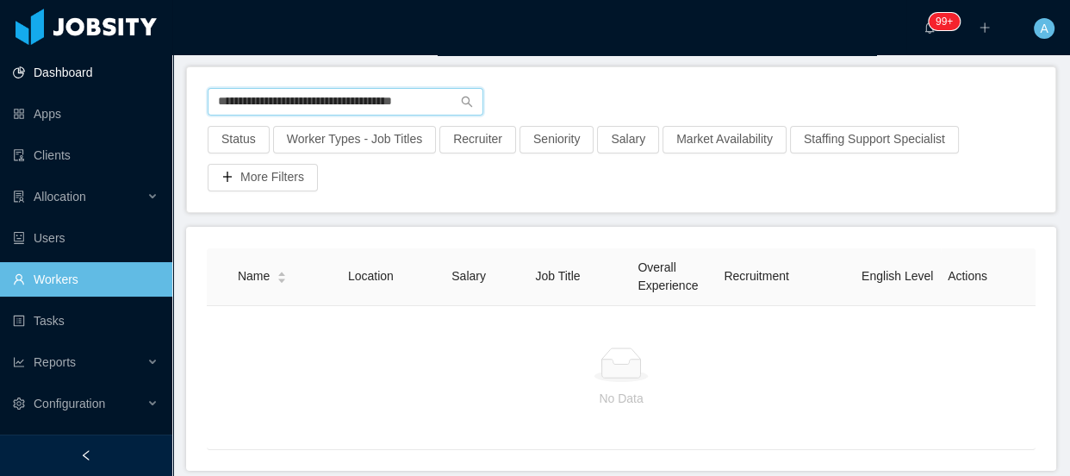
drag, startPoint x: 446, startPoint y: 103, endPoint x: 0, endPoint y: 64, distance: 447.2
click at [0, 64] on section "**********" at bounding box center [535, 238] width 1070 height 476
paste input "**"
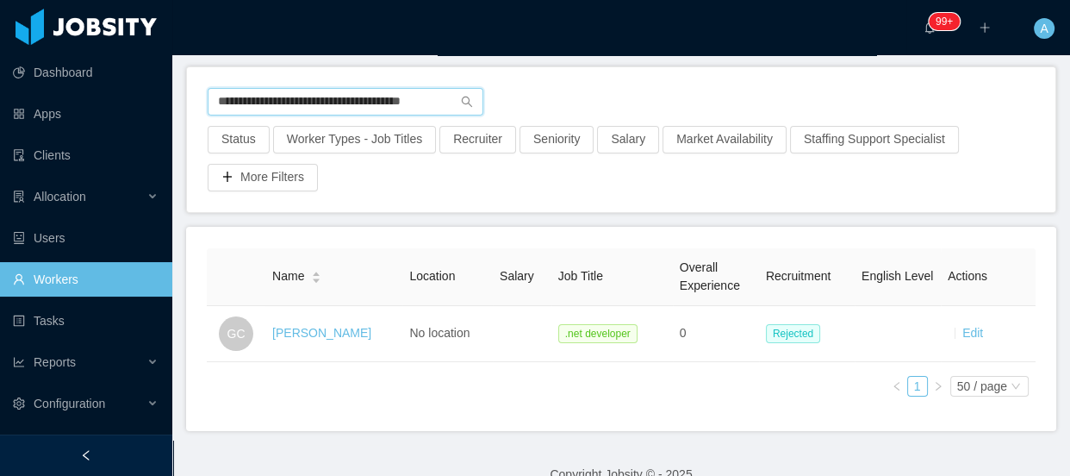
drag, startPoint x: 223, startPoint y: 97, endPoint x: 685, endPoint y: 101, distance: 461.9
click at [683, 106] on div "**********" at bounding box center [621, 107] width 827 height 38
type input "*"
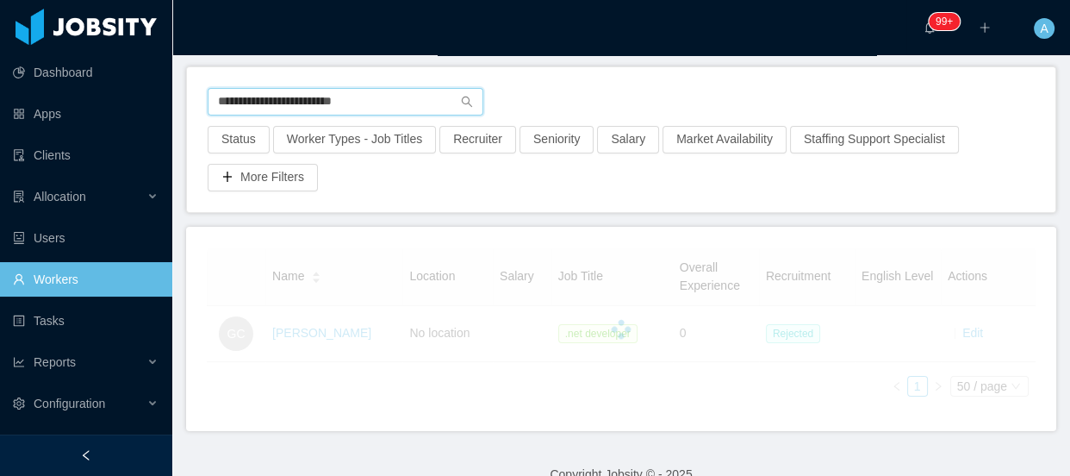
type input "**********"
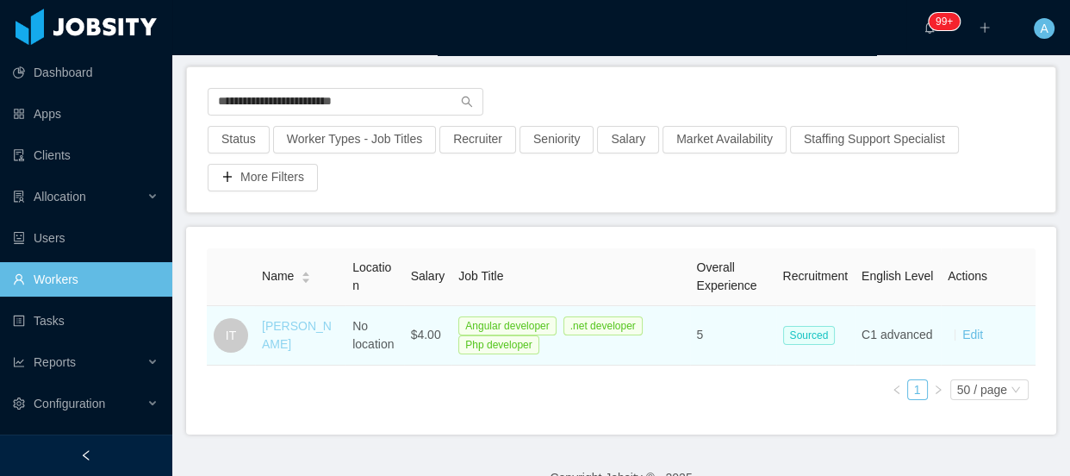
click at [298, 336] on link "Ingrid Tartaglia" at bounding box center [297, 335] width 70 height 32
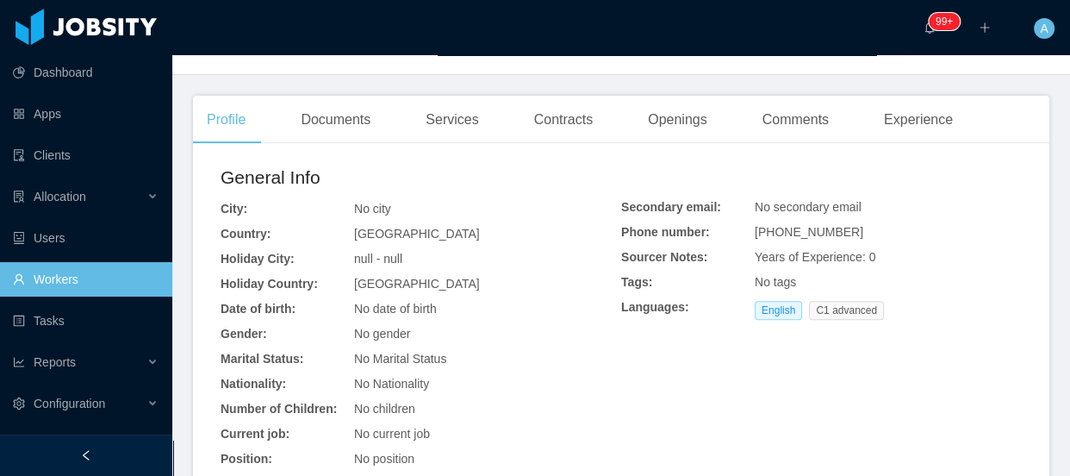
scroll to position [614, 0]
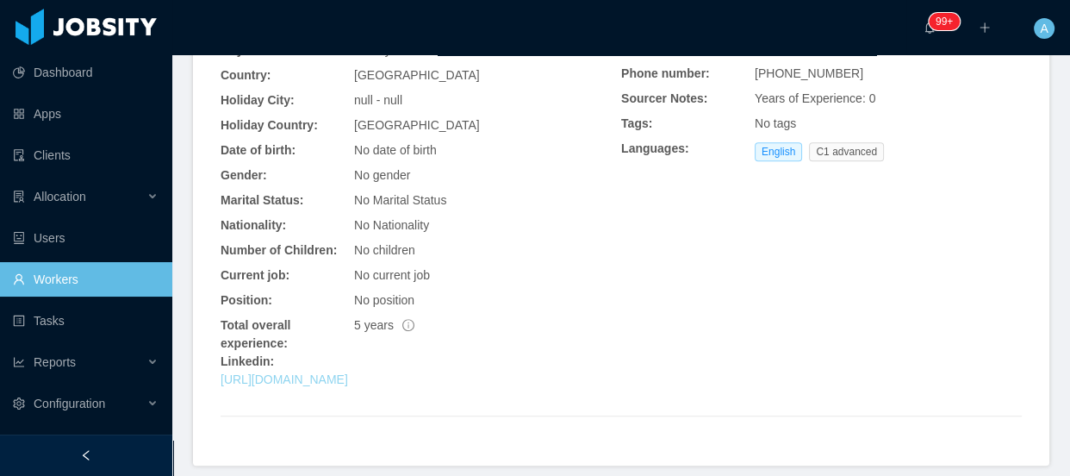
click at [348, 372] on link "https://www.linkedin.com/in/ingridtartaglia" at bounding box center [285, 379] width 128 height 14
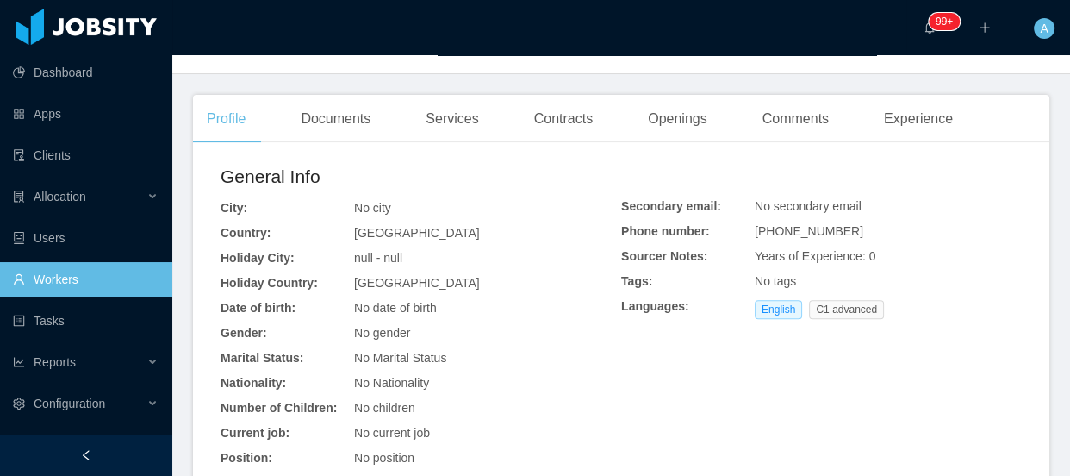
scroll to position [301, 0]
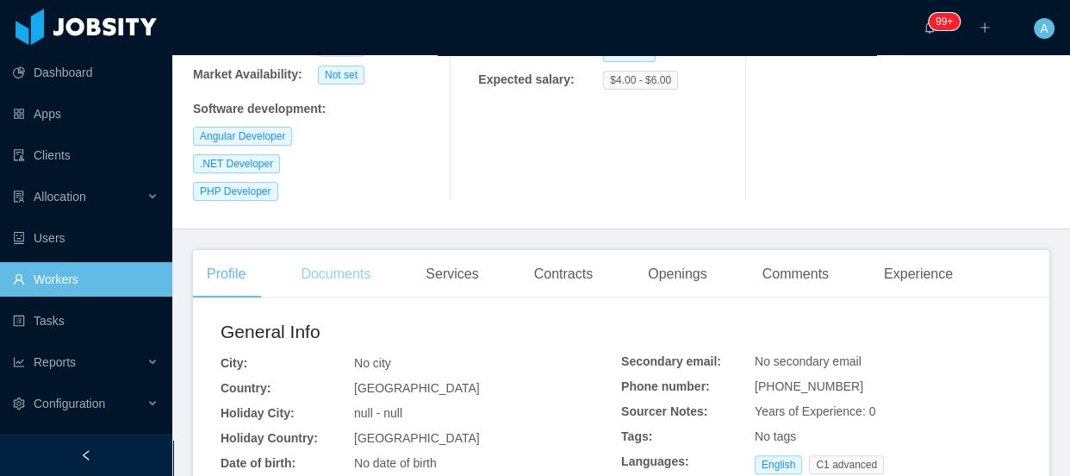
click at [363, 250] on div "Documents" at bounding box center [335, 274] width 97 height 48
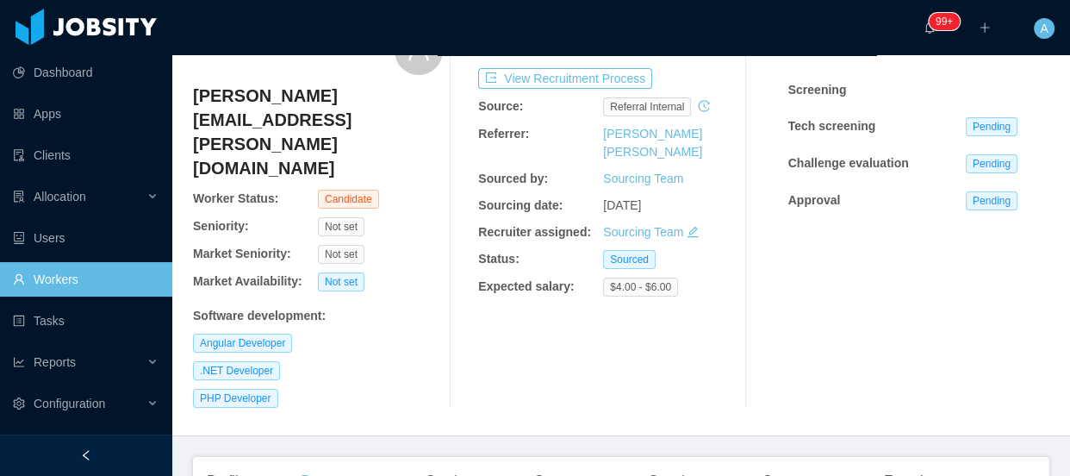
scroll to position [65, 0]
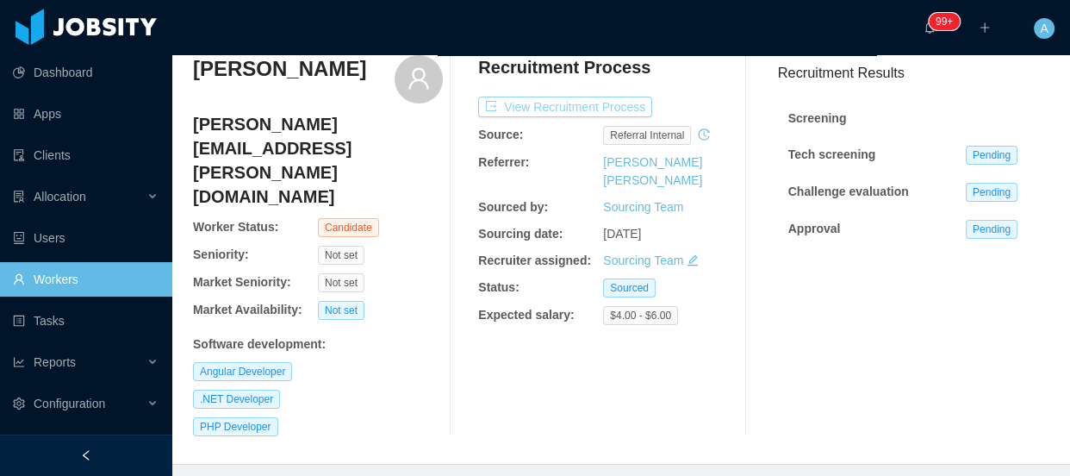
click at [578, 103] on button "View Recruitment Process" at bounding box center [565, 107] width 174 height 21
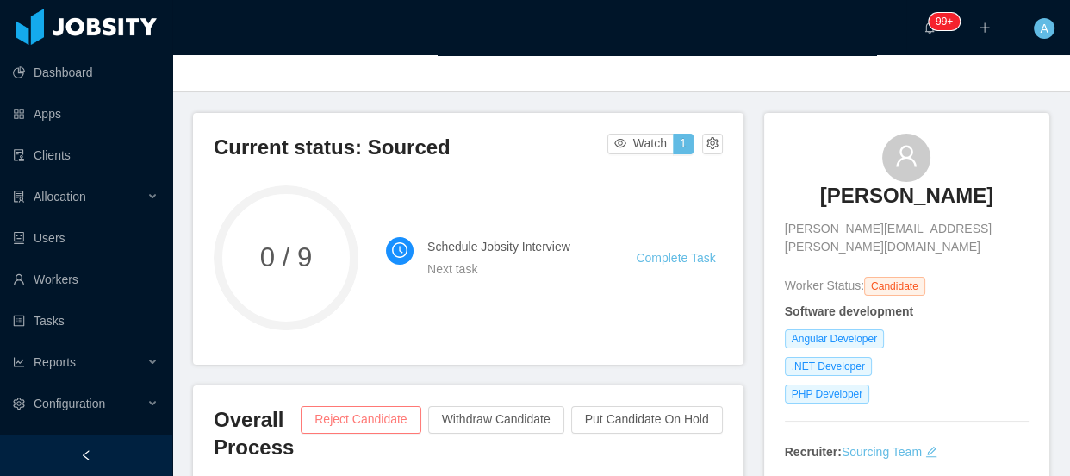
click at [353, 418] on button "Reject Candidate" at bounding box center [361, 420] width 120 height 28
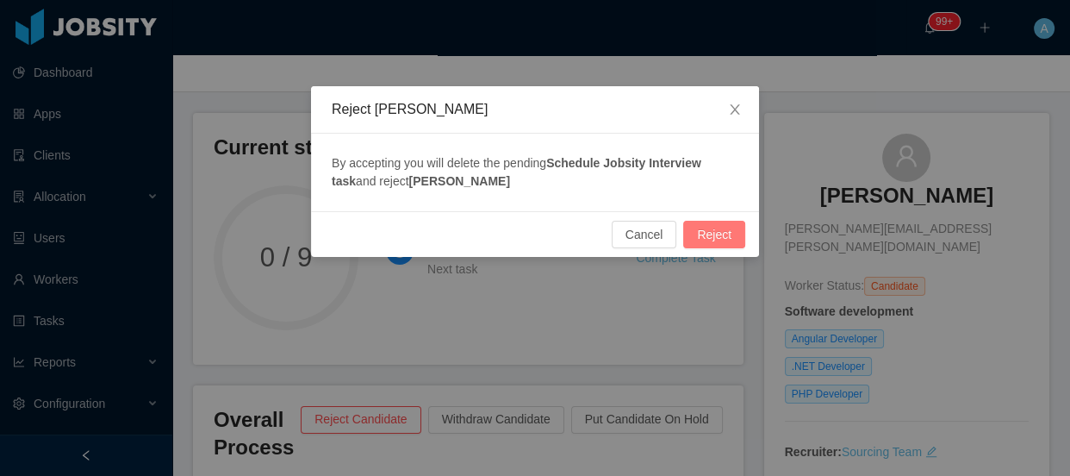
click at [712, 237] on button "Reject" at bounding box center [714, 235] width 62 height 28
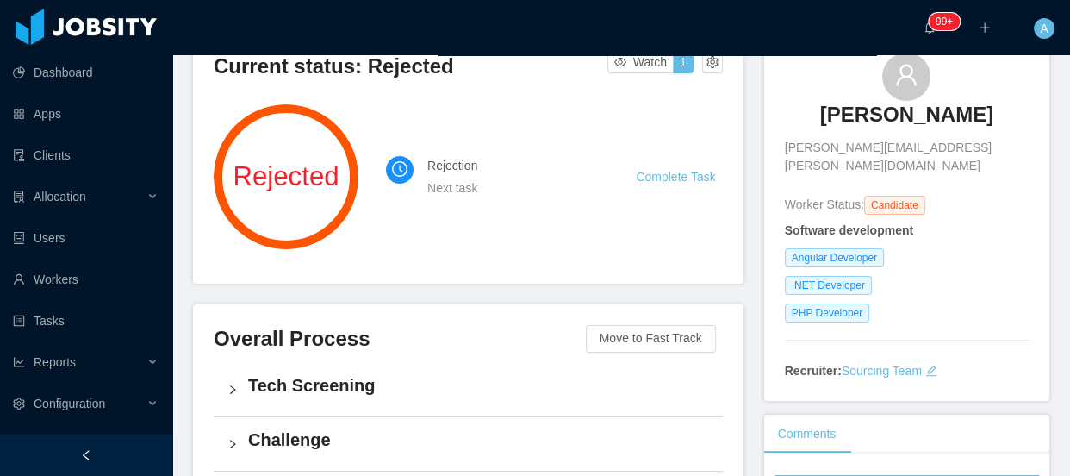
scroll to position [222, 0]
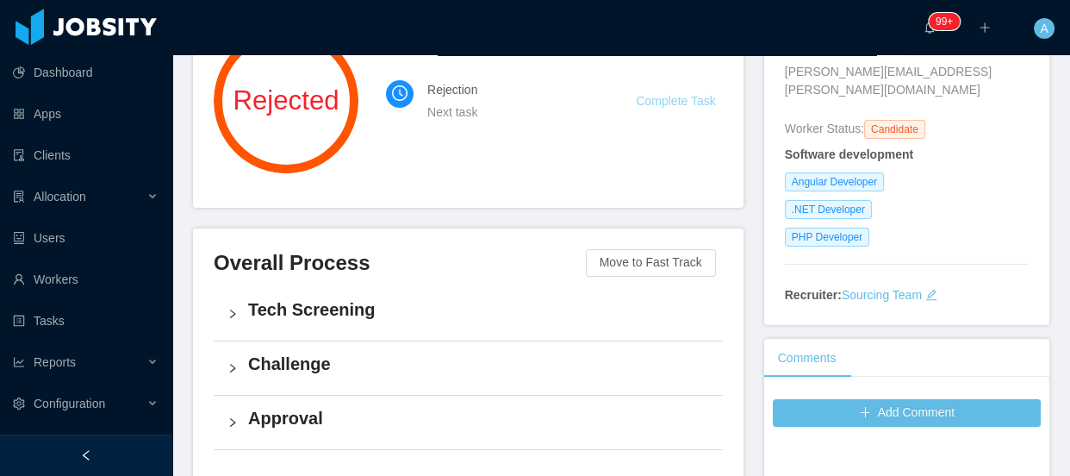
click at [638, 102] on link "Complete Task" at bounding box center [675, 101] width 79 height 14
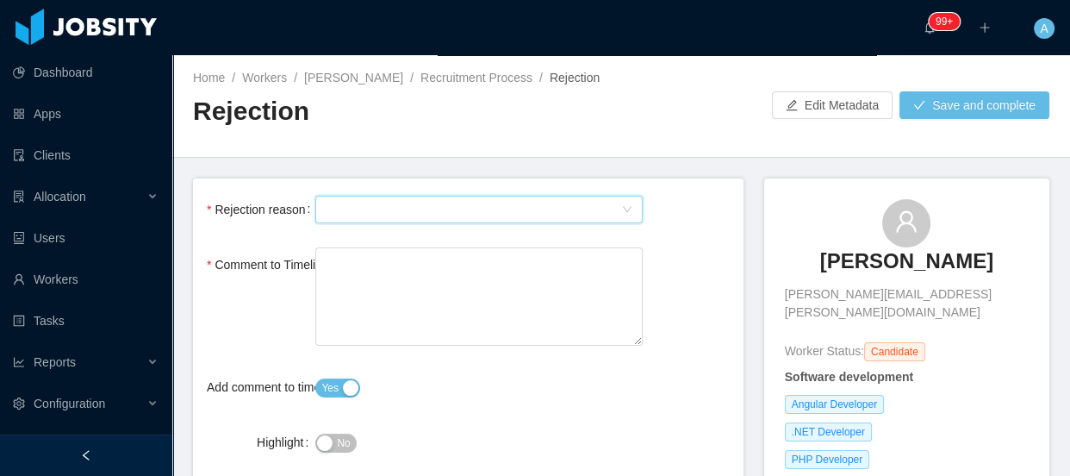
click at [389, 213] on div "Select Type" at bounding box center [473, 209] width 295 height 26
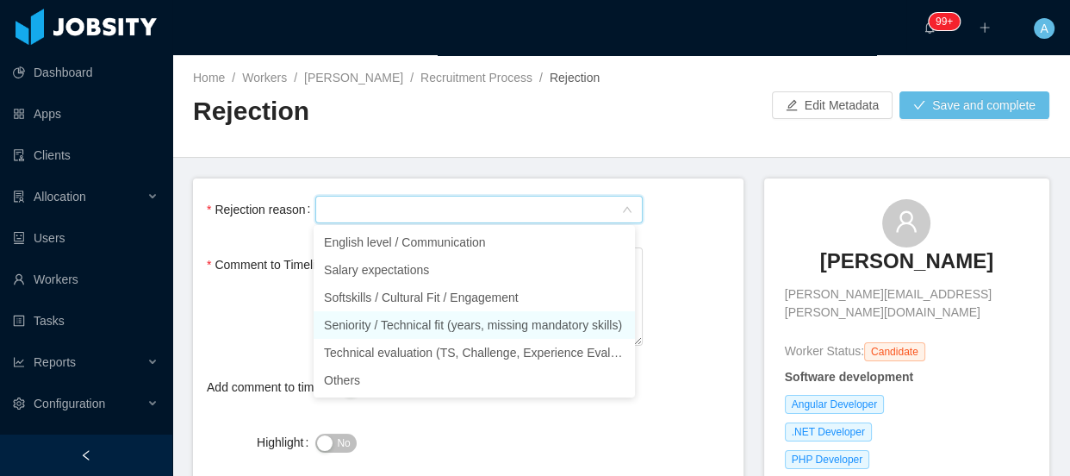
click at [387, 331] on li "Seniority / Technical fit (years, missing mandatory skills)" at bounding box center [474, 325] width 321 height 28
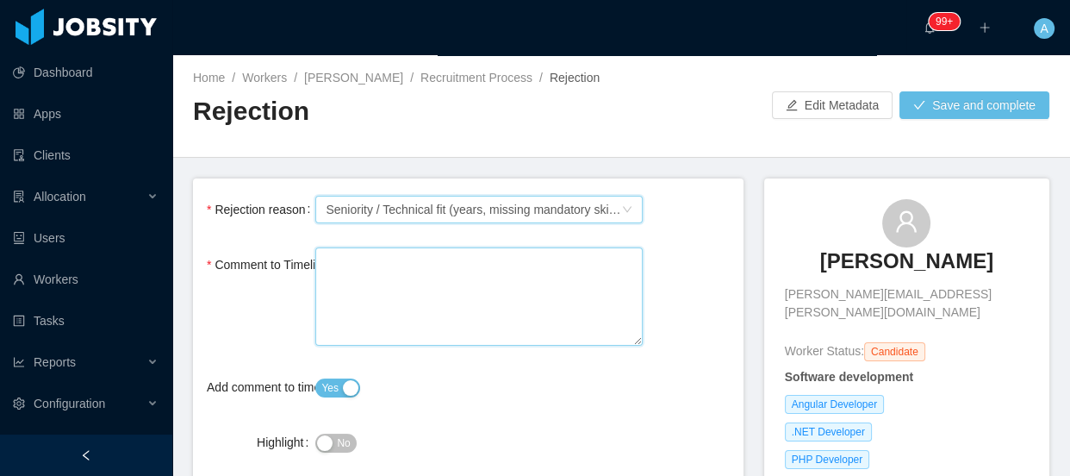
click at [388, 305] on textarea "Comment to Timeline" at bounding box center [478, 296] width 327 height 99
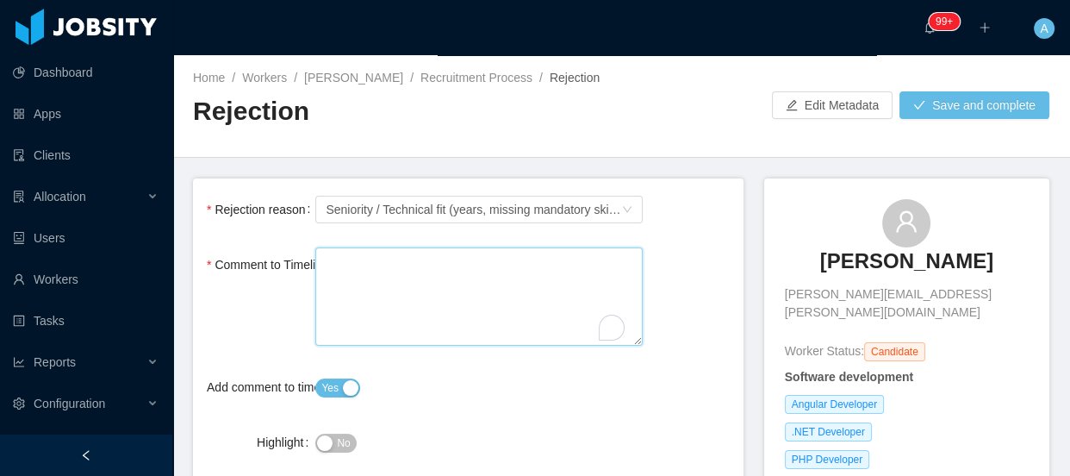
type textarea "*"
type textarea "**"
type textarea "***"
type textarea "*****"
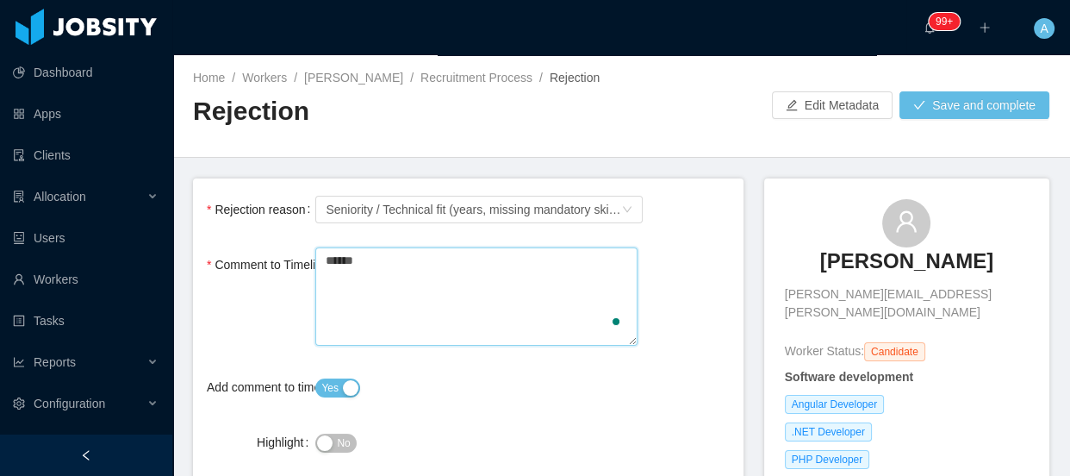
type textarea "*******"
type textarea "*********"
type textarea "**********"
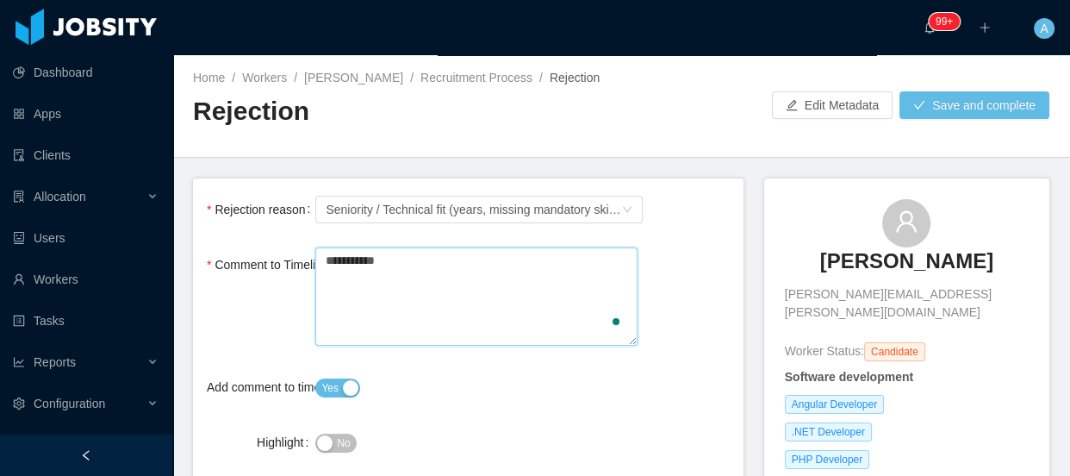
type textarea "**********"
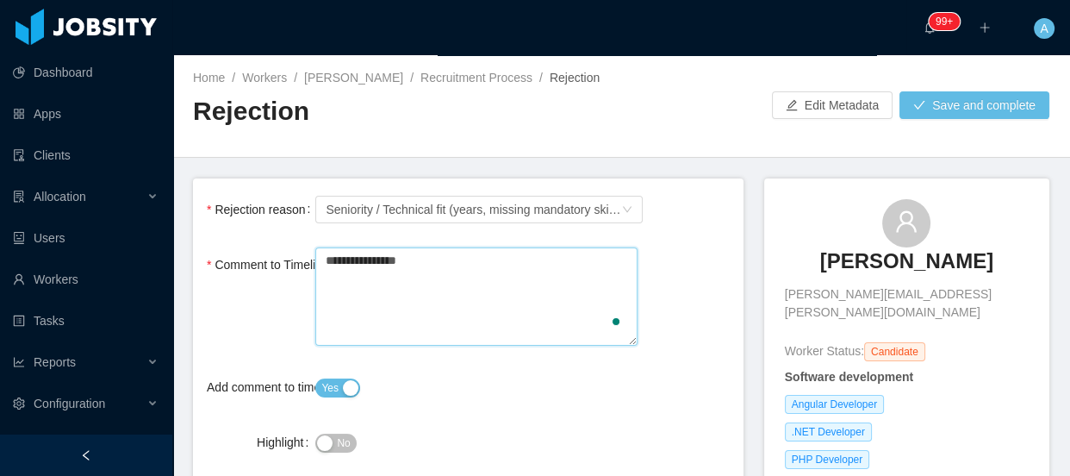
type textarea "**********"
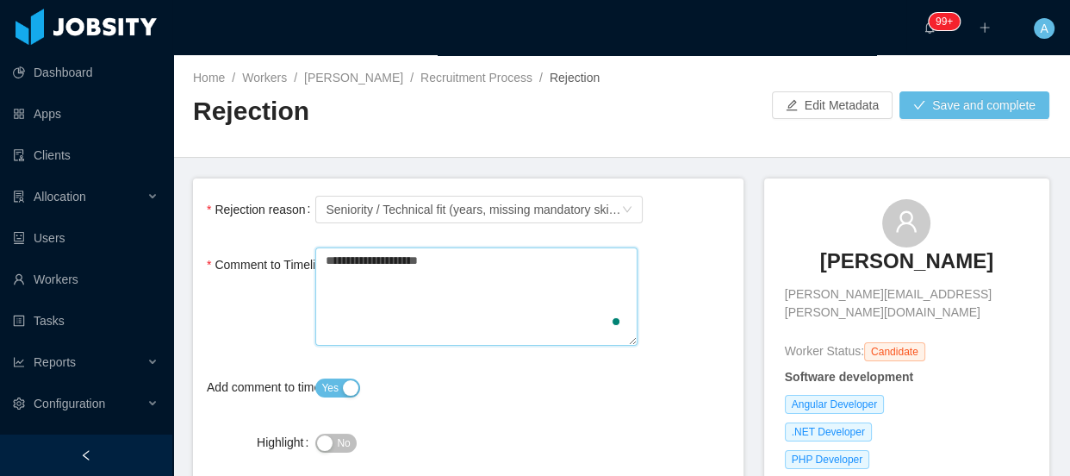
type textarea "**********"
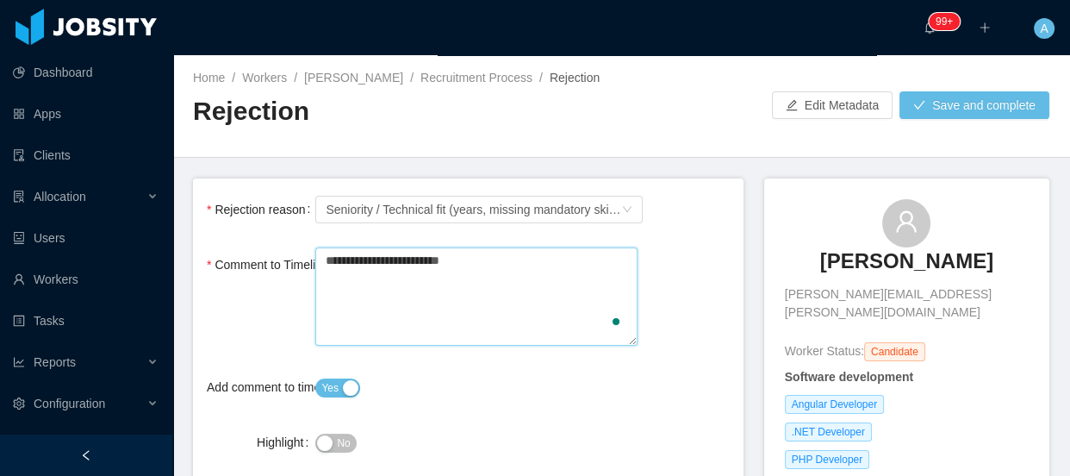
type textarea "**********"
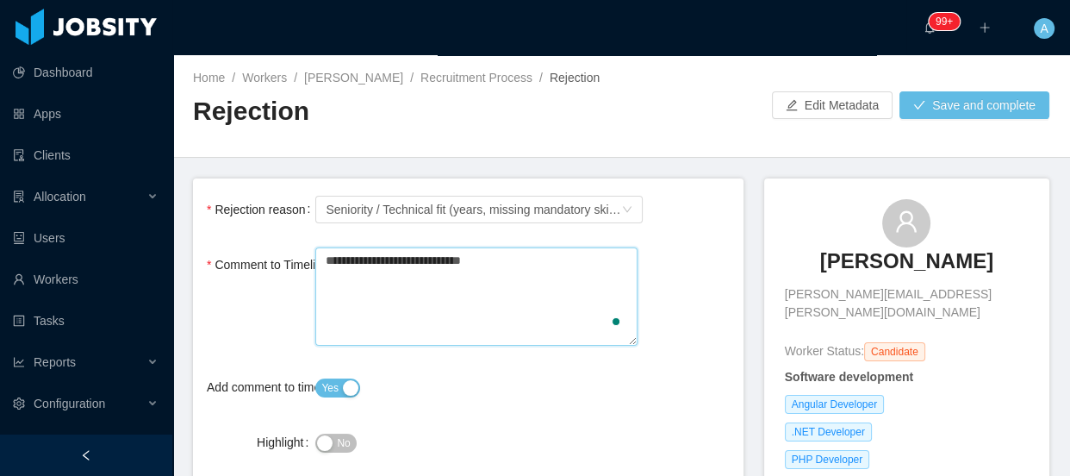
type textarea "**********"
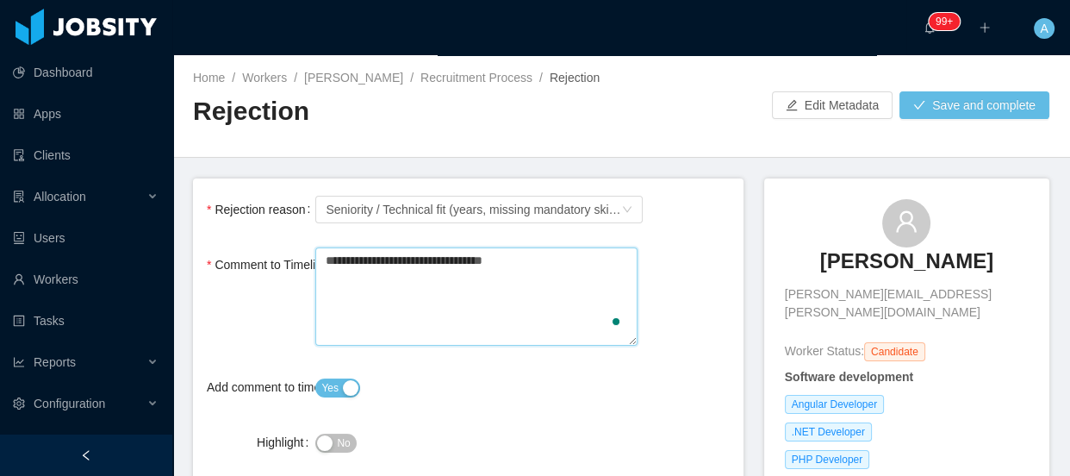
type textarea "**********"
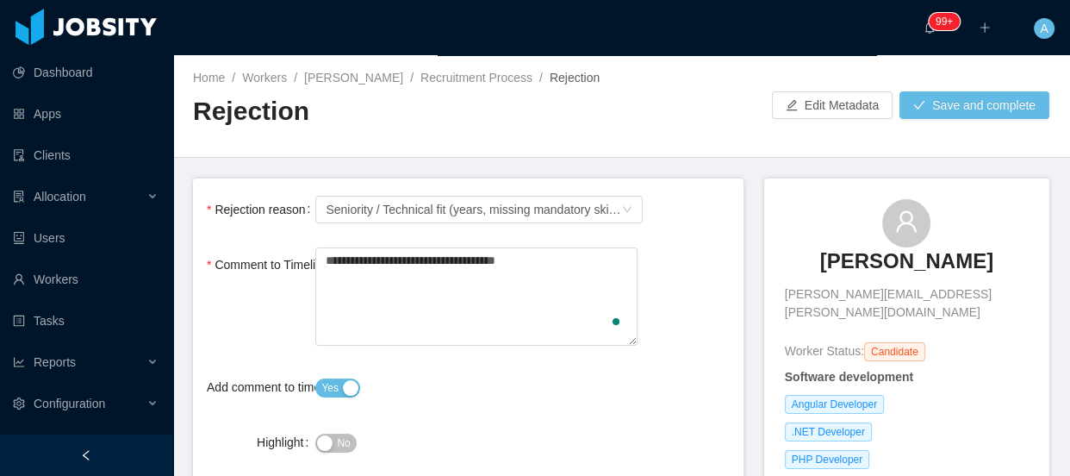
click at [703, 301] on div "**********" at bounding box center [468, 298] width 523 height 103
click at [908, 111] on button "Save and complete" at bounding box center [975, 105] width 150 height 28
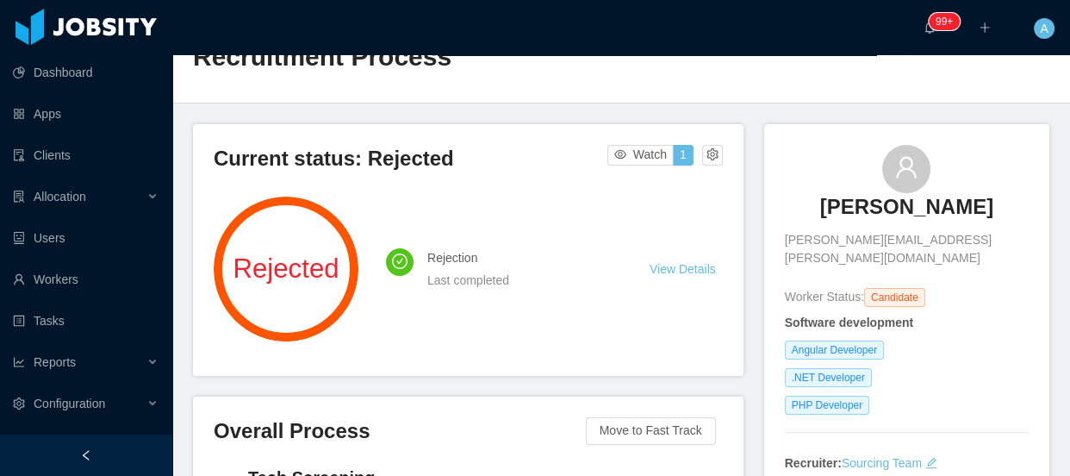
scroll to position [391, 0]
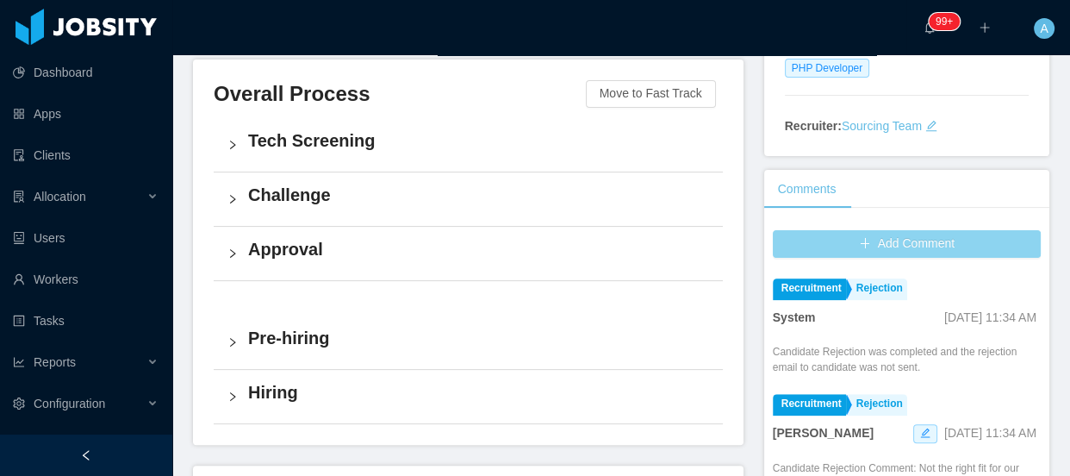
click at [837, 231] on button "Add Comment" at bounding box center [907, 244] width 268 height 28
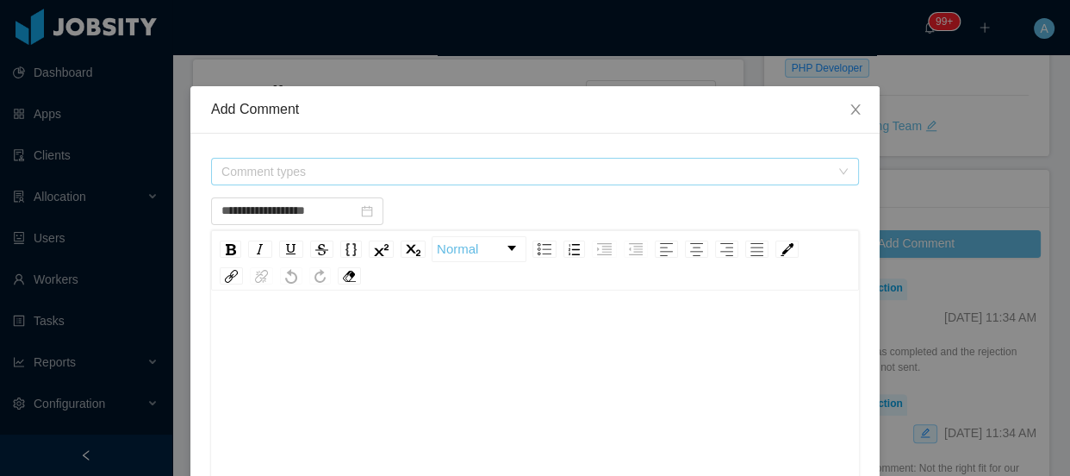
click at [439, 171] on span "Comment types" at bounding box center [525, 171] width 608 height 17
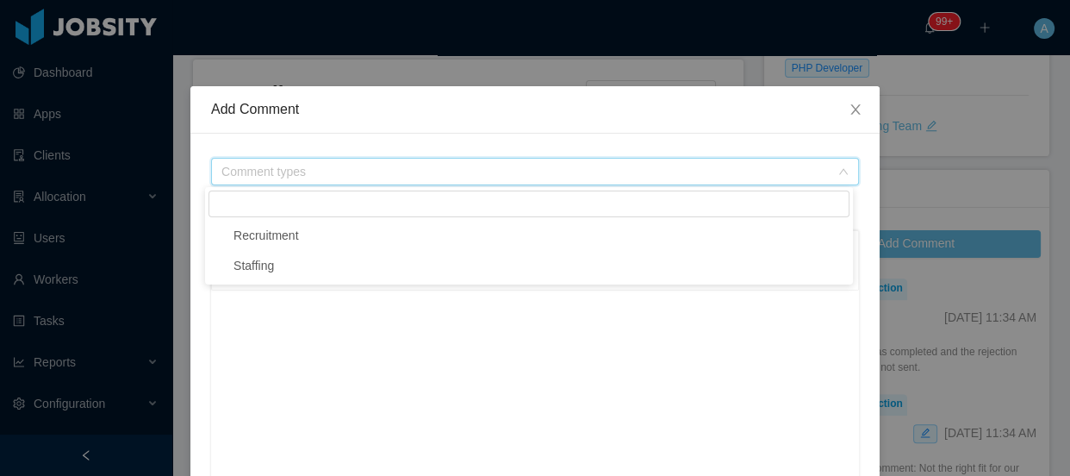
type input "**********"
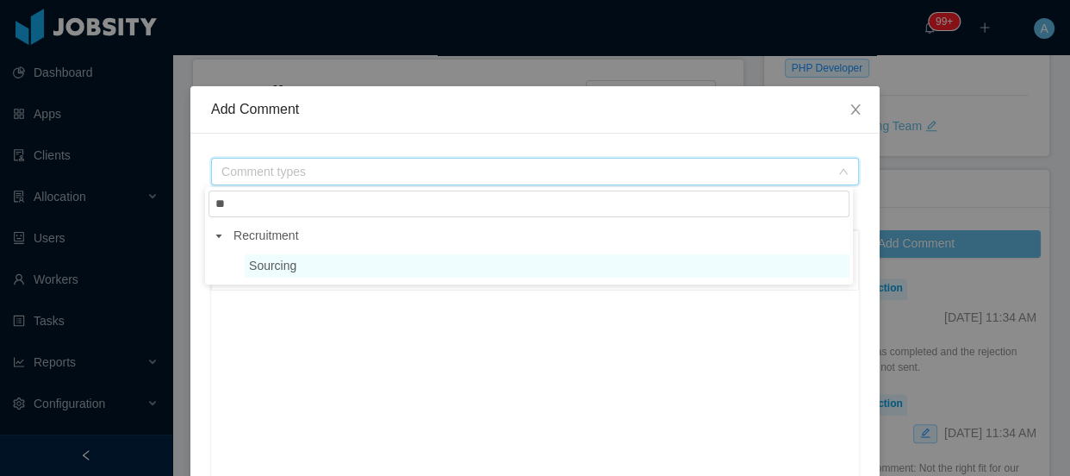
type input "**"
click at [338, 265] on span "Sourcing" at bounding box center [547, 265] width 605 height 23
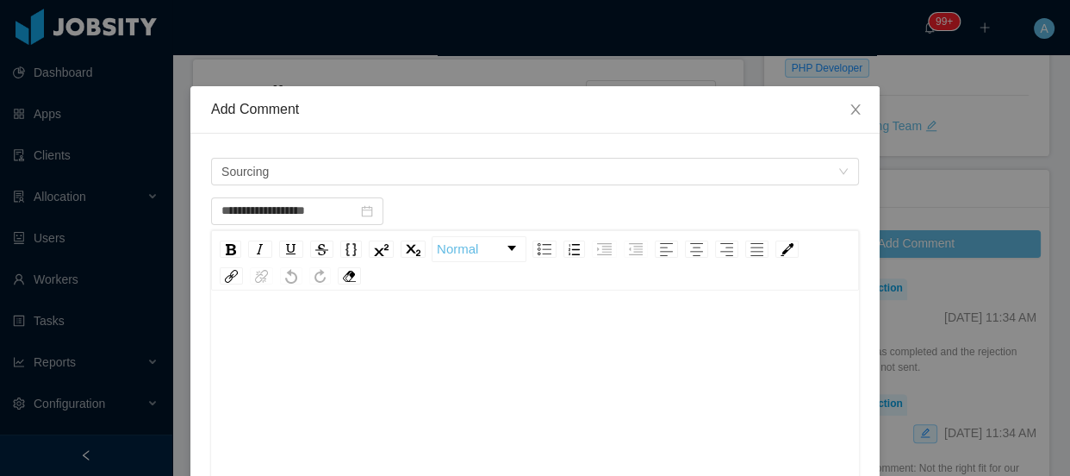
click at [331, 334] on div "rdw-editor" at bounding box center [535, 337] width 621 height 34
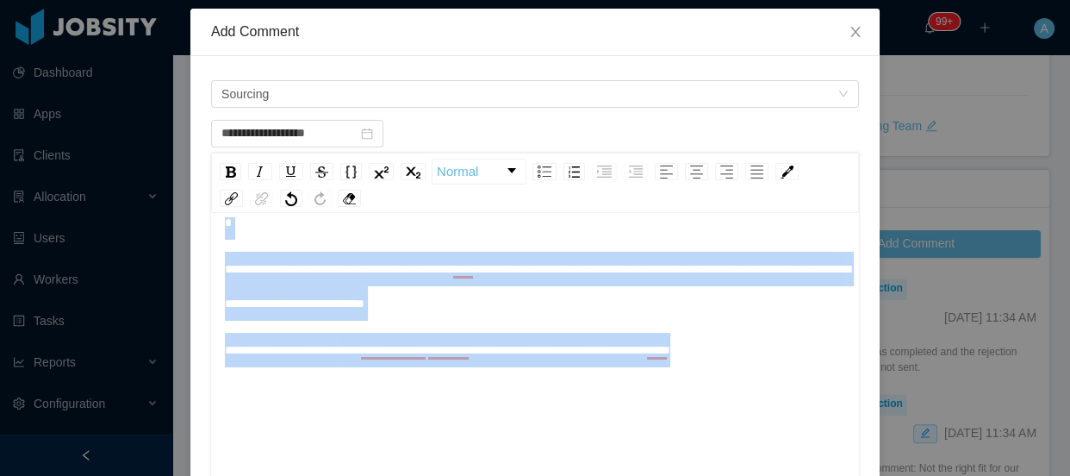
scroll to position [0, 0]
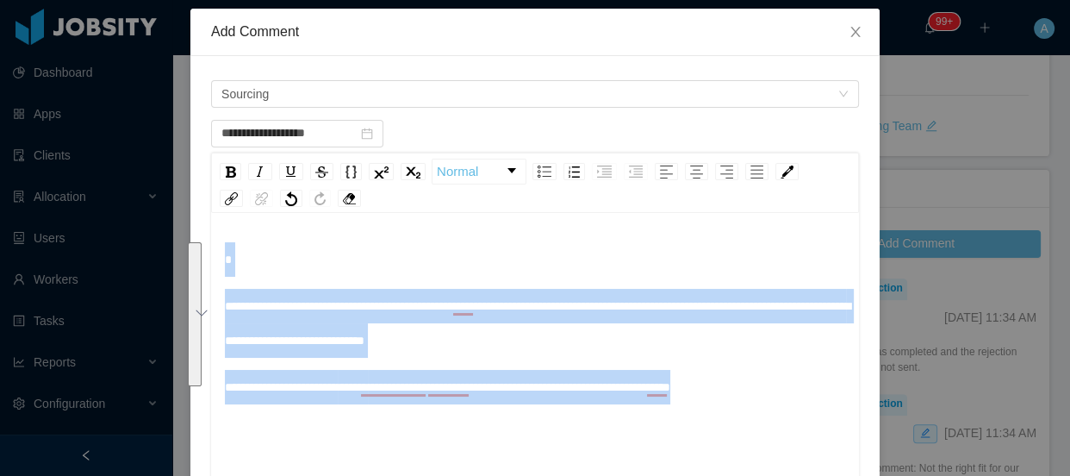
drag, startPoint x: 786, startPoint y: 359, endPoint x: 7, endPoint y: 190, distance: 797.2
click at [7, 190] on div "**********" at bounding box center [535, 238] width 1070 height 476
click at [228, 303] on span "**********" at bounding box center [538, 323] width 626 height 47
type input "**********"
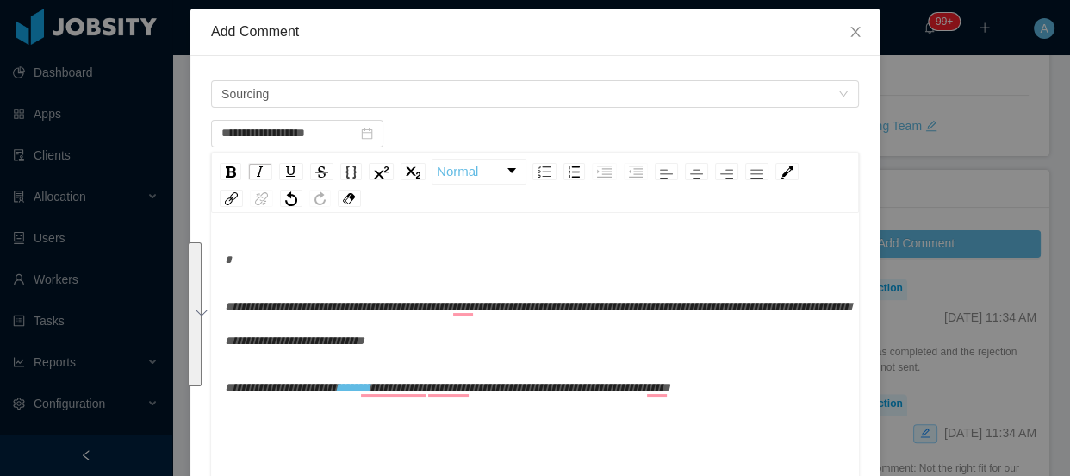
click at [216, 305] on div "**********" at bounding box center [535, 368] width 648 height 302
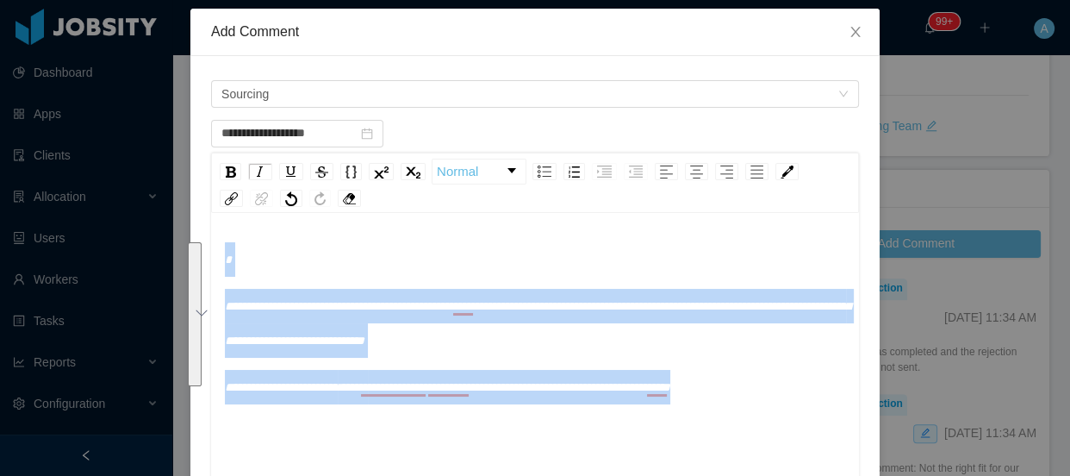
click at [225, 307] on span "**********" at bounding box center [538, 323] width 626 height 47
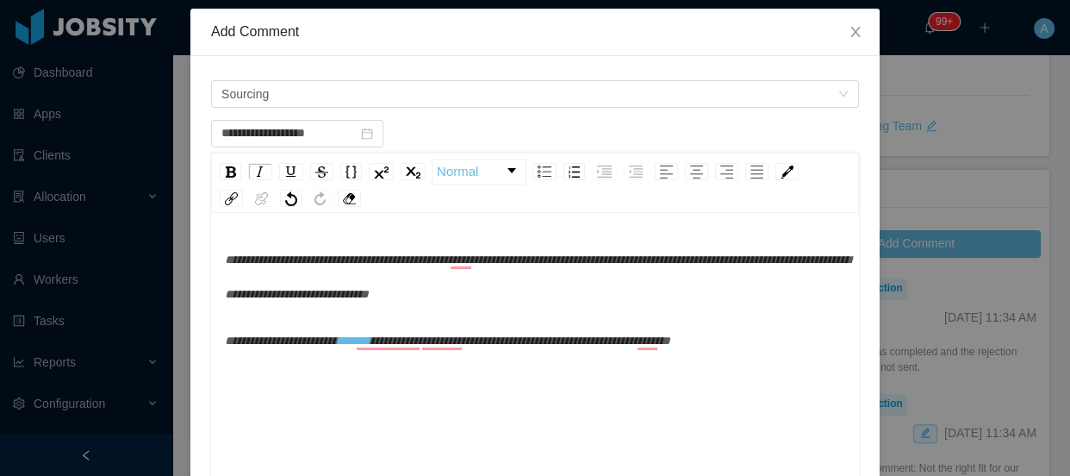
click at [750, 328] on div "**********" at bounding box center [535, 340] width 621 height 34
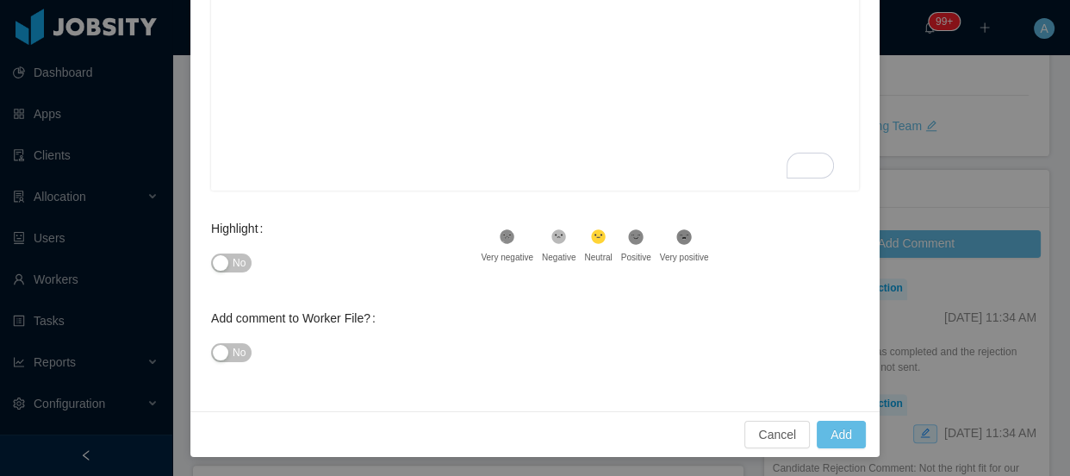
scroll to position [407, 0]
type input "**********"
click at [839, 440] on button "Add" at bounding box center [841, 434] width 49 height 28
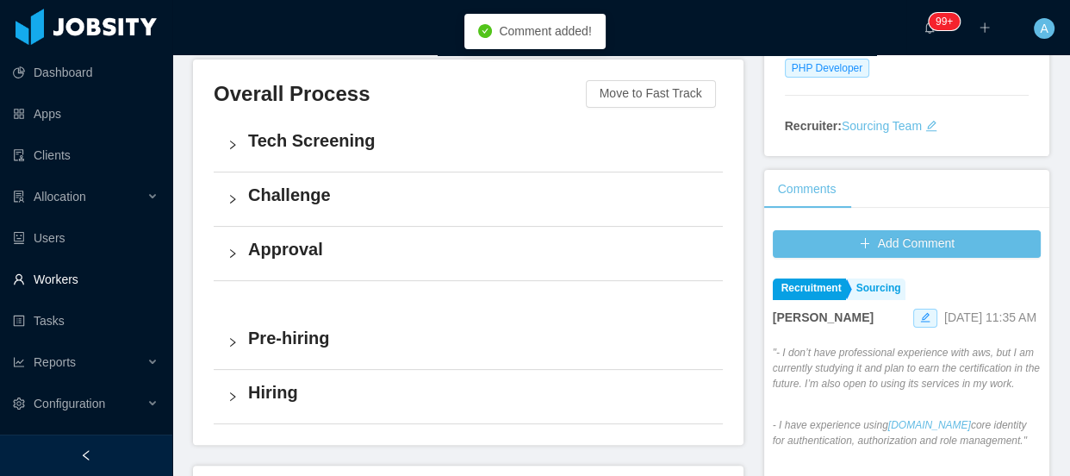
click at [100, 283] on link "Workers" at bounding box center [86, 279] width 146 height 34
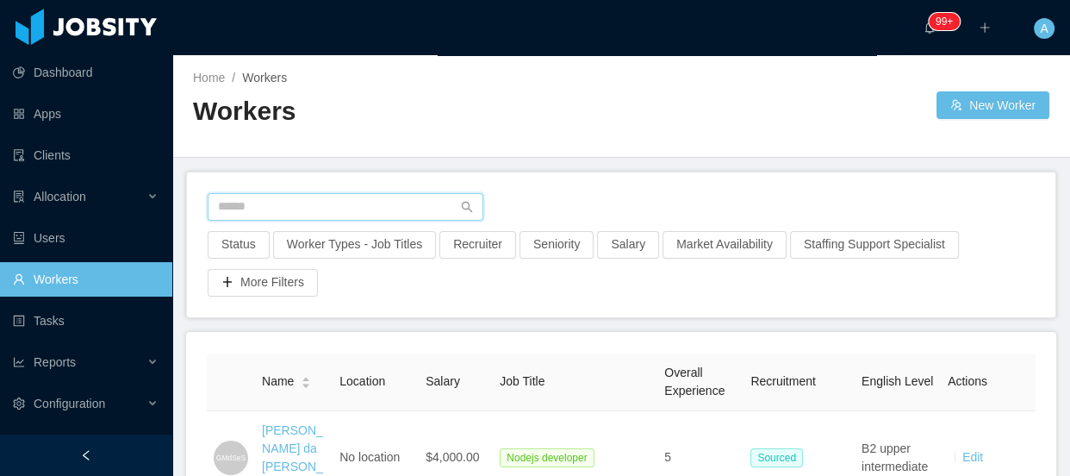
click at [351, 219] on input "text" at bounding box center [346, 207] width 276 height 28
paste input "**********"
type input "**********"
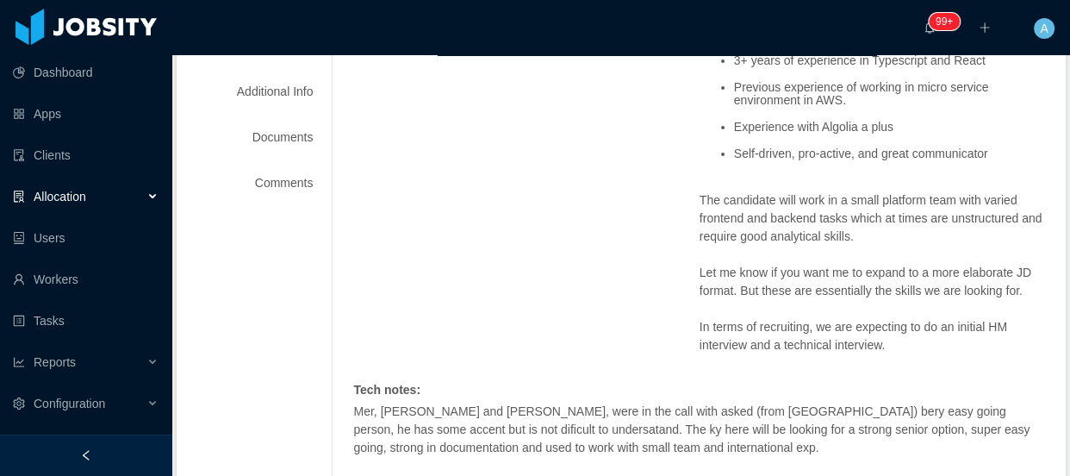
scroll to position [156, 0]
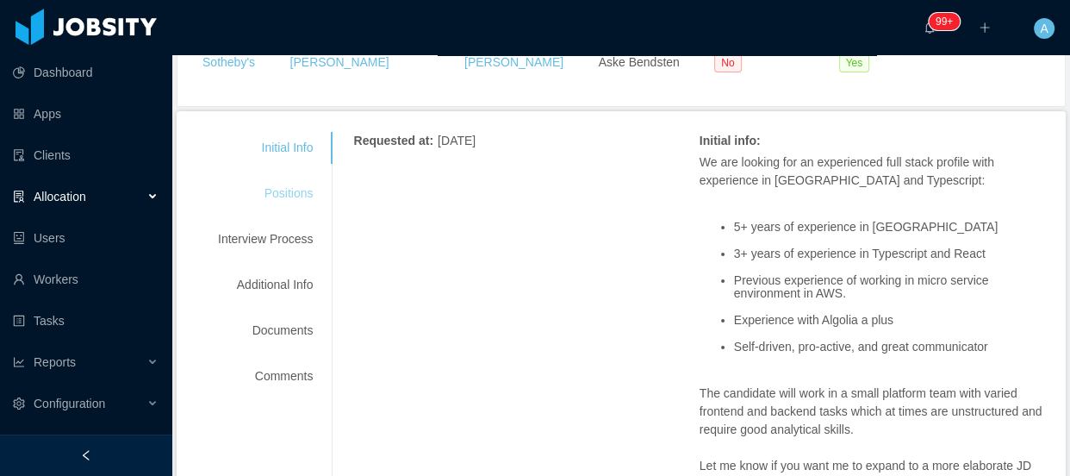
click at [296, 192] on div "Positions" at bounding box center [265, 194] width 136 height 32
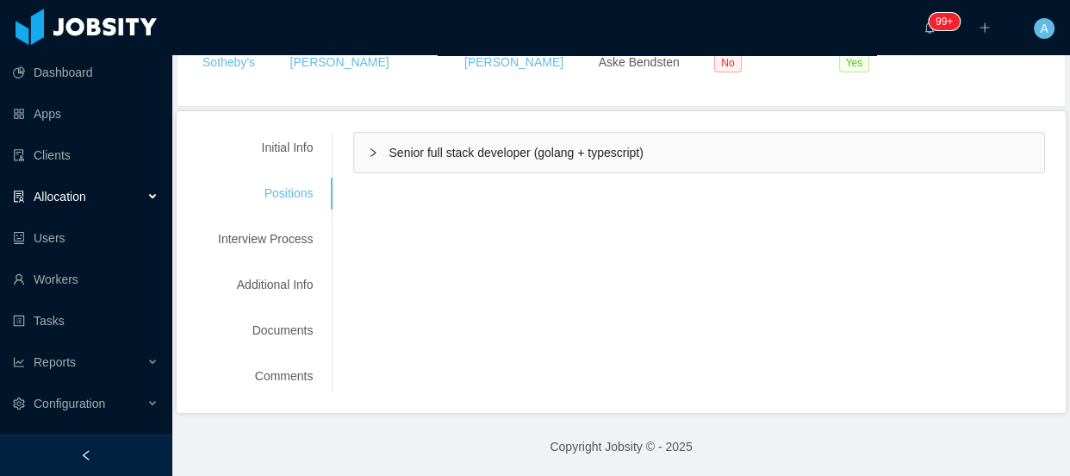
click at [417, 166] on div "Senior full stack developer (golang + typescript)" at bounding box center [699, 153] width 690 height 40
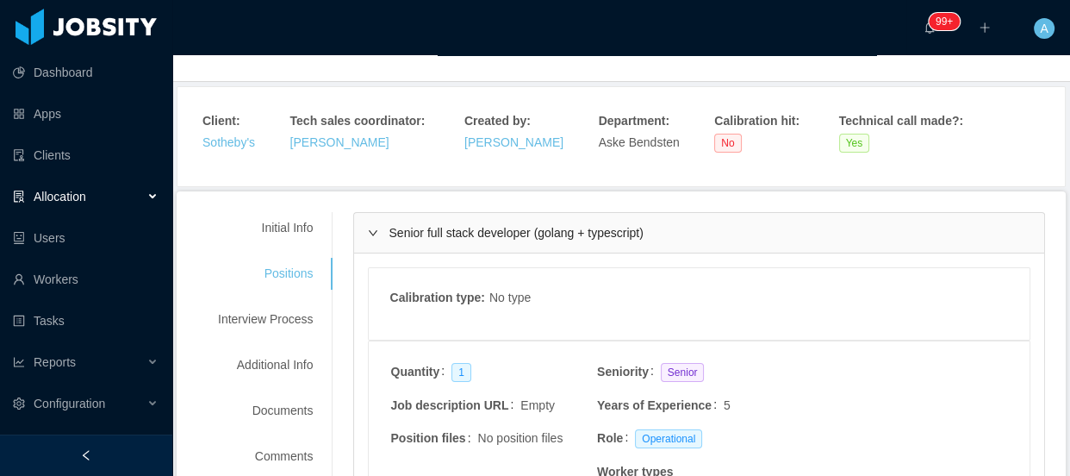
scroll to position [0, 0]
